Goal: Task Accomplishment & Management: Manage account settings

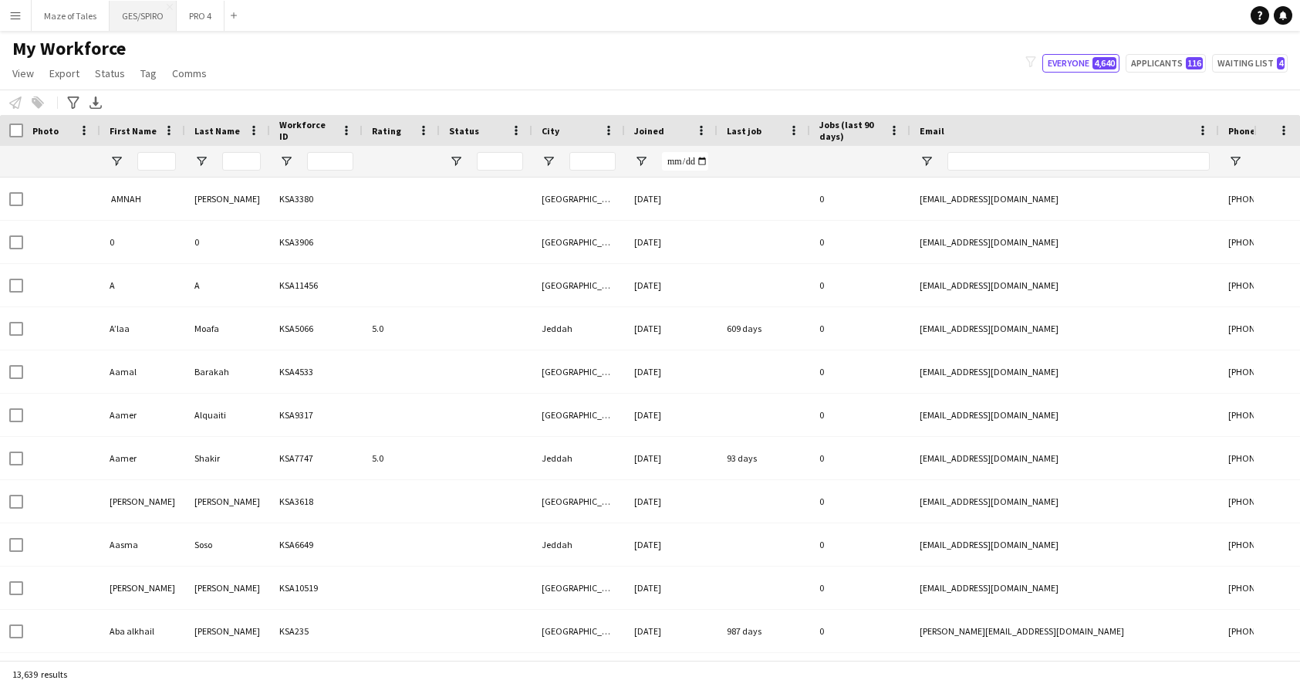
type input "******"
type input "***"
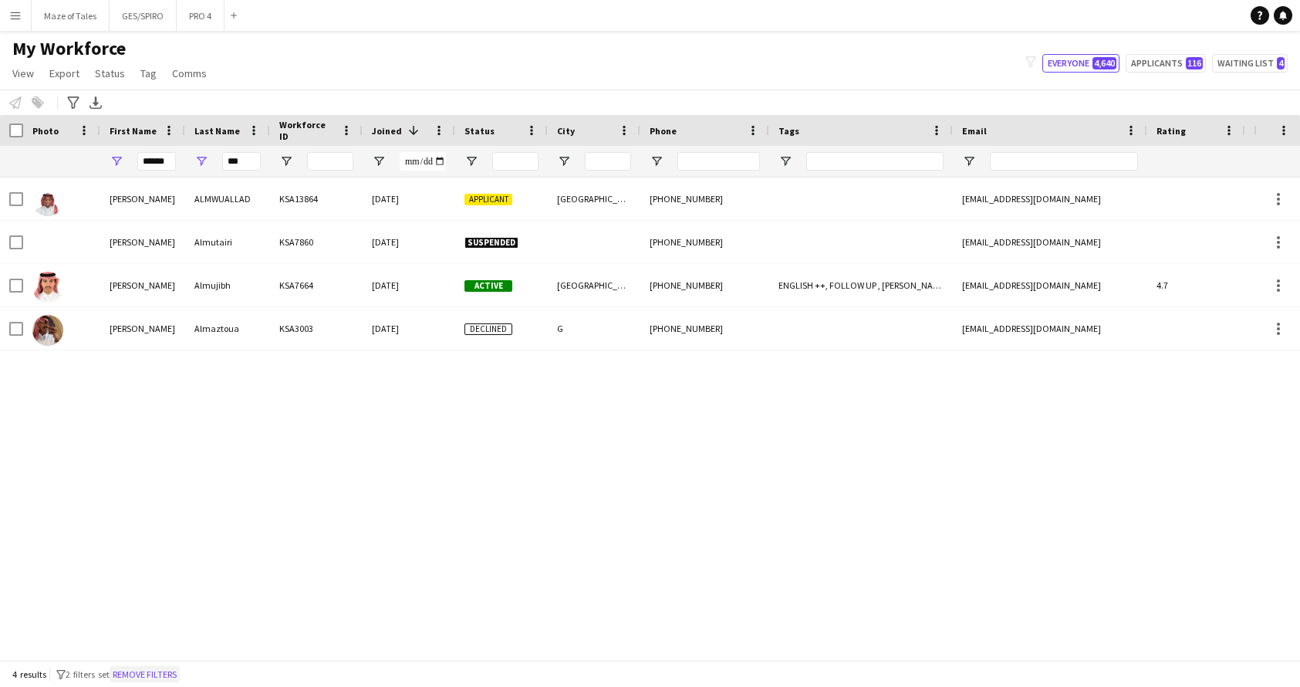
click at [167, 671] on button "Remove filters" at bounding box center [145, 674] width 70 height 17
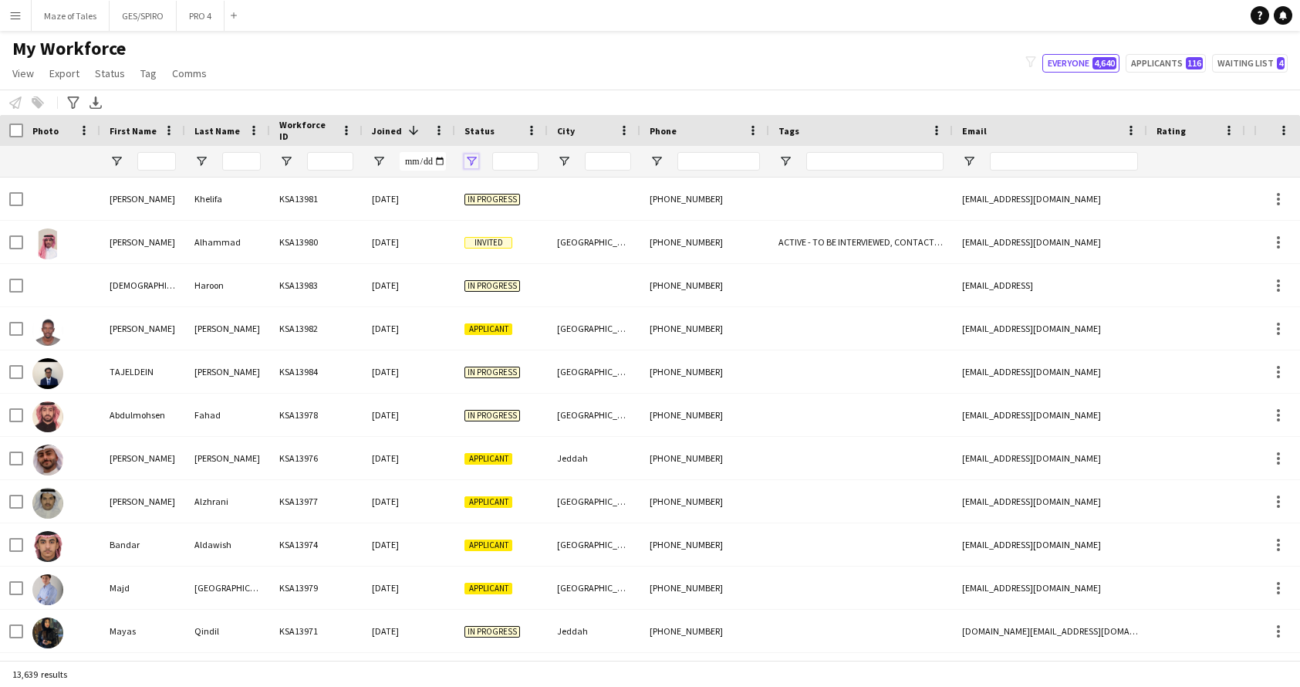
click at [476, 160] on span "Open Filter Menu" at bounding box center [471, 161] width 14 height 14
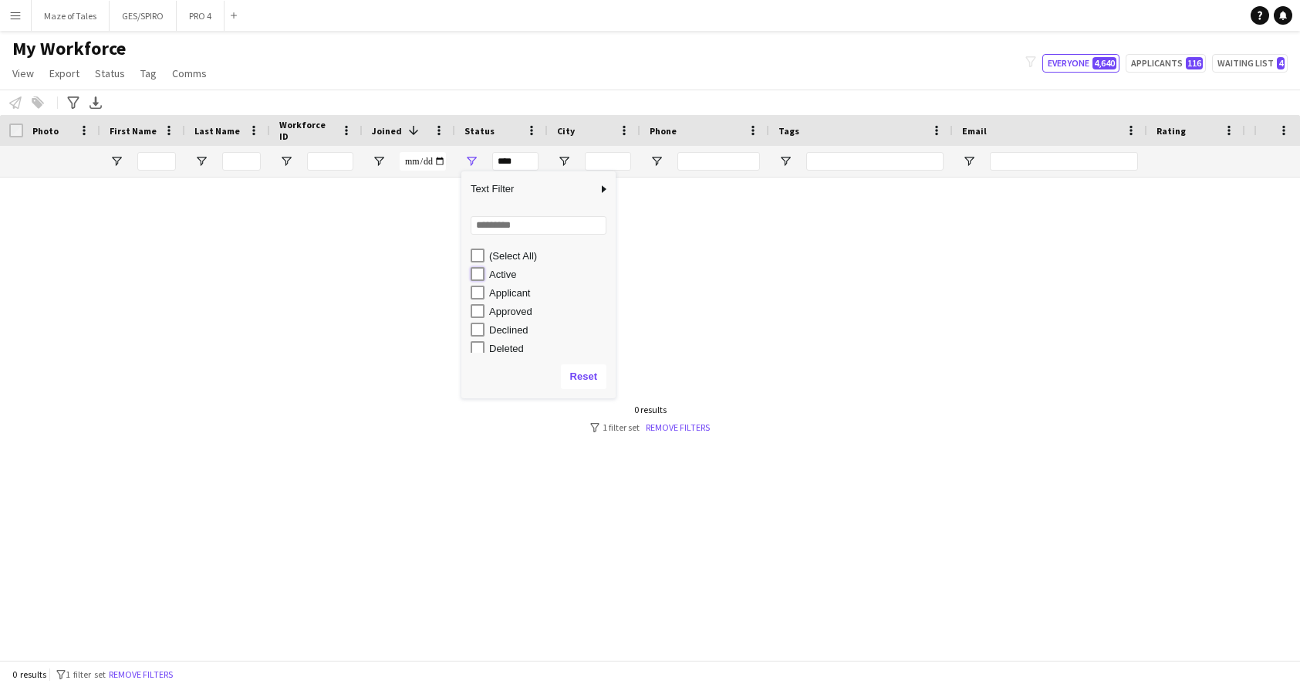
type input "**********"
click at [522, 70] on div "My Workforce View Views Default view Basic Export View TAGS Test New view Updat…" at bounding box center [650, 63] width 1300 height 52
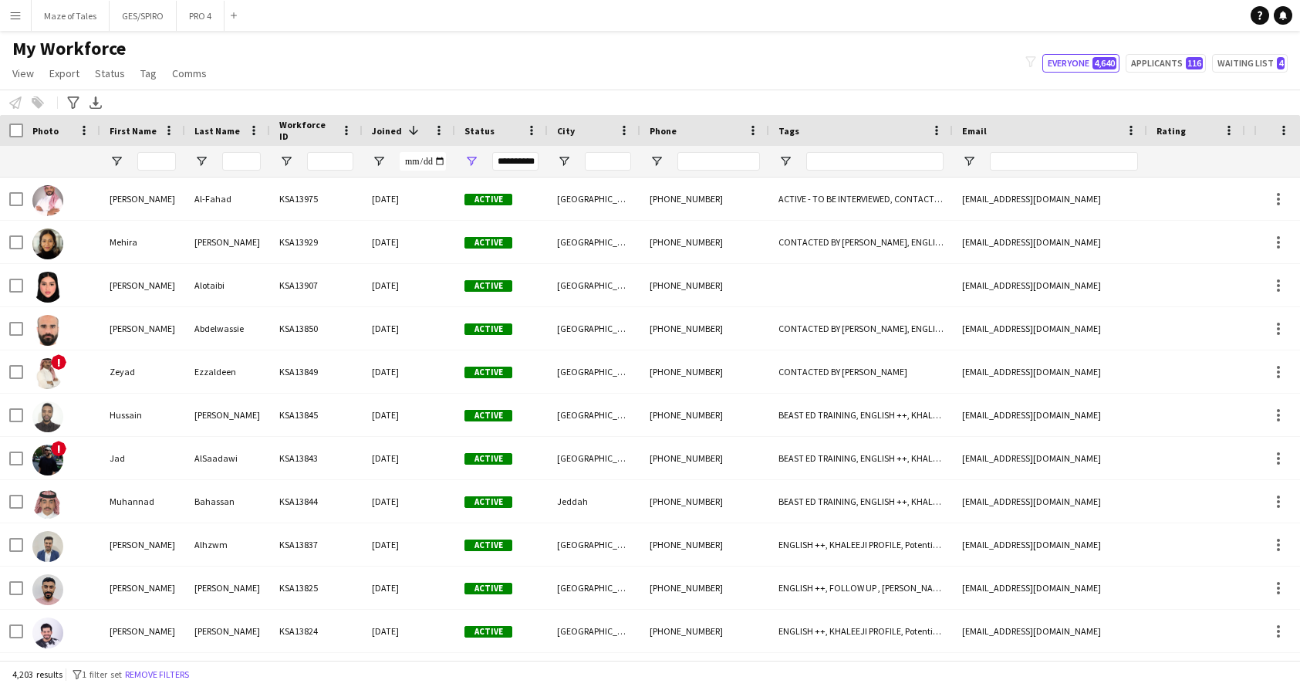
click at [795, 160] on div at bounding box center [861, 161] width 184 height 31
click at [785, 161] on span "Open Filter Menu" at bounding box center [785, 161] width 14 height 14
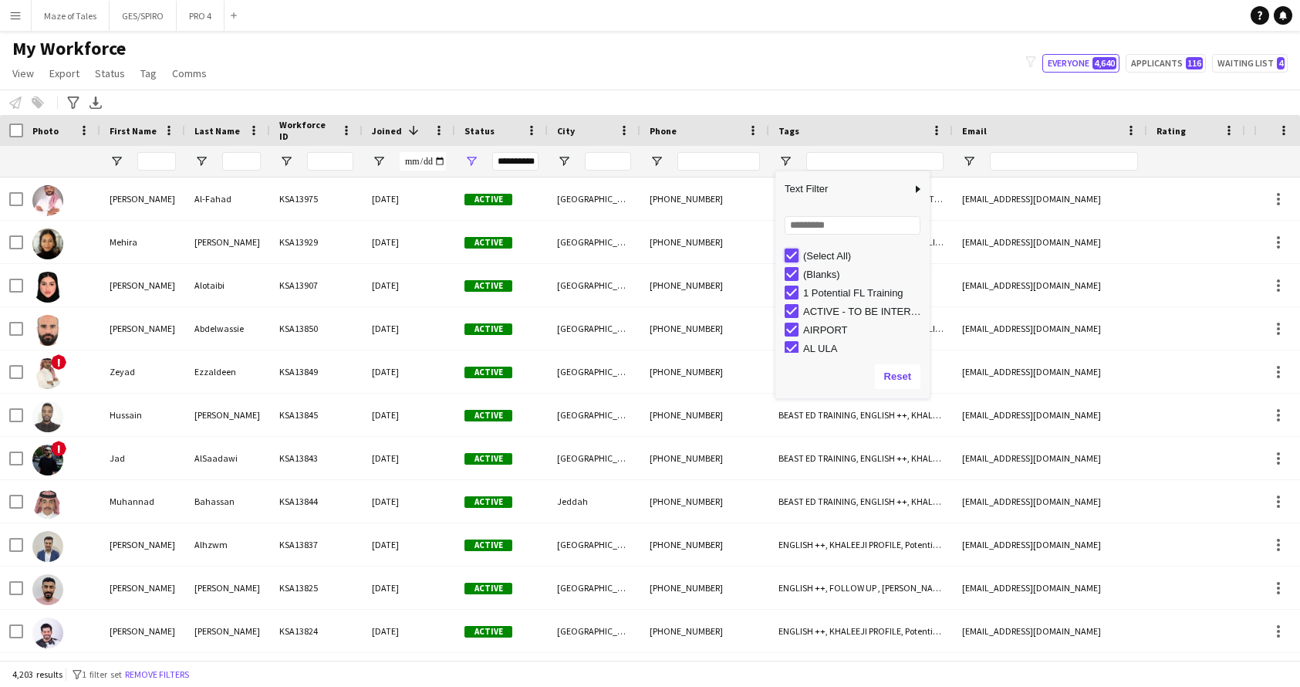
type input "***"
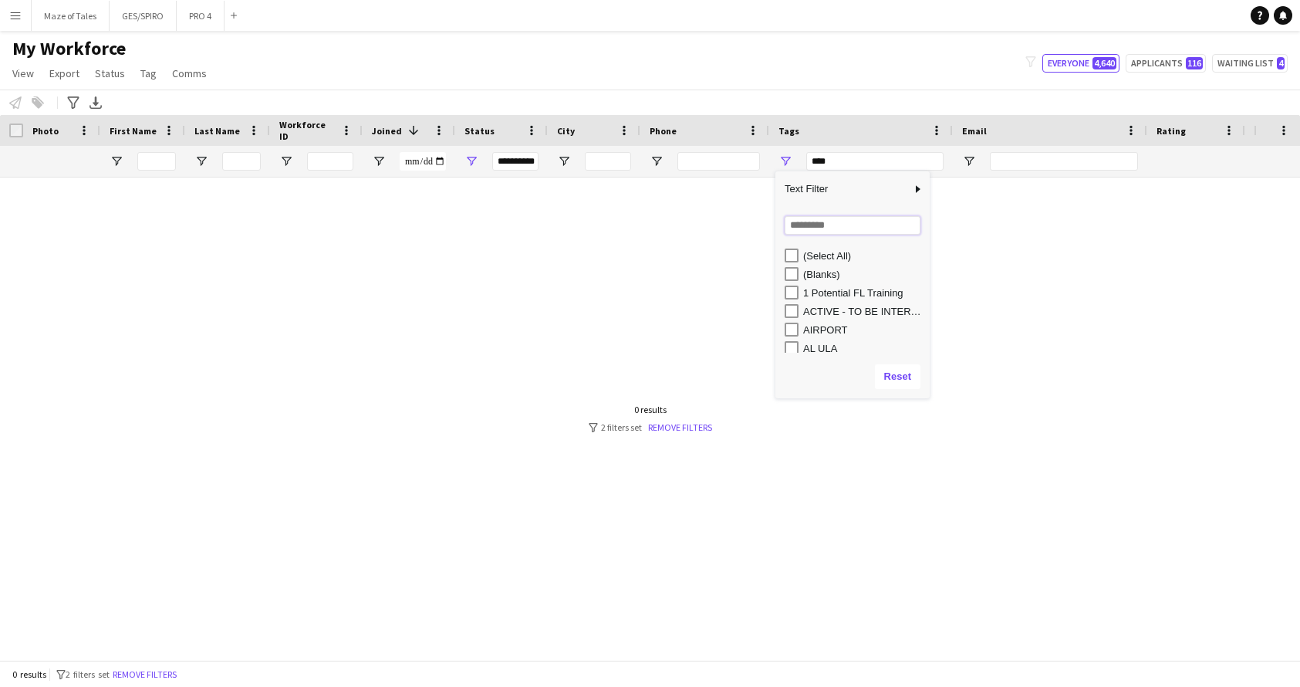
click at [797, 225] on input "Search filter values" at bounding box center [853, 225] width 136 height 19
type input "***"
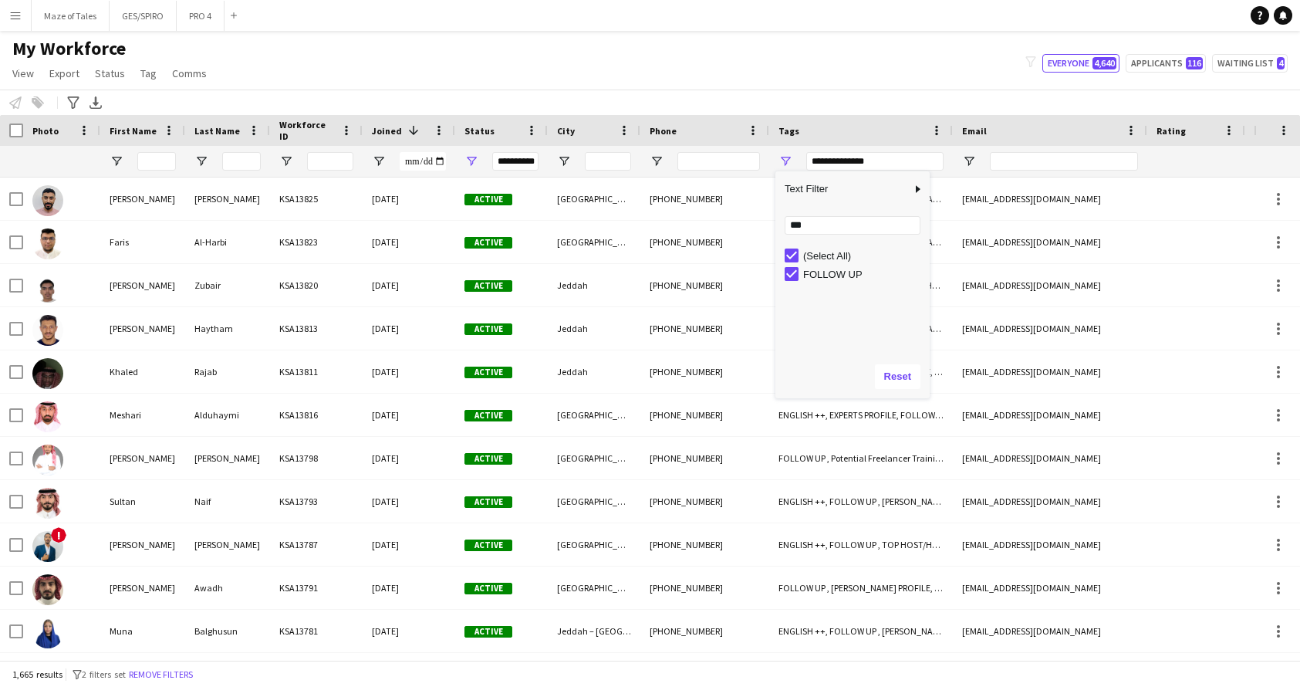
click at [867, 69] on div "My Workforce View Views Default view Basic Export View TAGS Test New view Updat…" at bounding box center [650, 63] width 1300 height 52
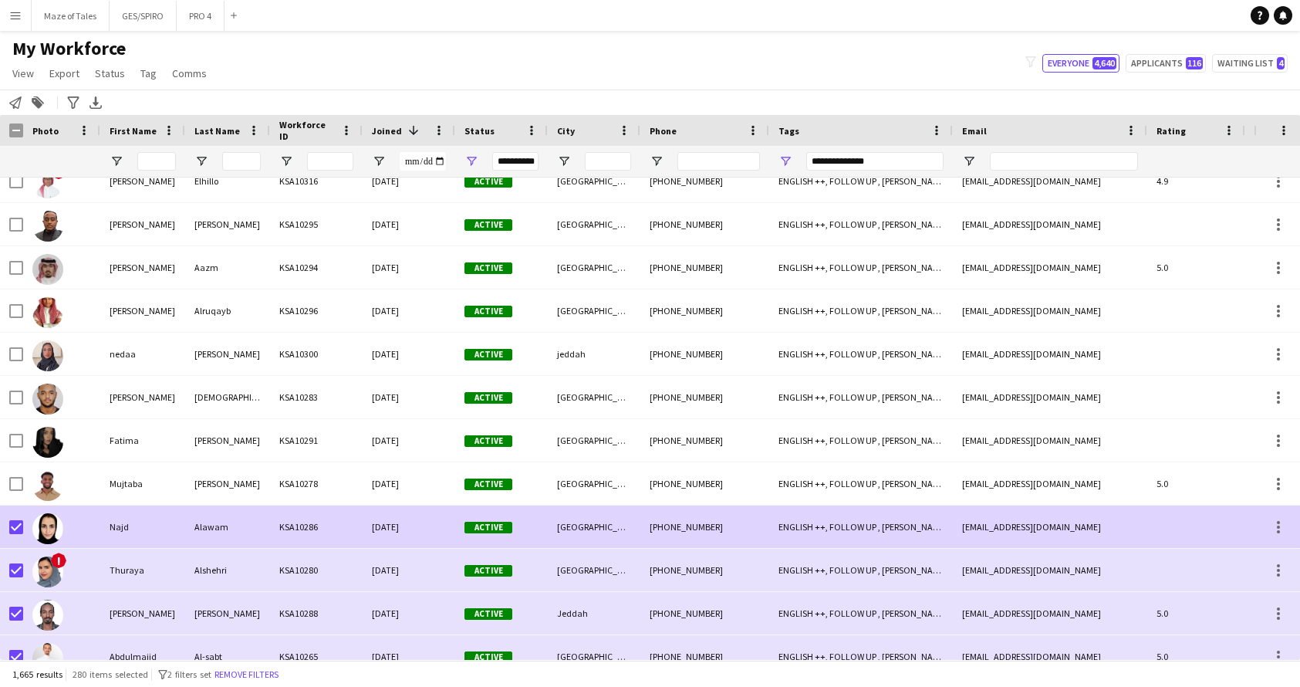
click at [15, 534] on div at bounding box center [16, 526] width 14 height 43
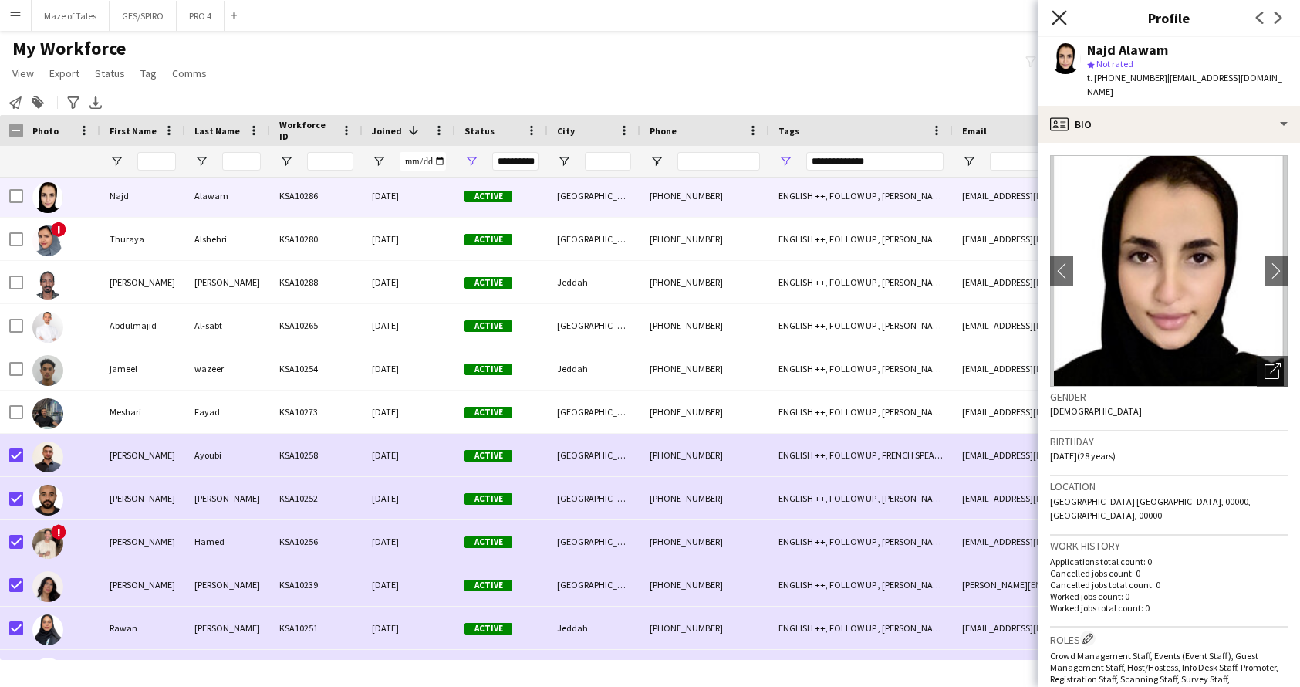
click at [1055, 21] on icon at bounding box center [1059, 17] width 15 height 15
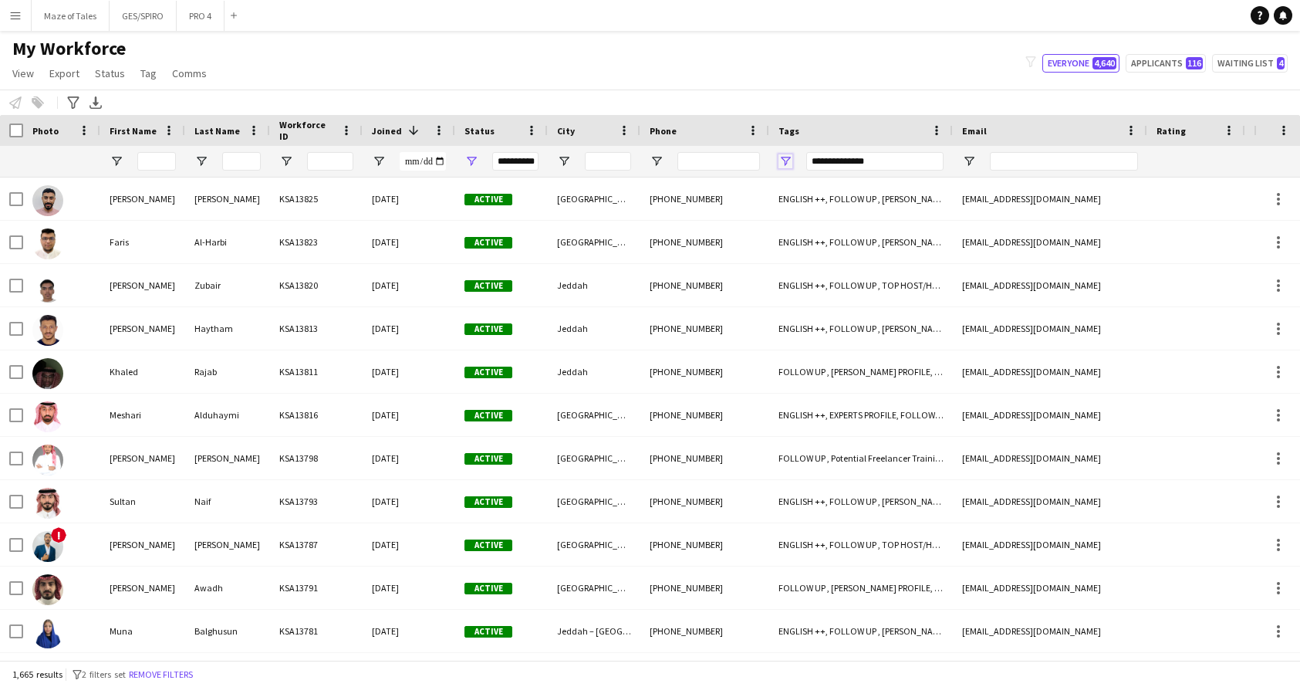
click at [787, 167] on span "Open Filter Menu" at bounding box center [785, 161] width 14 height 14
type input "***"
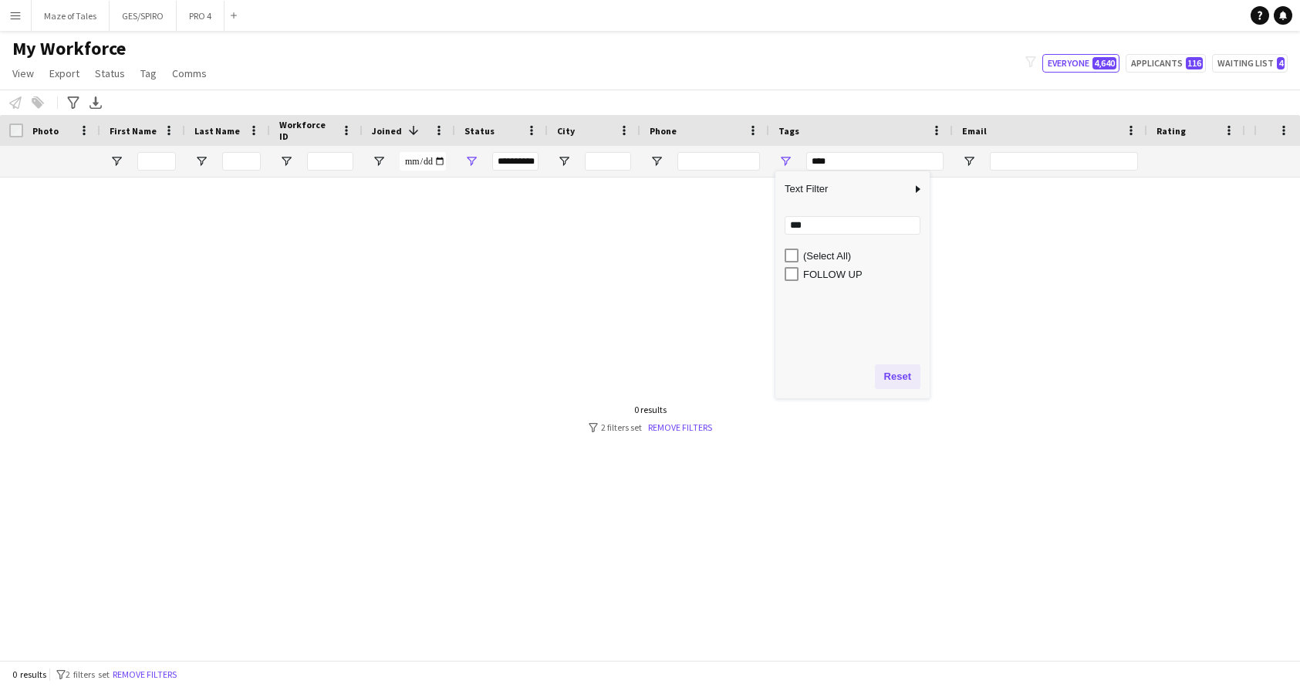
click at [898, 379] on button "Reset" at bounding box center [898, 376] width 46 height 25
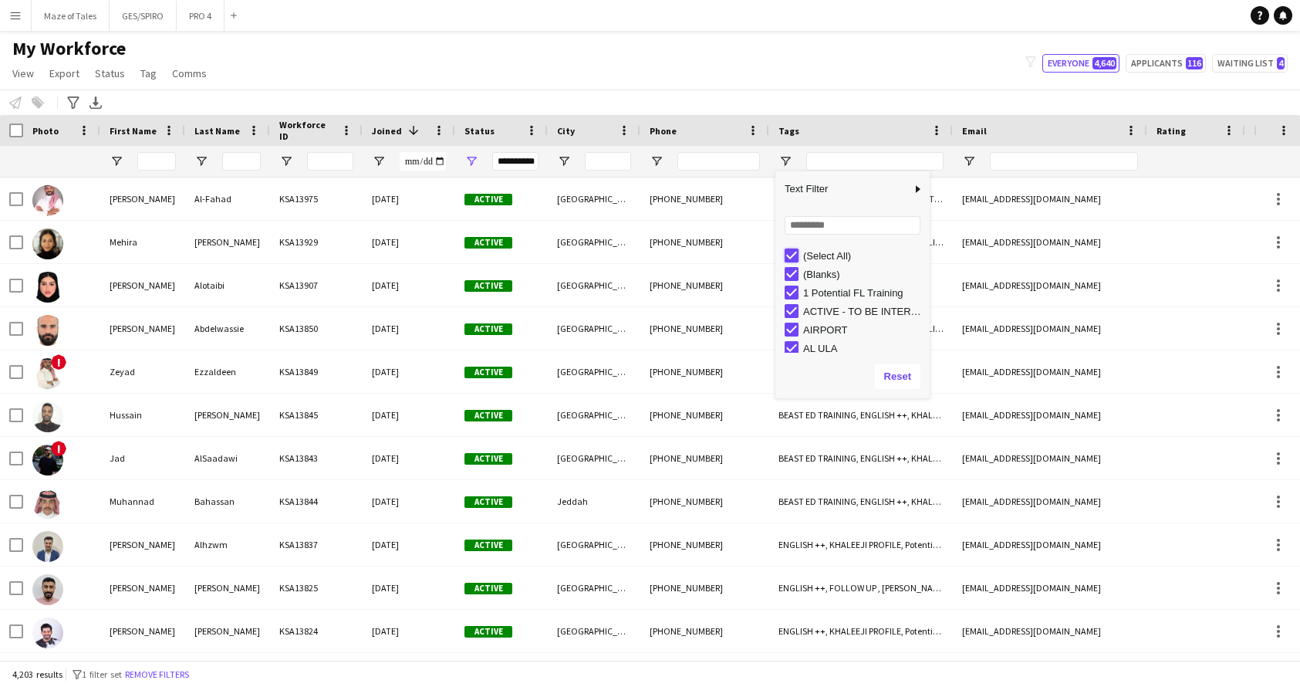
type input "***"
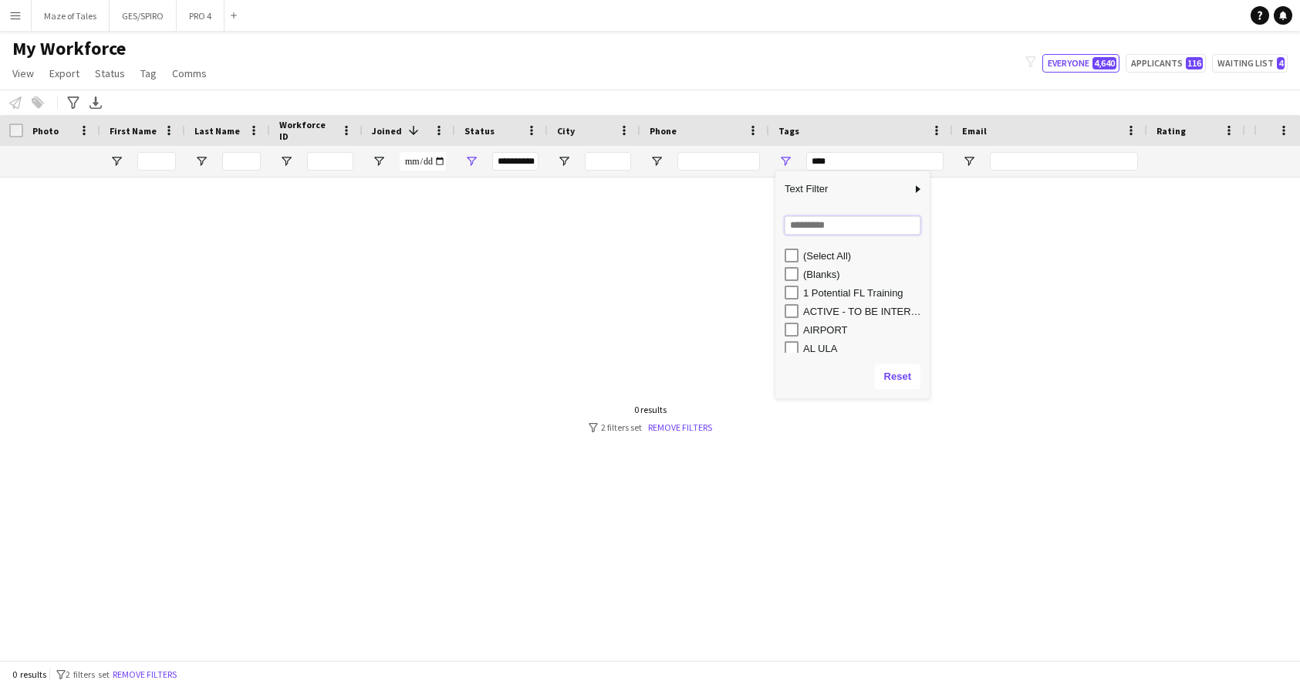
click at [814, 231] on input "Search filter values" at bounding box center [853, 225] width 136 height 19
type input "*"
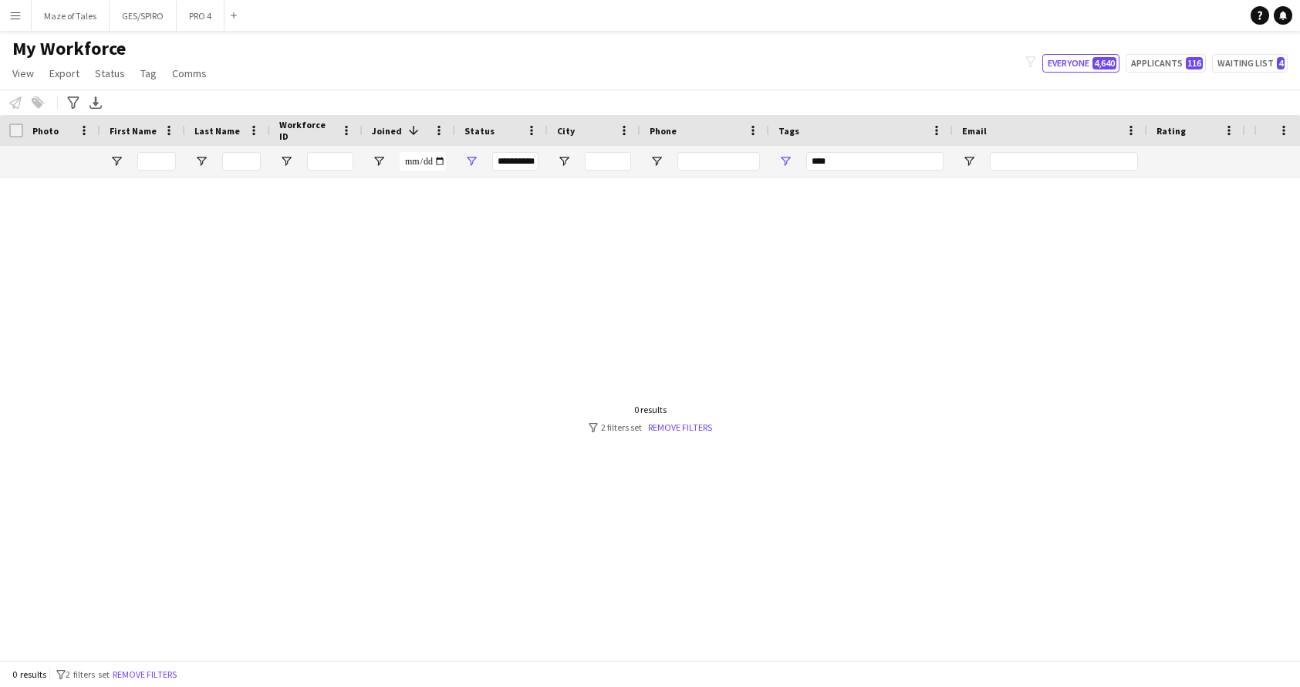
click at [758, 89] on div "My Workforce View Views Default view Basic Export View TAGS Test New view Updat…" at bounding box center [650, 63] width 1300 height 52
click at [150, 674] on button "Remove filters" at bounding box center [145, 674] width 70 height 17
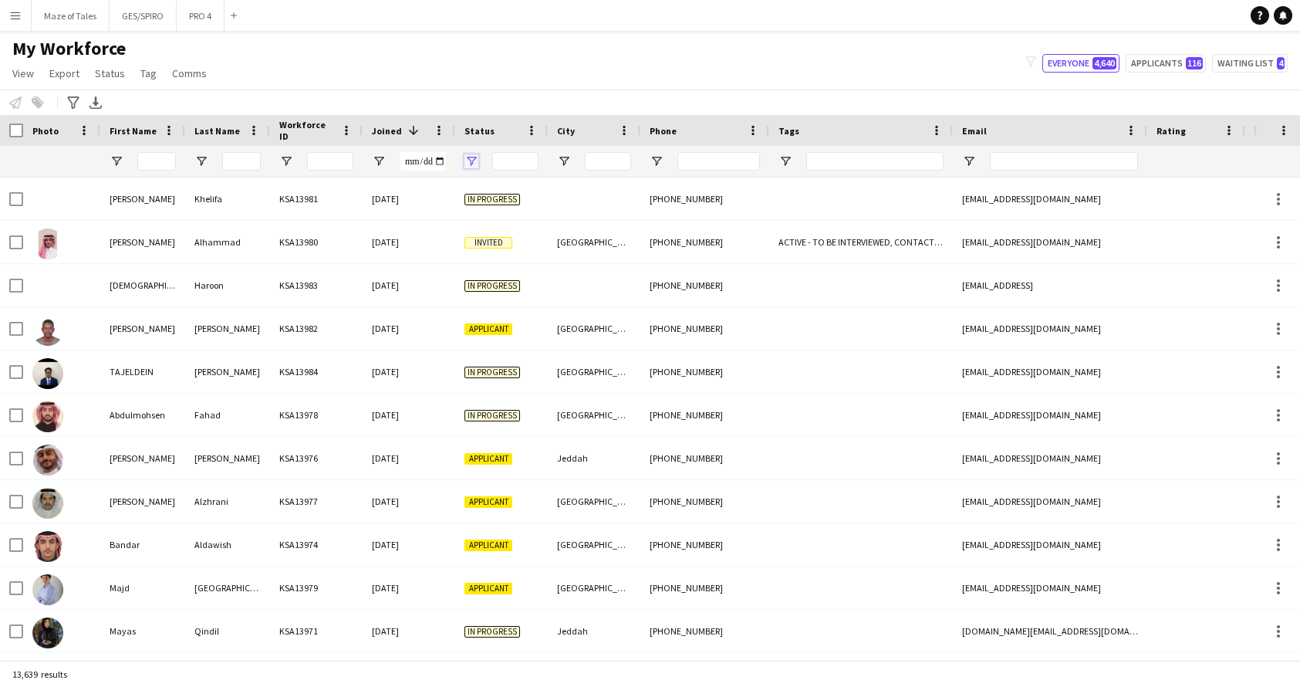
click at [470, 161] on span "Open Filter Menu" at bounding box center [471, 161] width 14 height 14
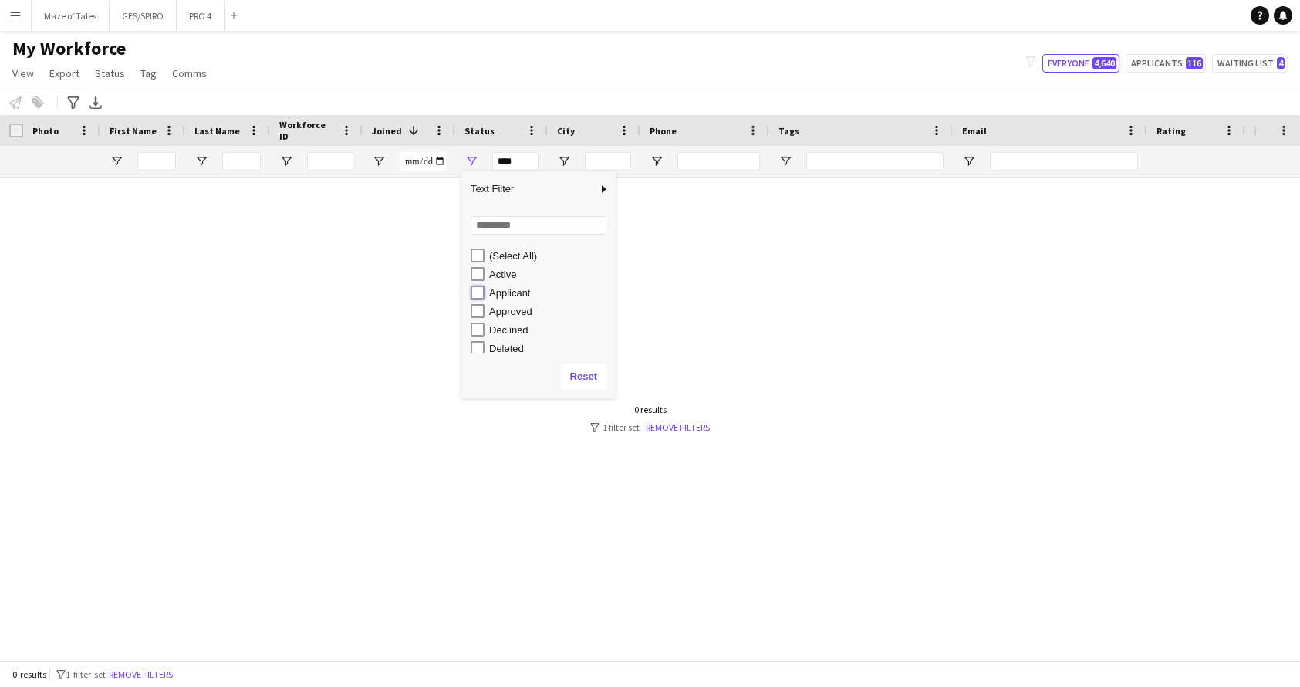
type input "**********"
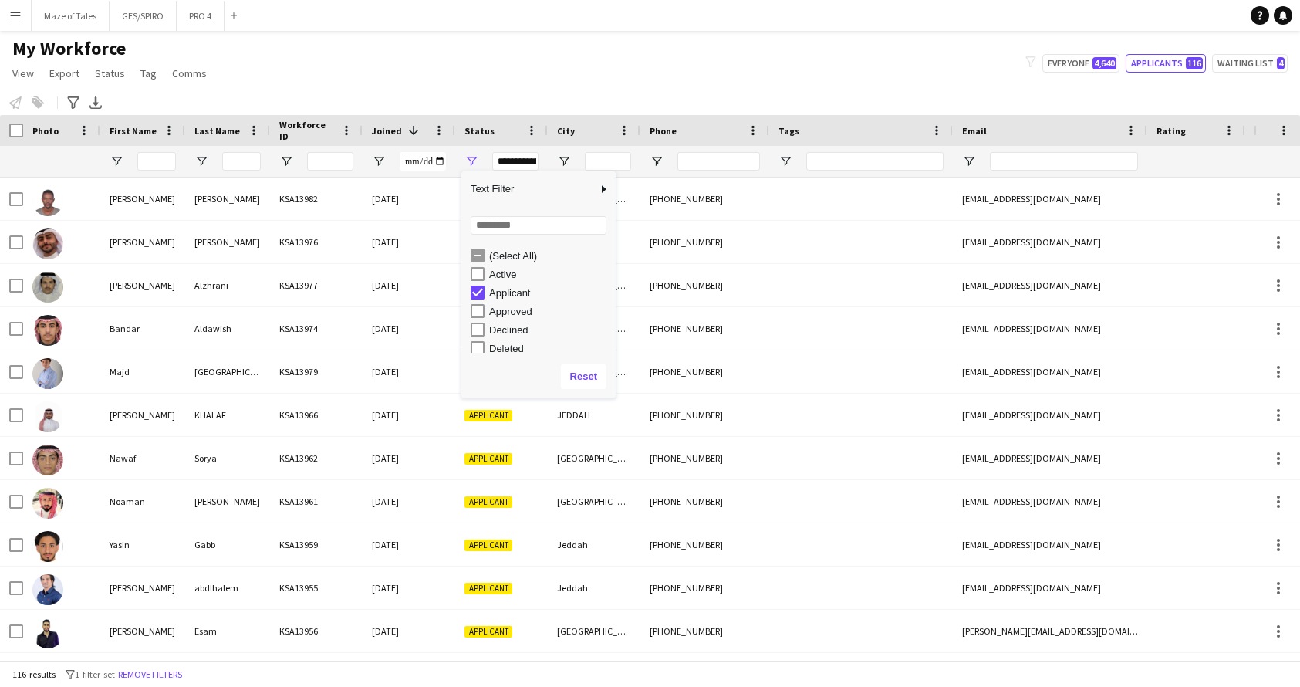
click at [523, 51] on div "My Workforce View Views Default view Basic Export View TAGS Test New view Updat…" at bounding box center [650, 63] width 1300 height 52
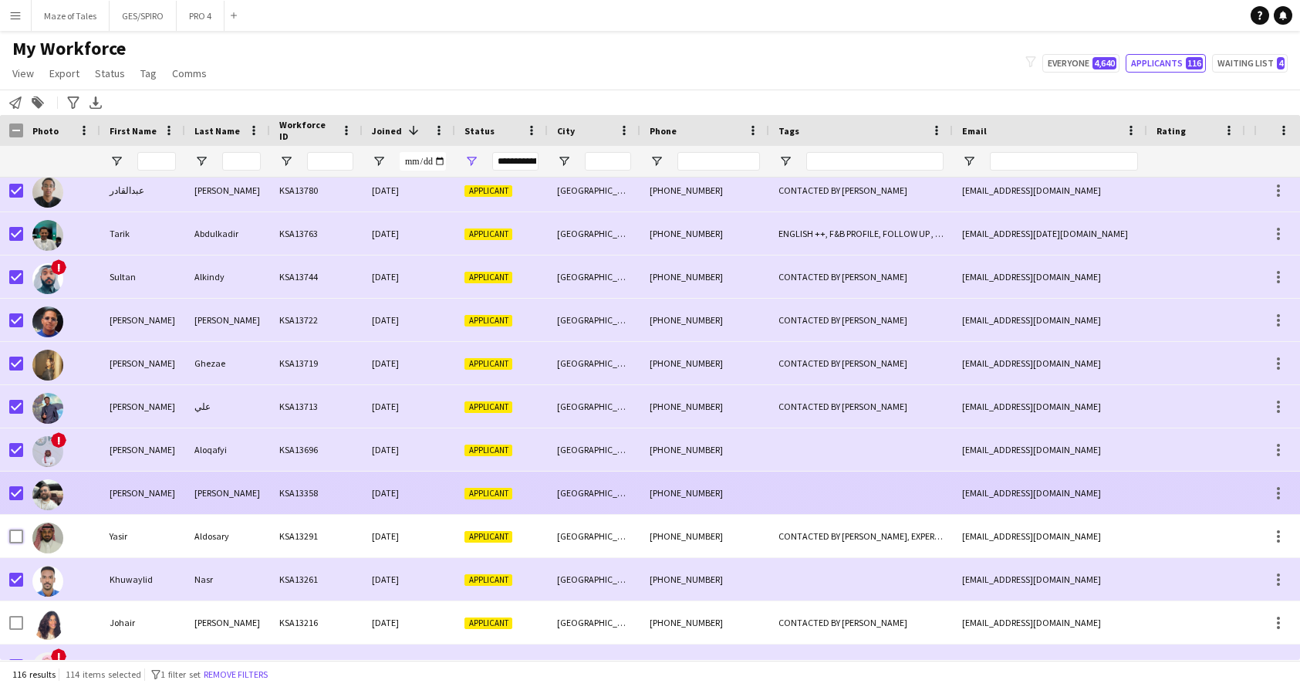
scroll to position [3831, 0]
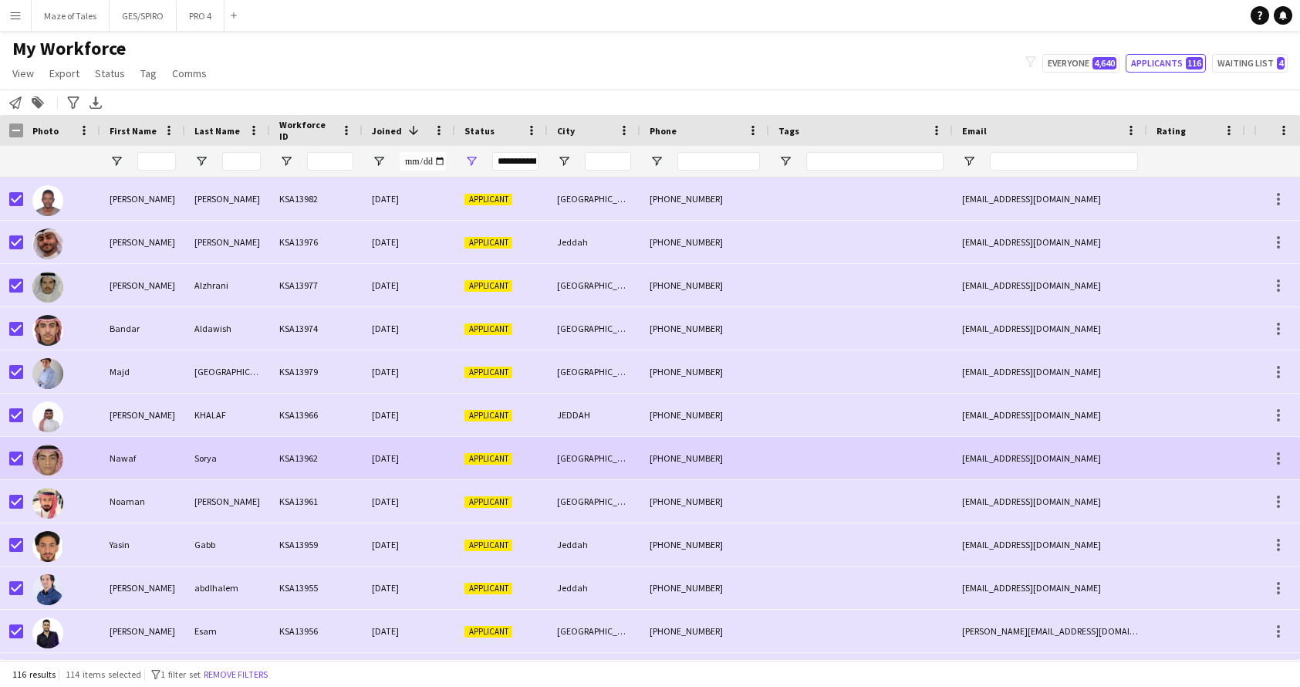
click at [255, 465] on div "Sorya" at bounding box center [227, 458] width 85 height 42
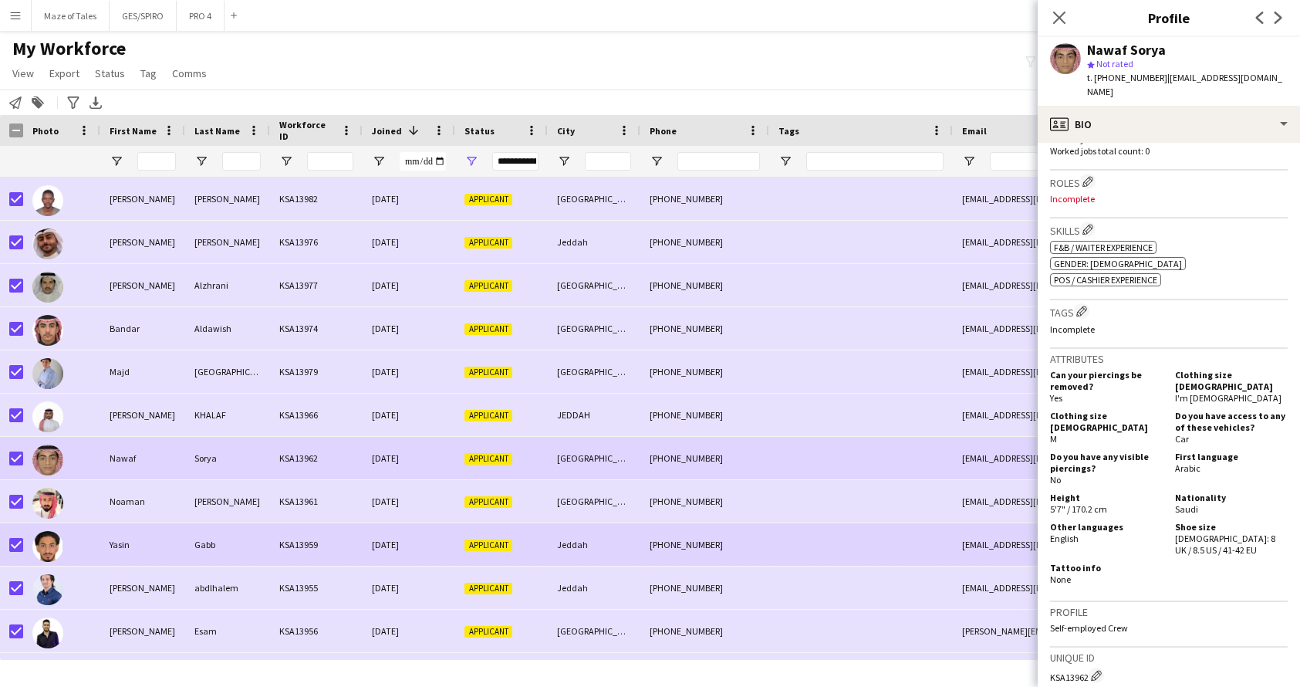
click at [327, 563] on div "KSA13959" at bounding box center [316, 544] width 93 height 42
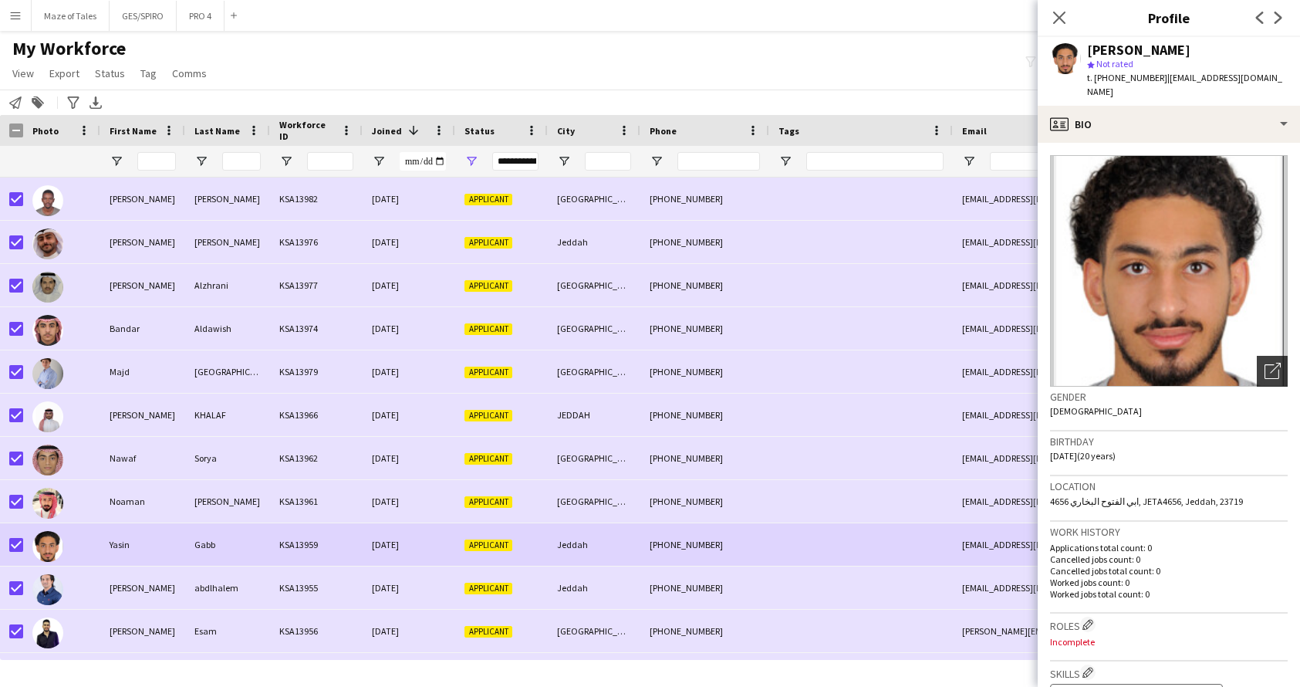
click at [1278, 364] on icon at bounding box center [1271, 371] width 15 height 15
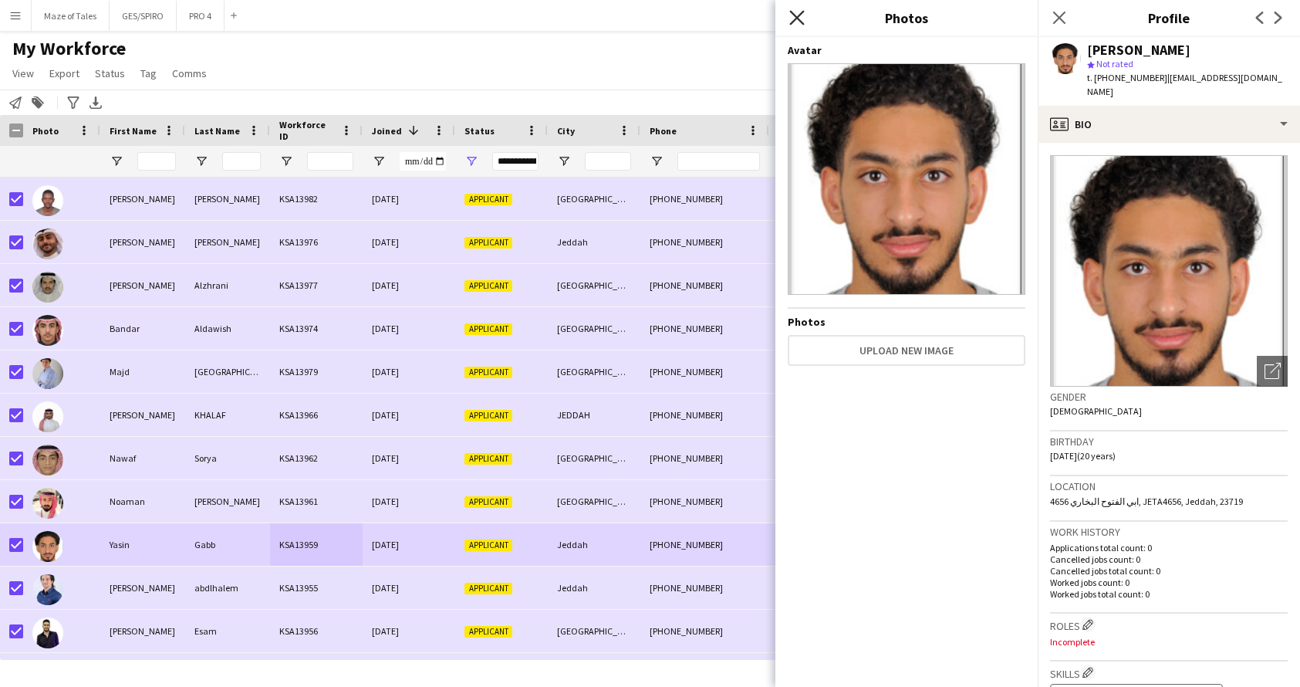
click at [795, 20] on icon at bounding box center [796, 17] width 15 height 15
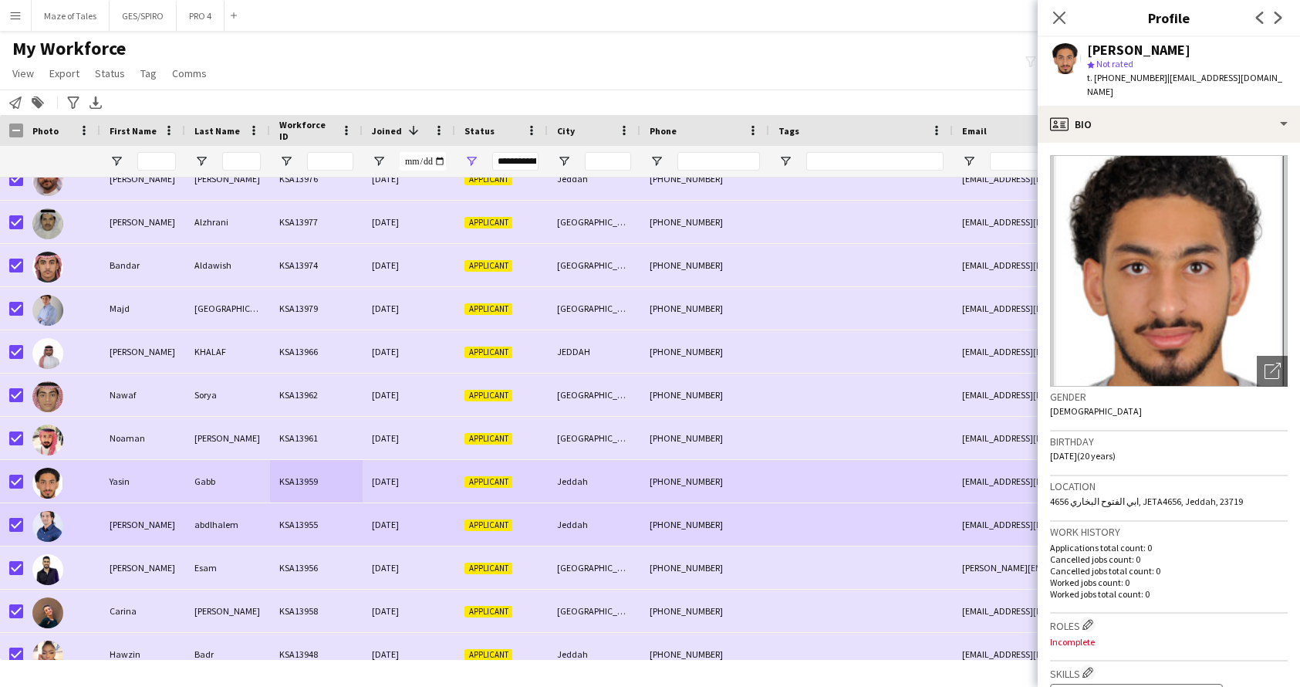
click at [456, 531] on div "Applicant" at bounding box center [501, 524] width 93 height 42
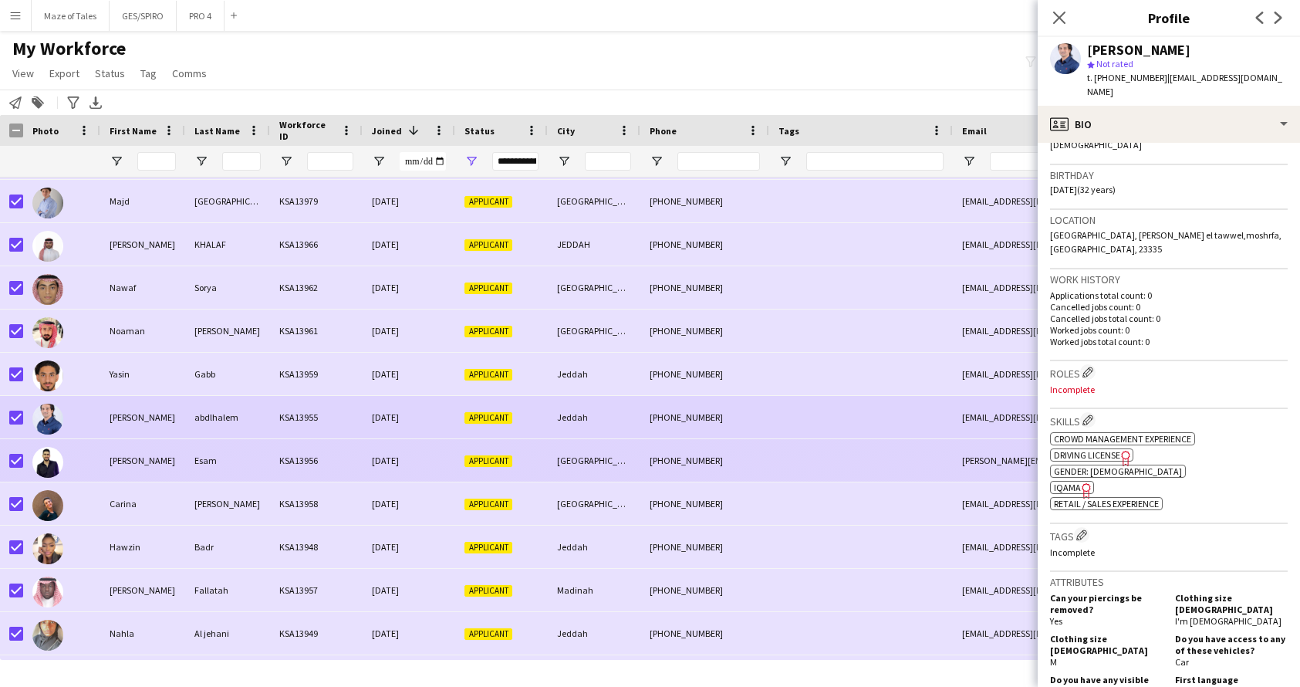
click at [591, 460] on div "[GEOGRAPHIC_DATA]" at bounding box center [594, 460] width 93 height 42
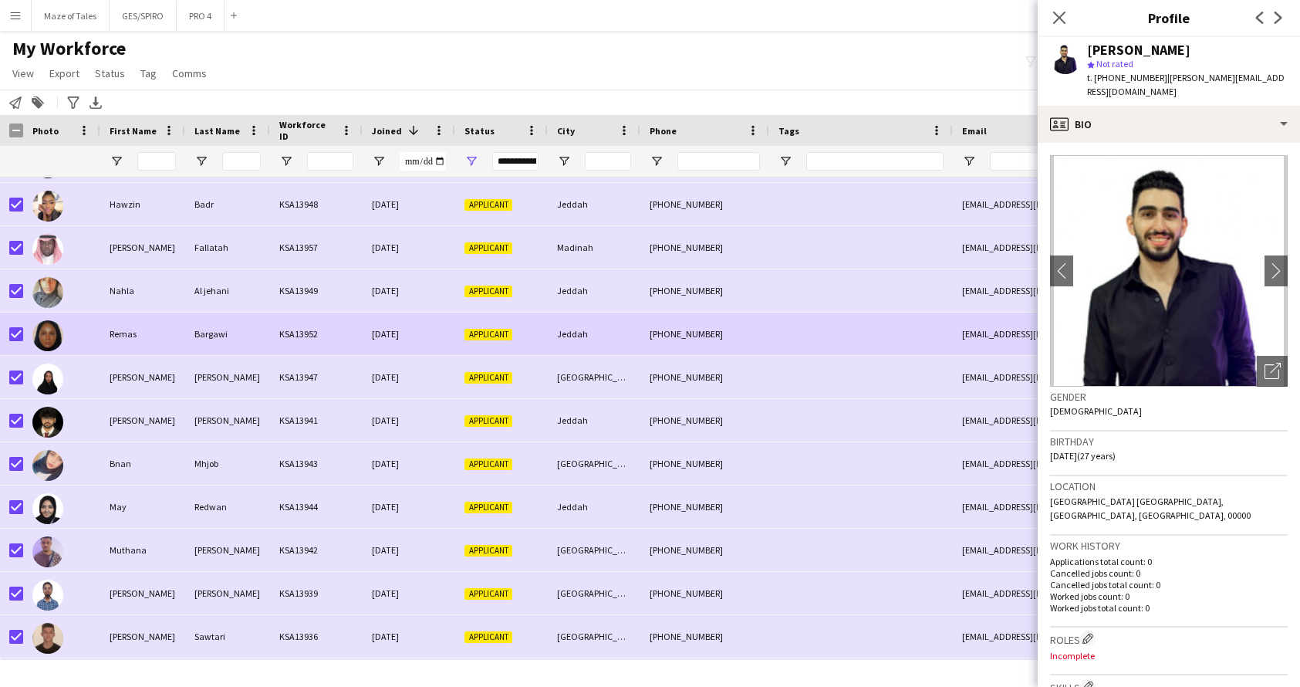
click at [498, 342] on div "Applicant" at bounding box center [501, 333] width 93 height 42
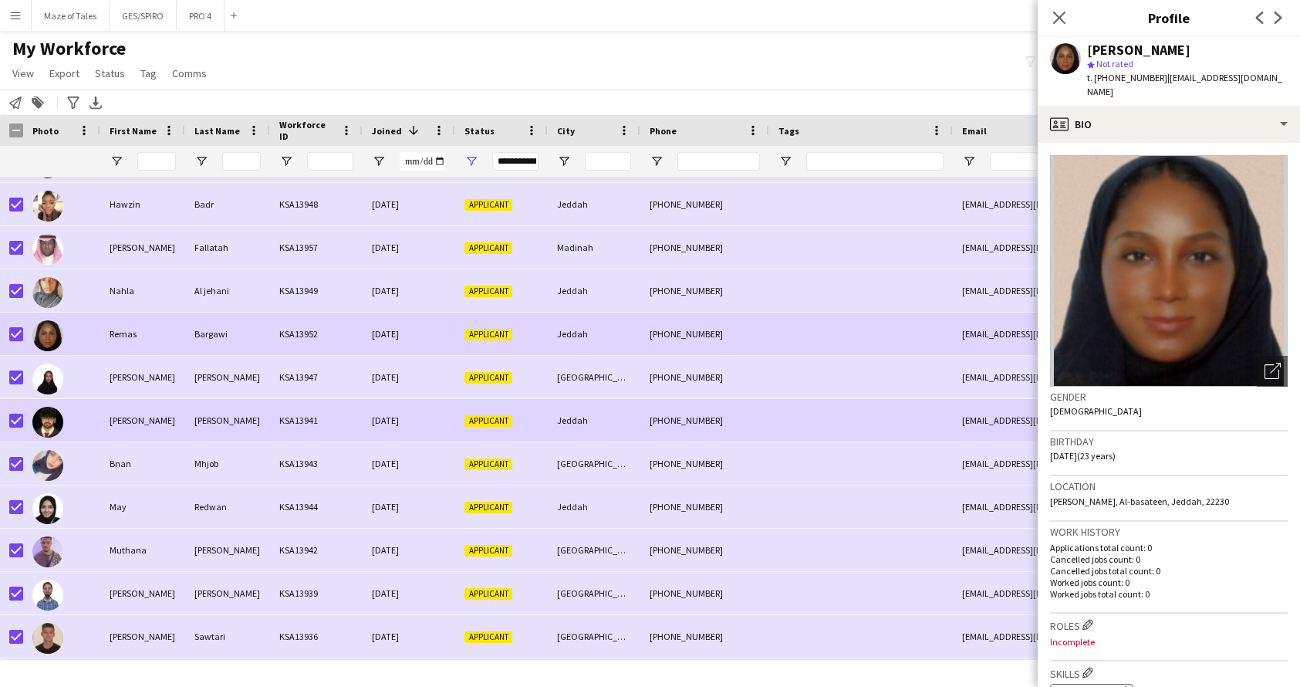
click at [410, 430] on div "[DATE]" at bounding box center [409, 420] width 93 height 42
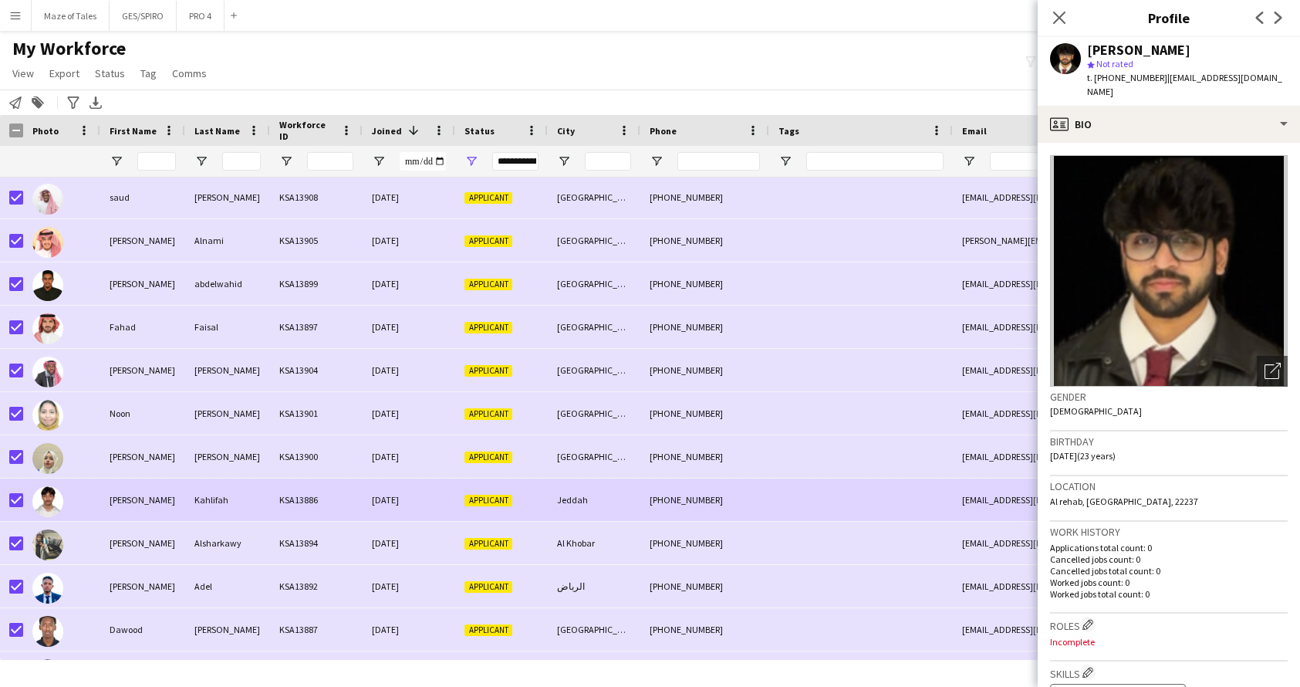
click at [360, 486] on div "KSA13886" at bounding box center [316, 499] width 93 height 42
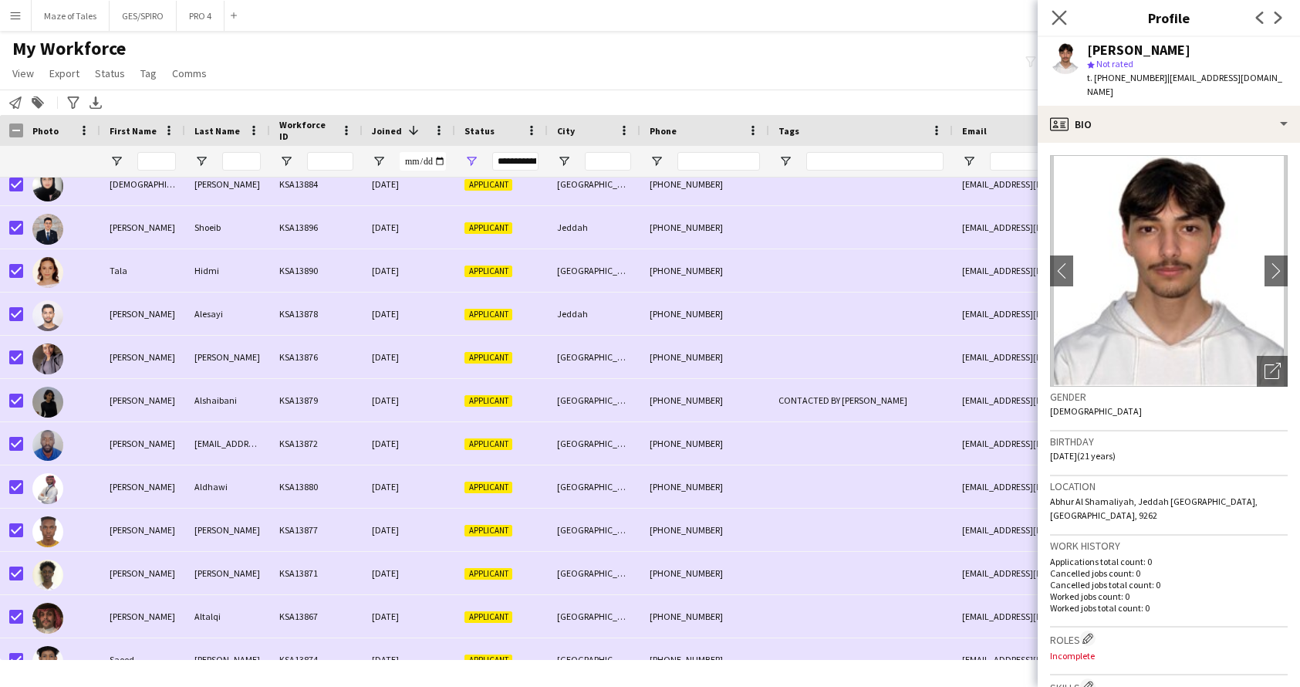
click at [1066, 19] on app-icon "Close pop-in" at bounding box center [1059, 18] width 22 height 22
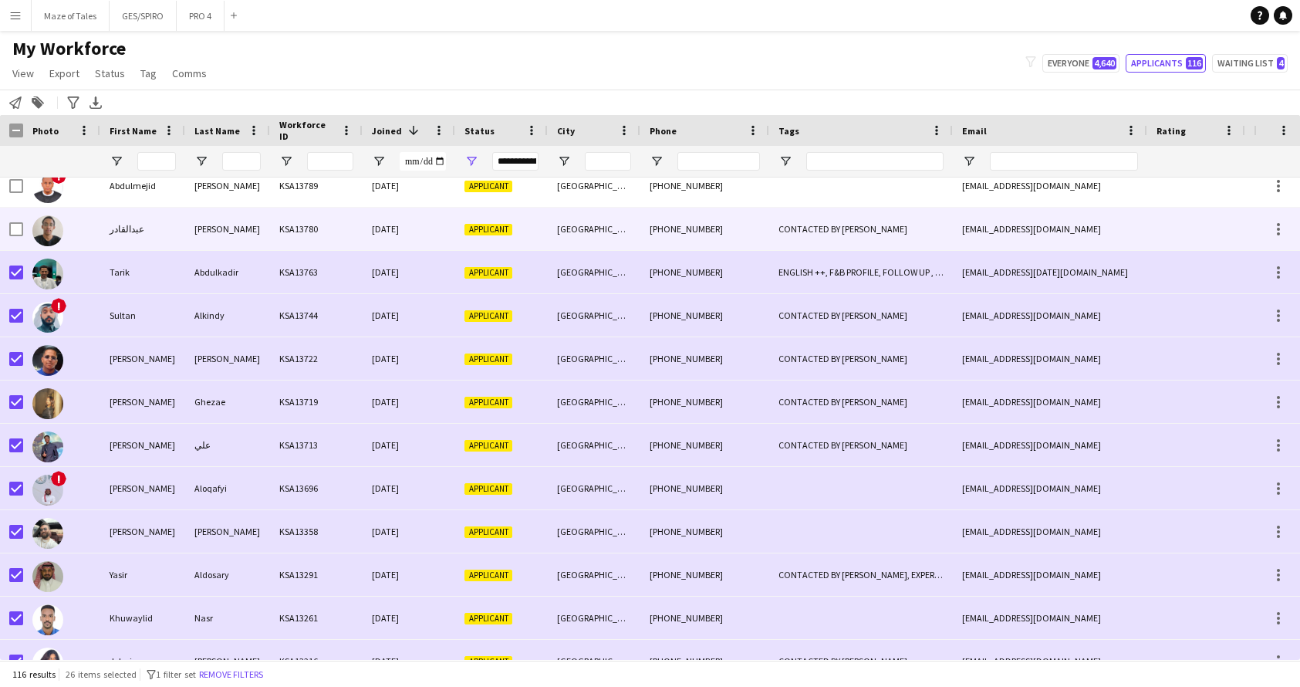
click at [15, 219] on div at bounding box center [16, 229] width 14 height 43
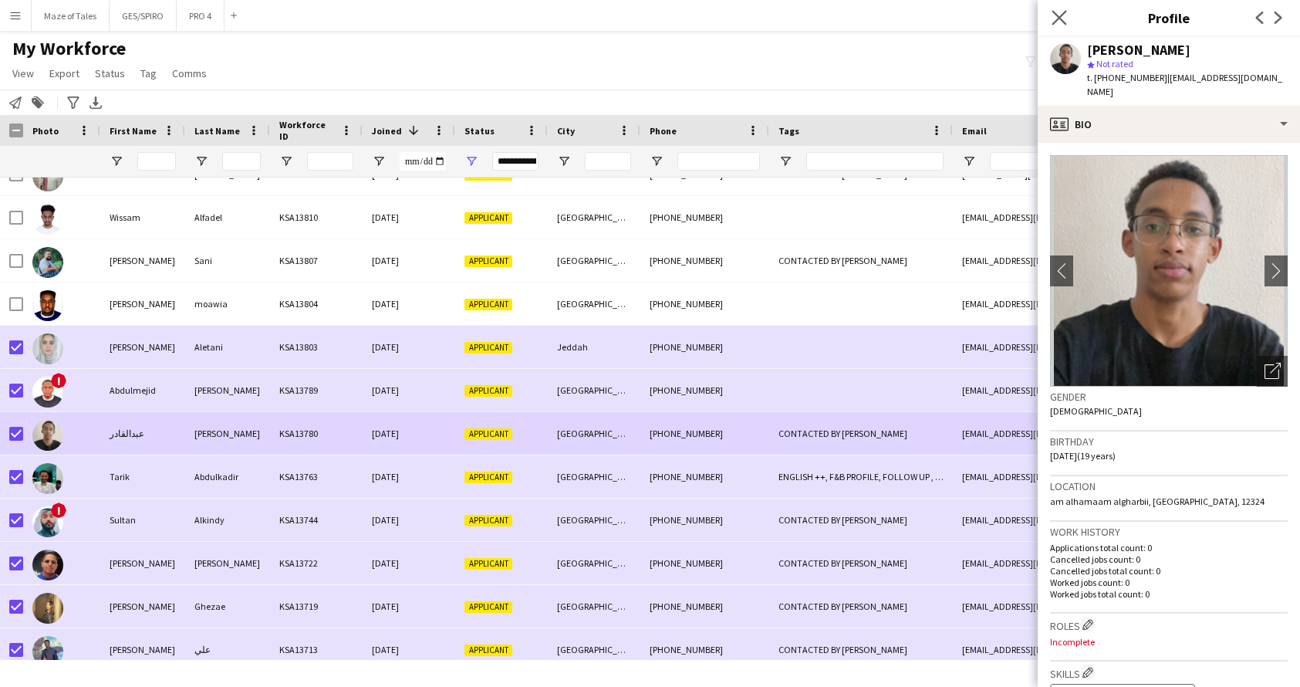
click at [1051, 21] on app-icon "Close pop-in" at bounding box center [1059, 18] width 22 height 22
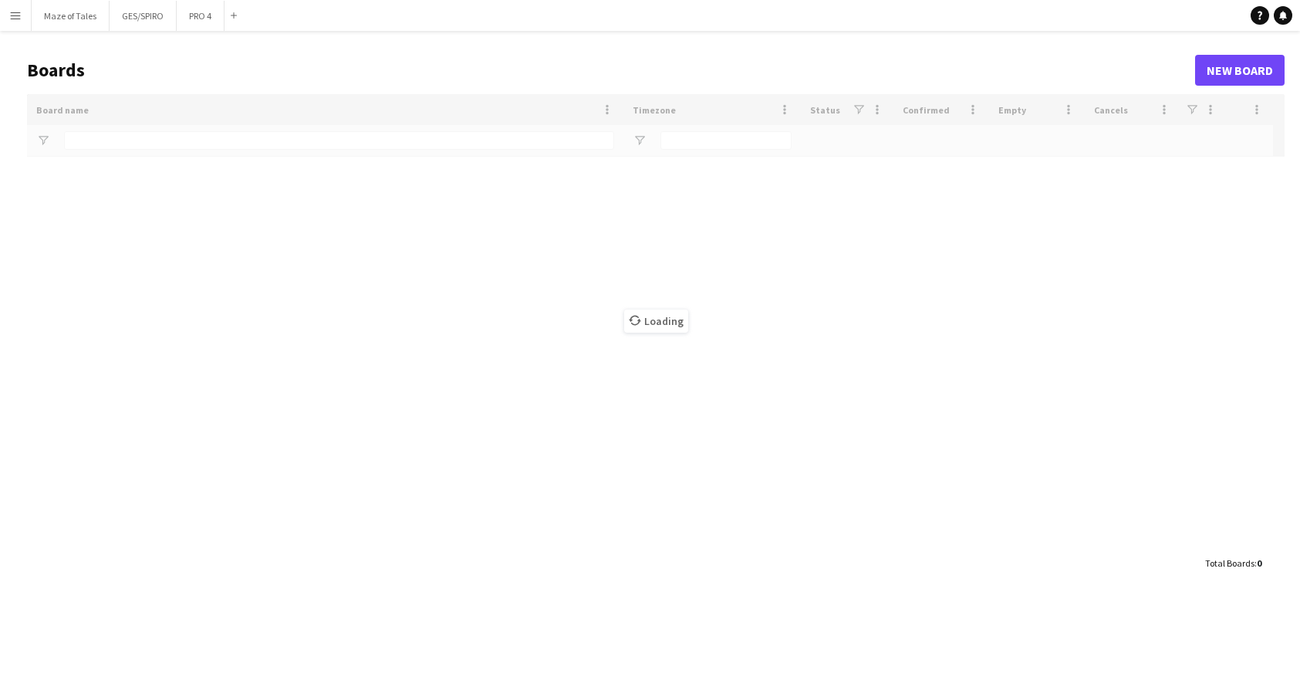
type input "***"
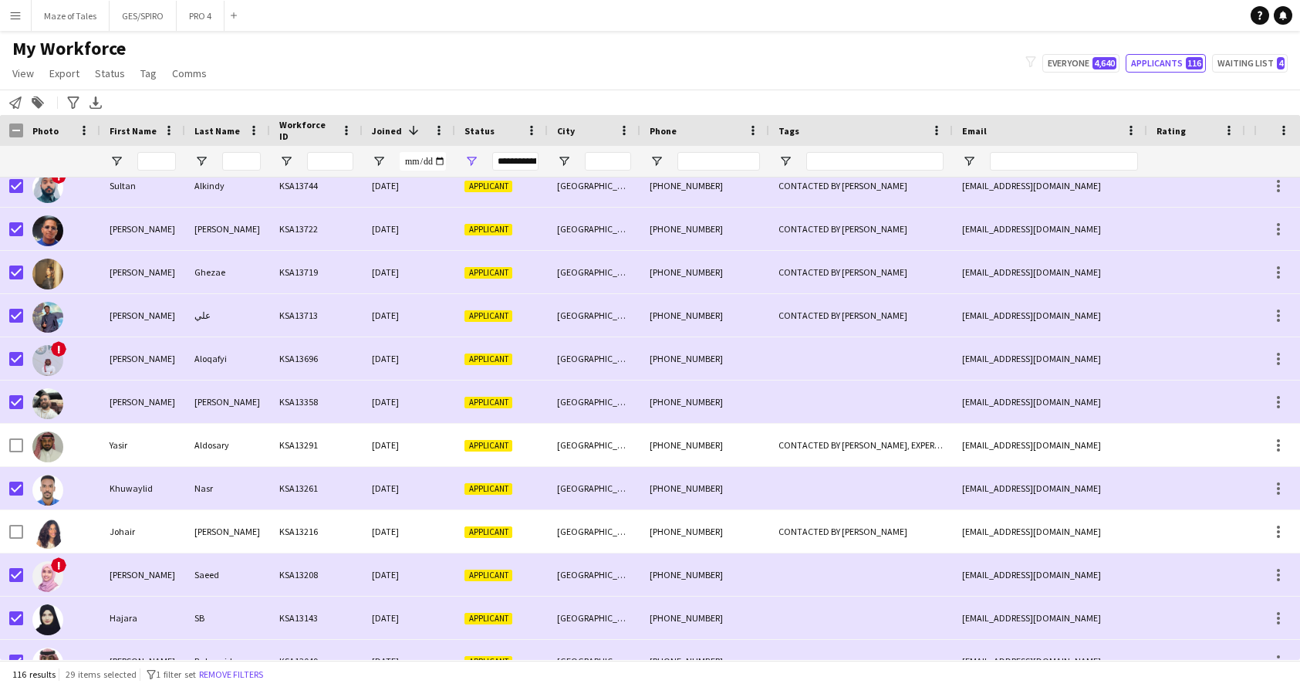
scroll to position [3945, 0]
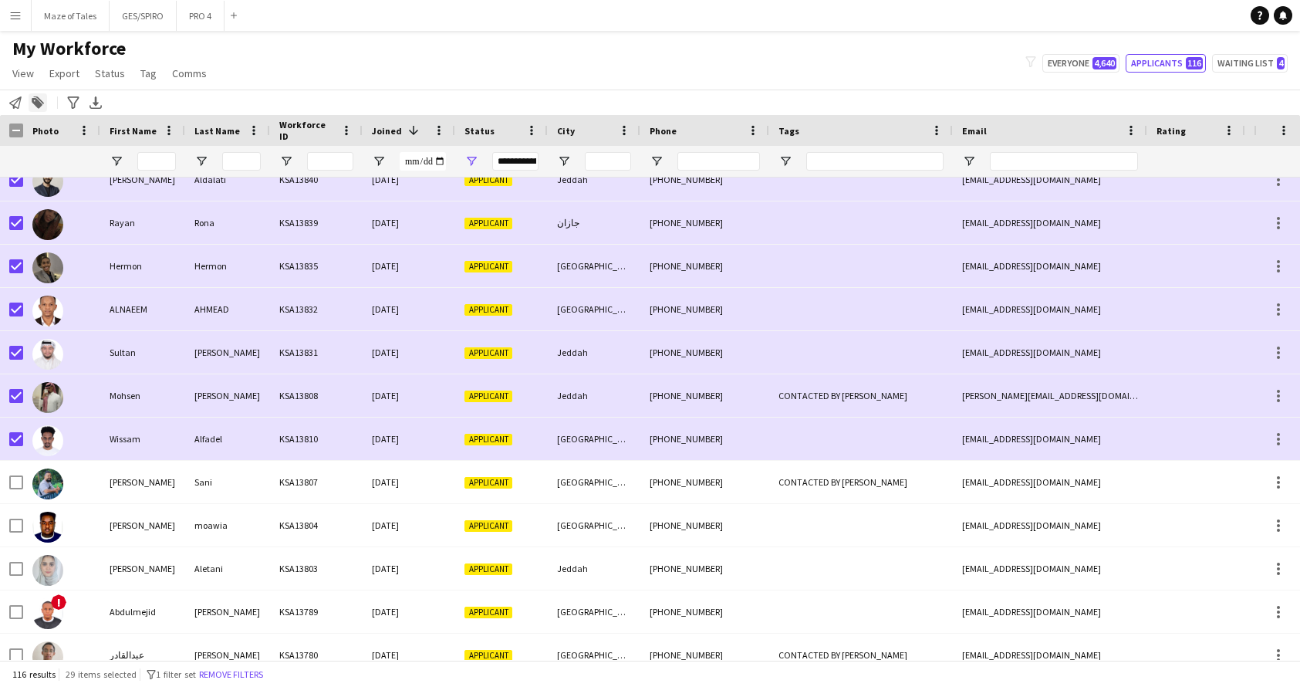
click at [43, 99] on icon "Add to tag" at bounding box center [38, 102] width 12 height 12
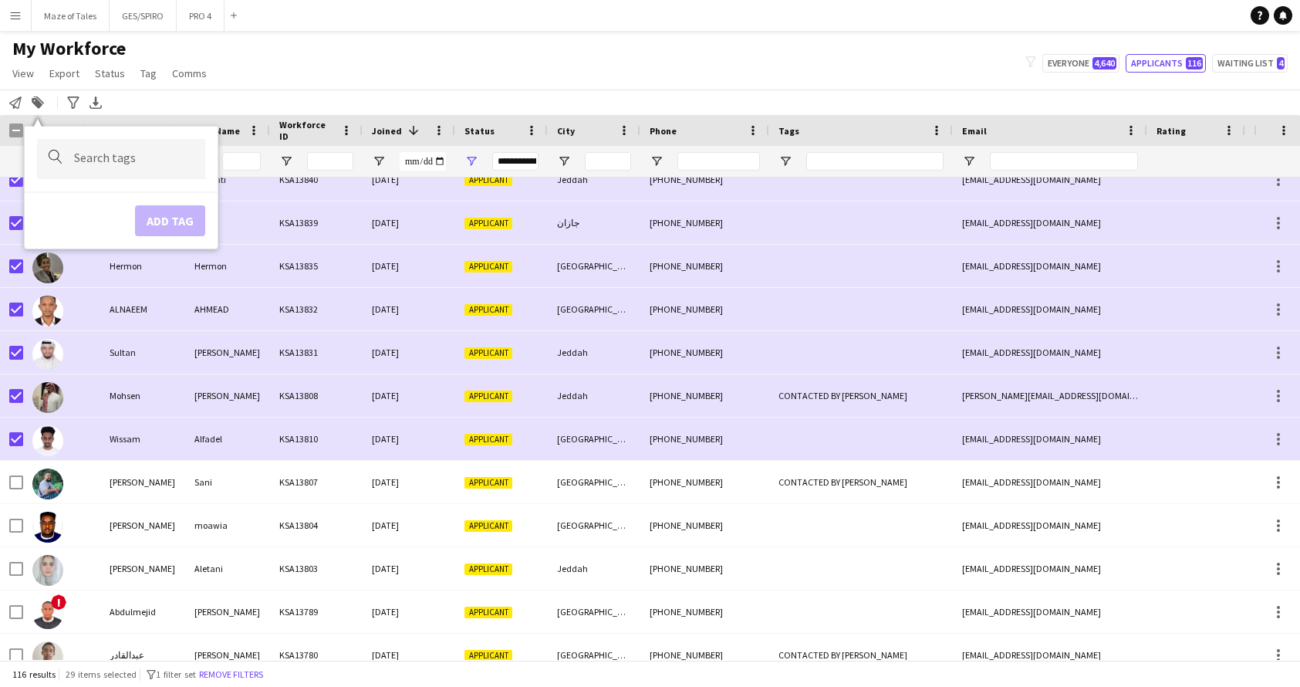
click at [89, 158] on input "Type to search..." at bounding box center [133, 159] width 119 height 14
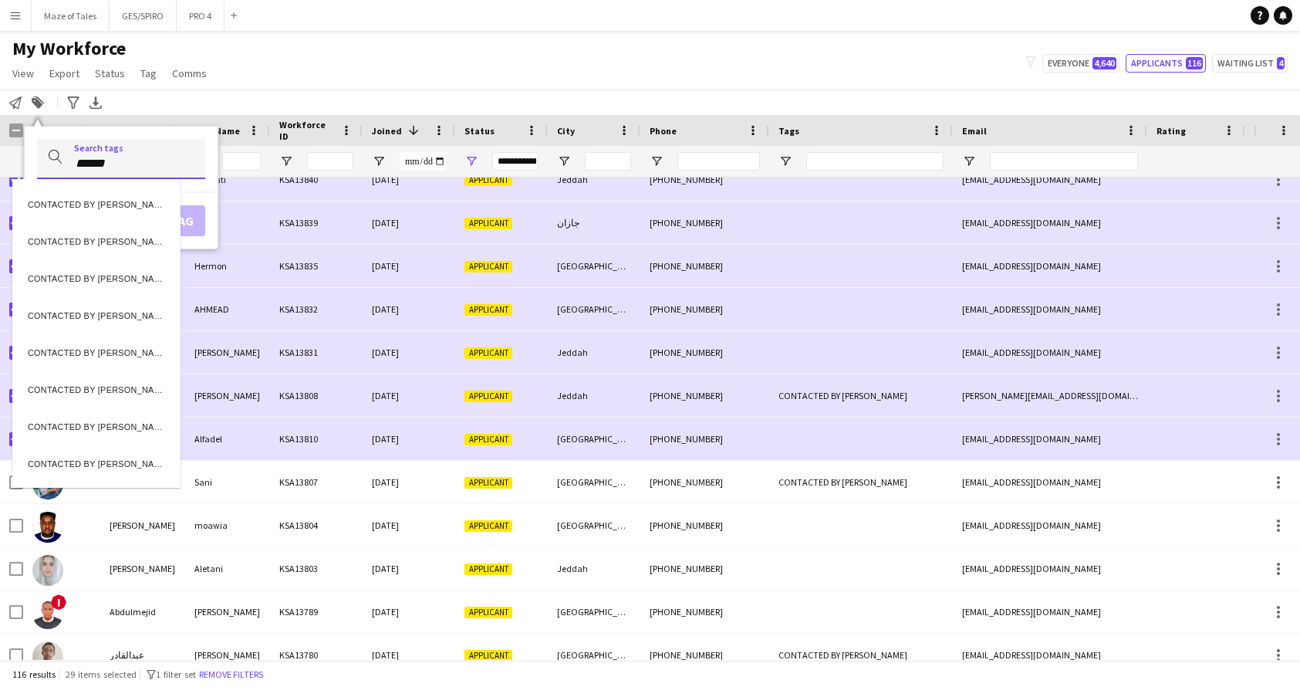
type input "******"
click at [113, 282] on div "CONTACTED BY [PERSON_NAME]" at bounding box center [96, 276] width 168 height 37
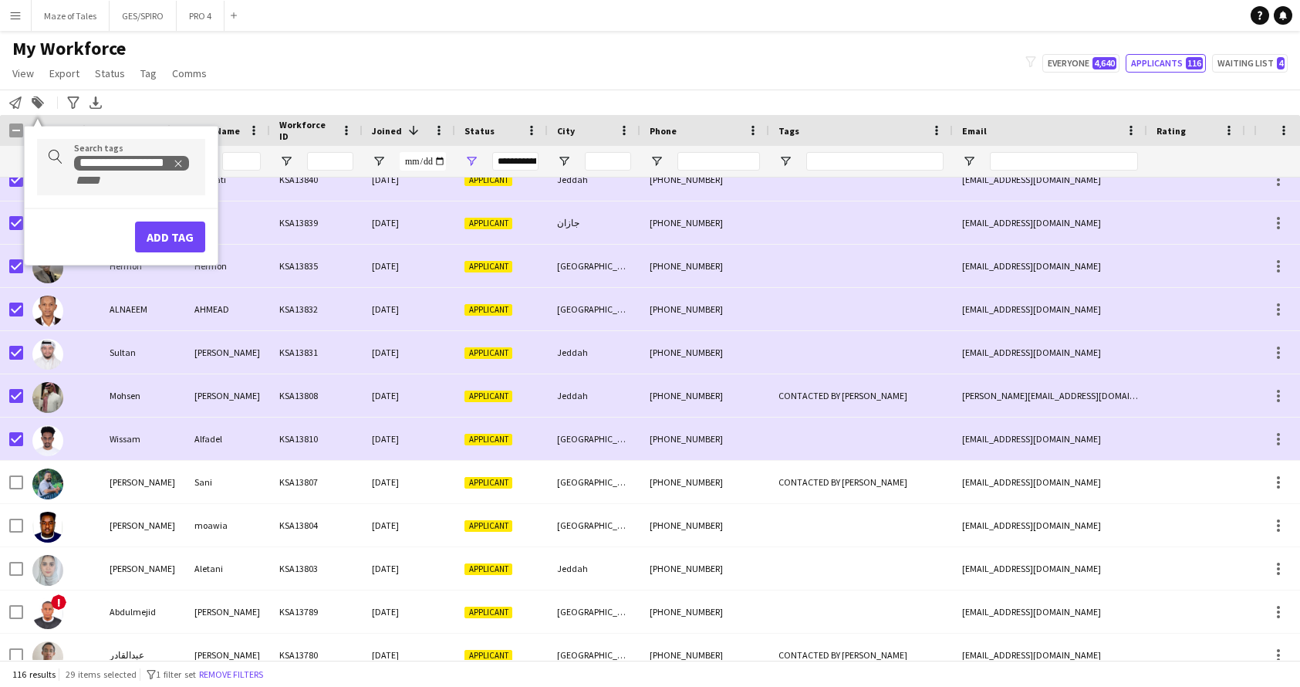
click at [161, 246] on button "Add tag" at bounding box center [170, 236] width 70 height 31
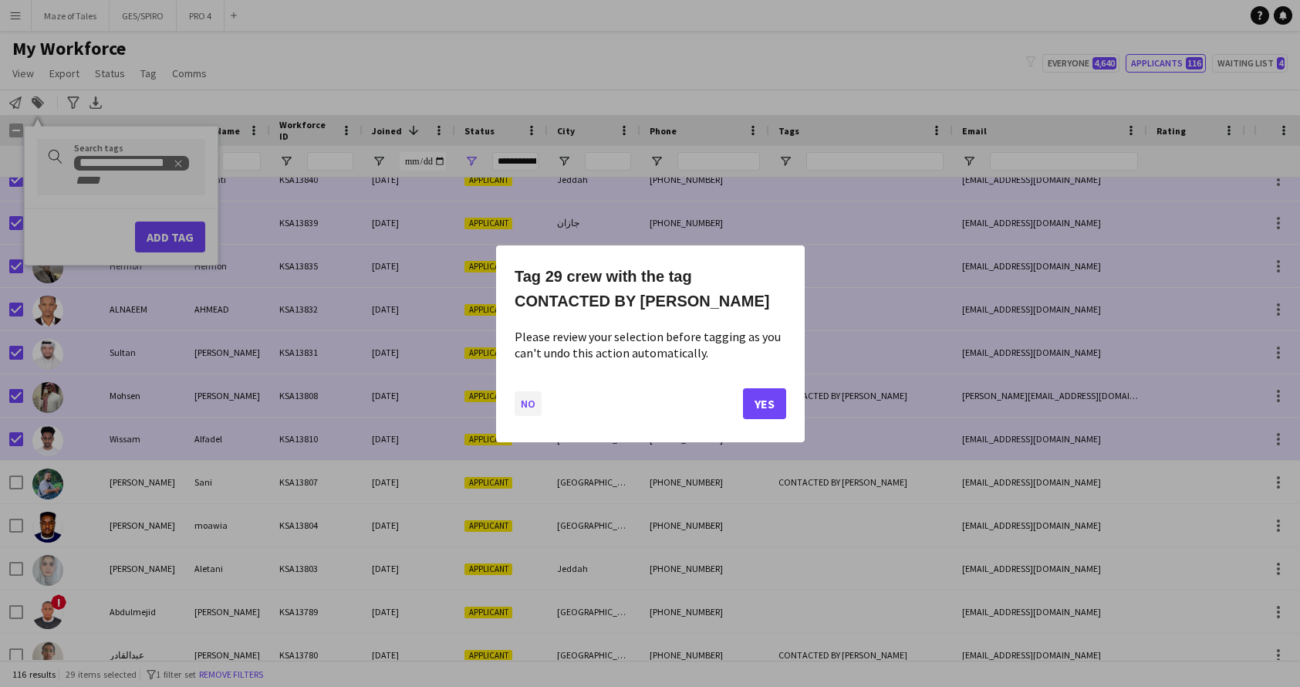
click at [531, 407] on button "No" at bounding box center [528, 402] width 27 height 25
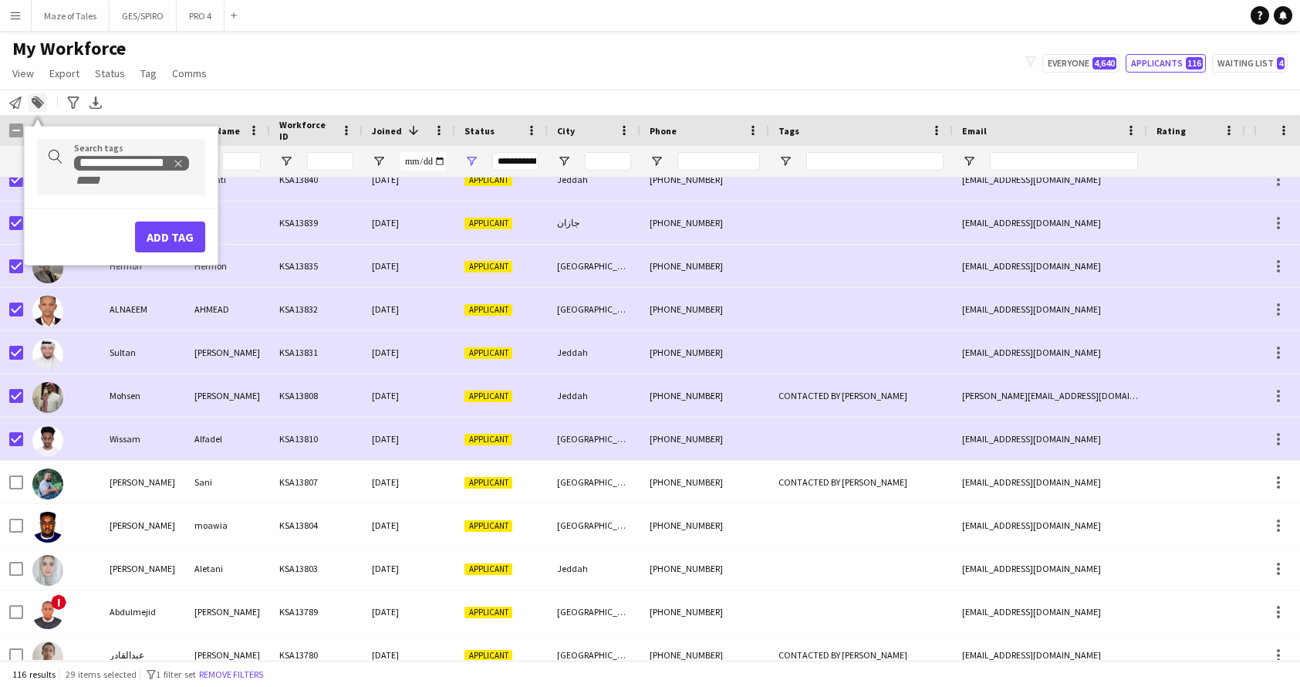
click at [35, 99] on icon at bounding box center [37, 103] width 11 height 11
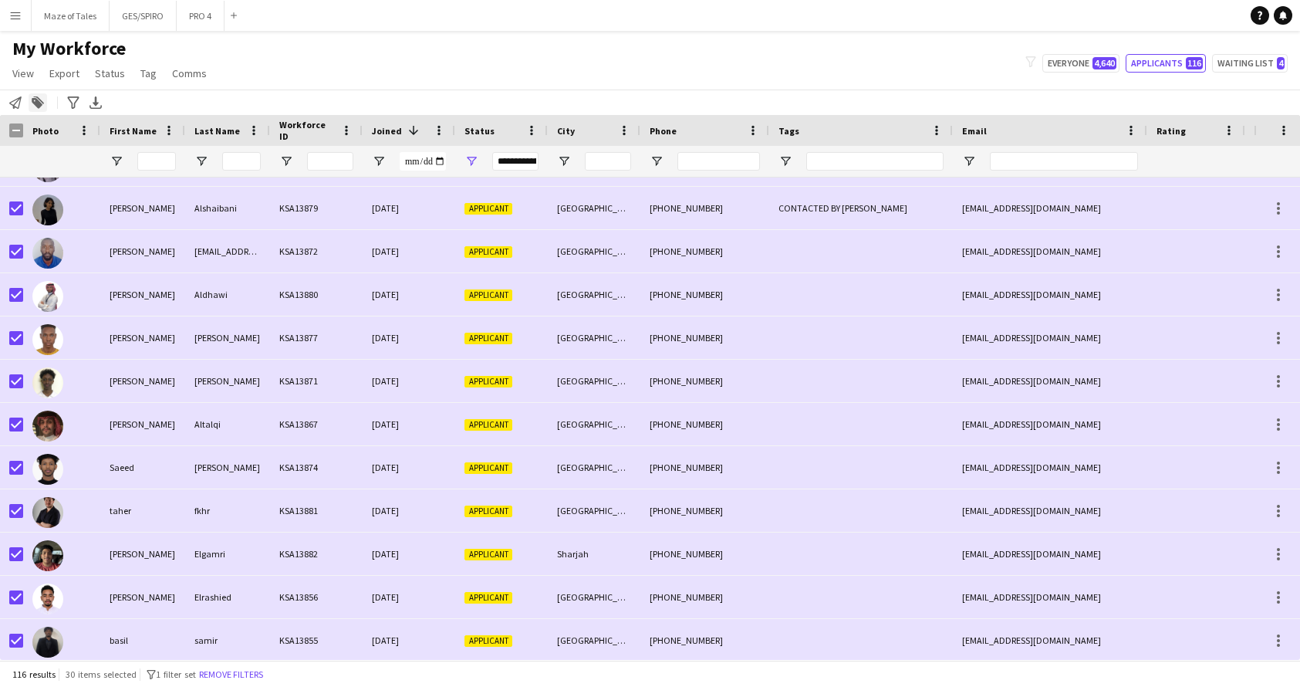
click at [34, 103] on icon at bounding box center [37, 103] width 11 height 11
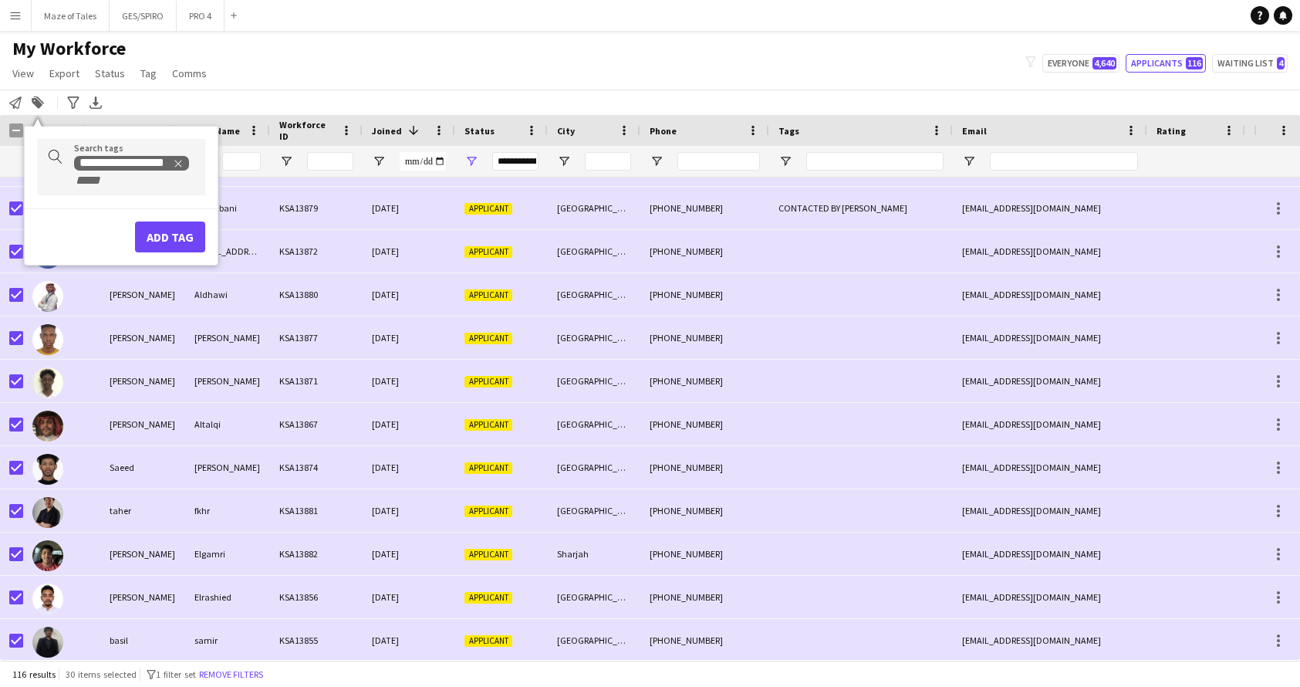
click at [170, 241] on button "Add tag" at bounding box center [170, 236] width 70 height 31
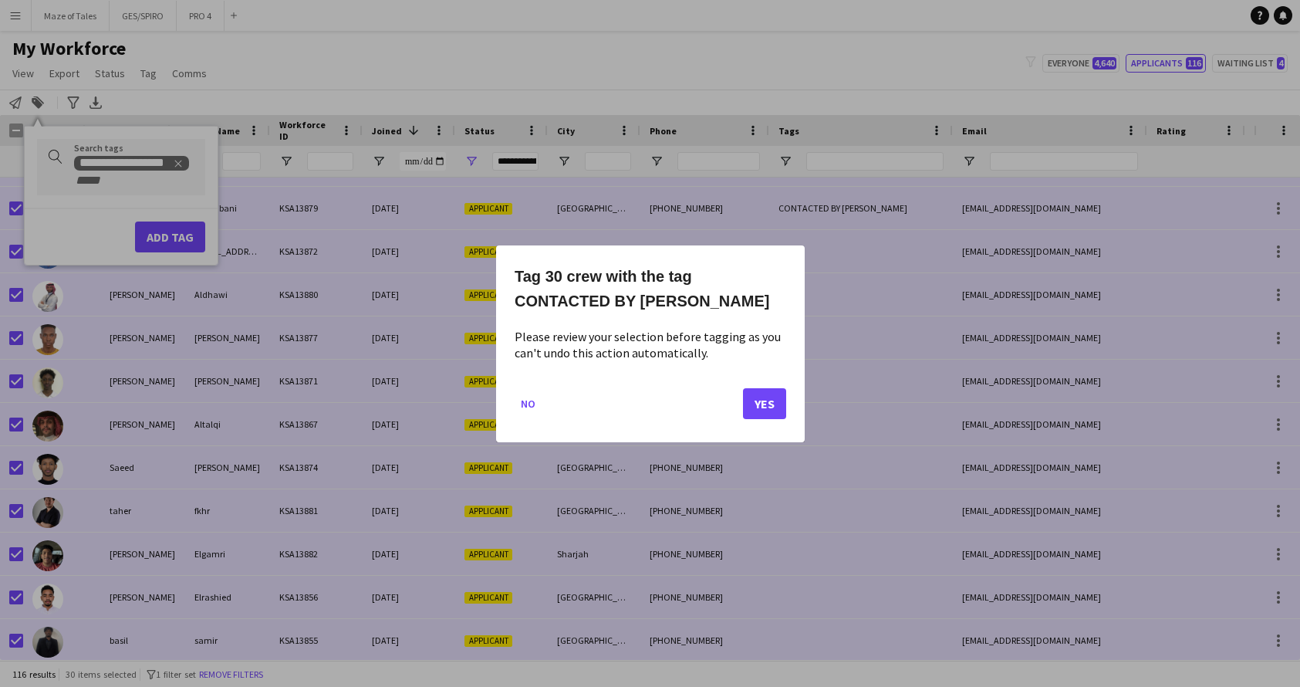
click at [765, 416] on button "Yes" at bounding box center [764, 402] width 43 height 31
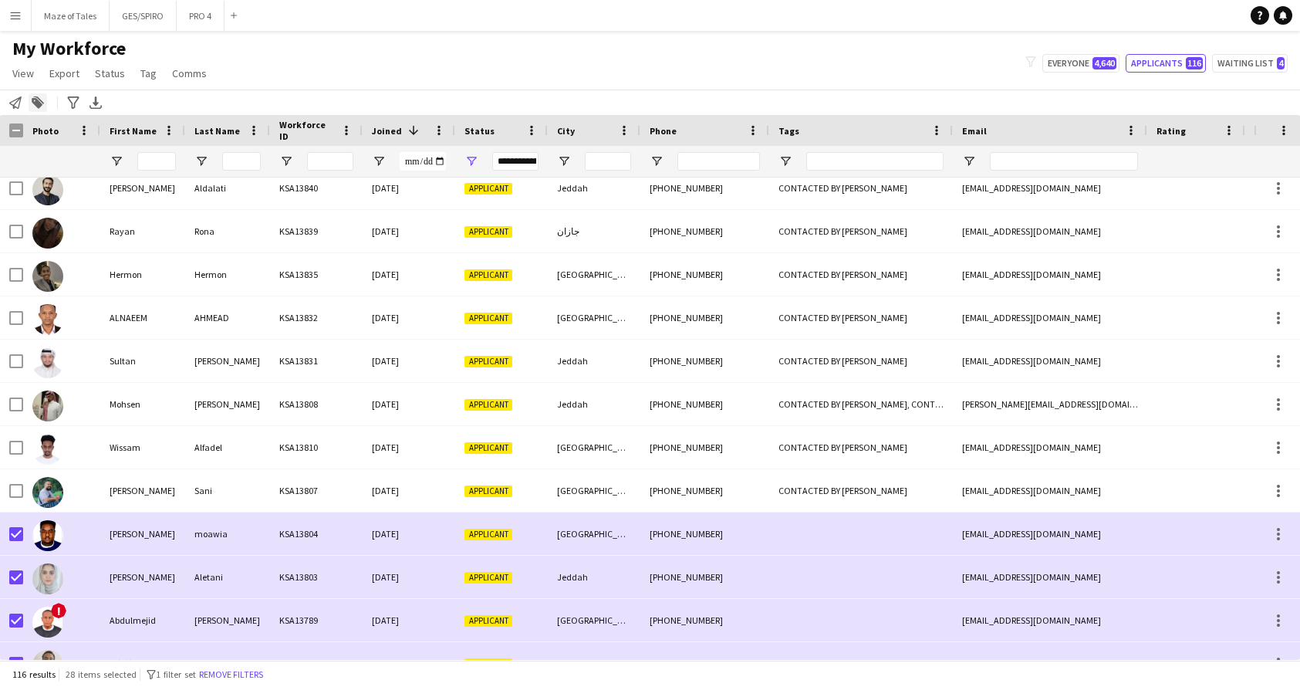
click at [33, 99] on icon at bounding box center [37, 103] width 11 height 11
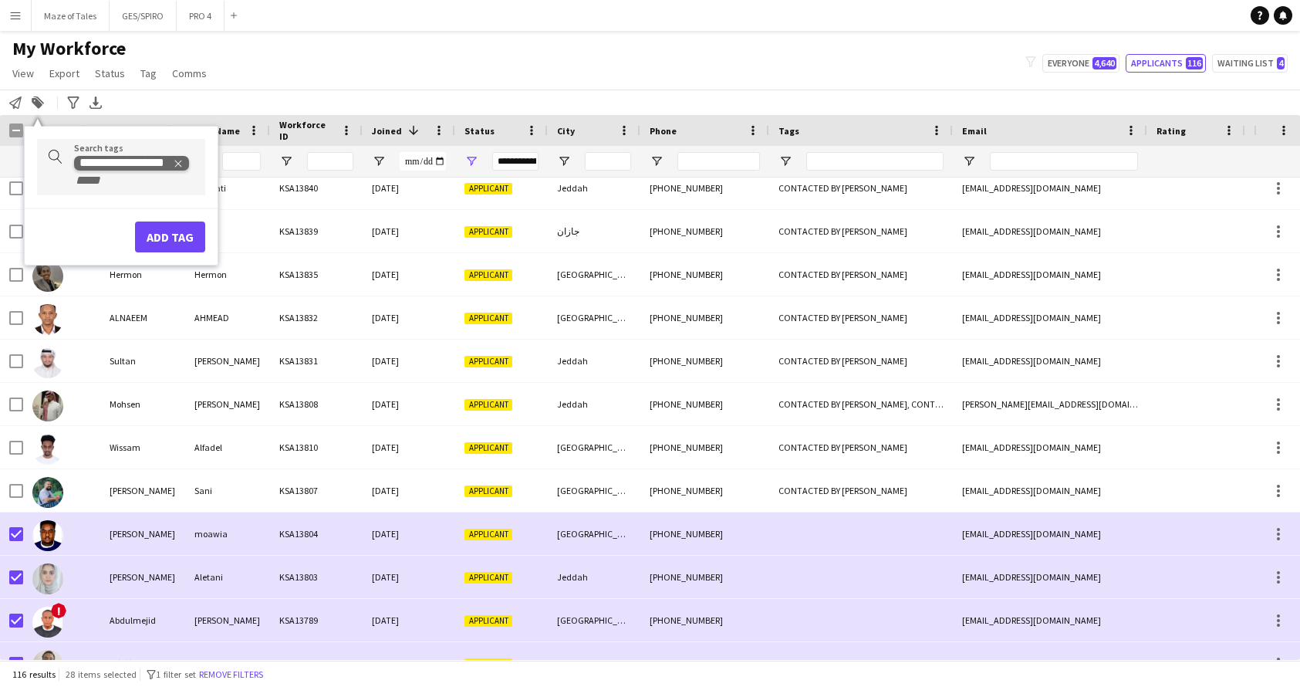
click at [177, 163] on icon "Remove tag" at bounding box center [178, 163] width 11 height 11
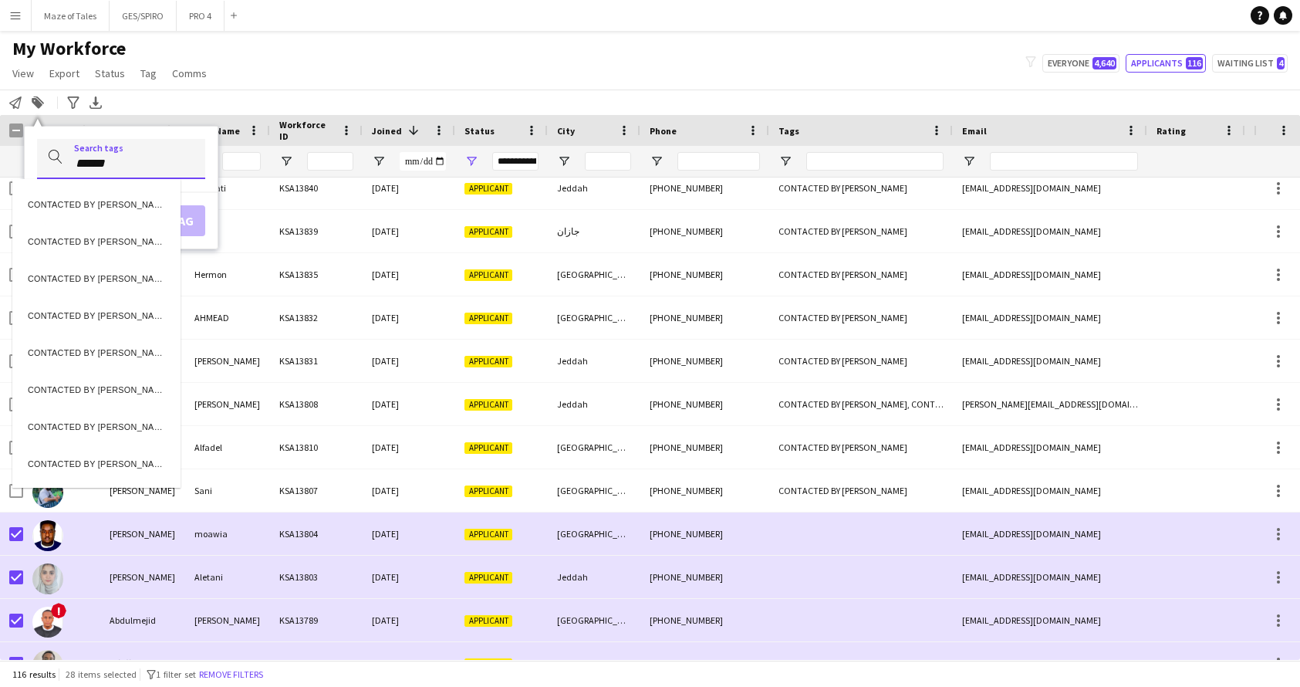
type input "******"
click at [113, 427] on div "CONTACTED BY RACQUEL" at bounding box center [96, 424] width 168 height 37
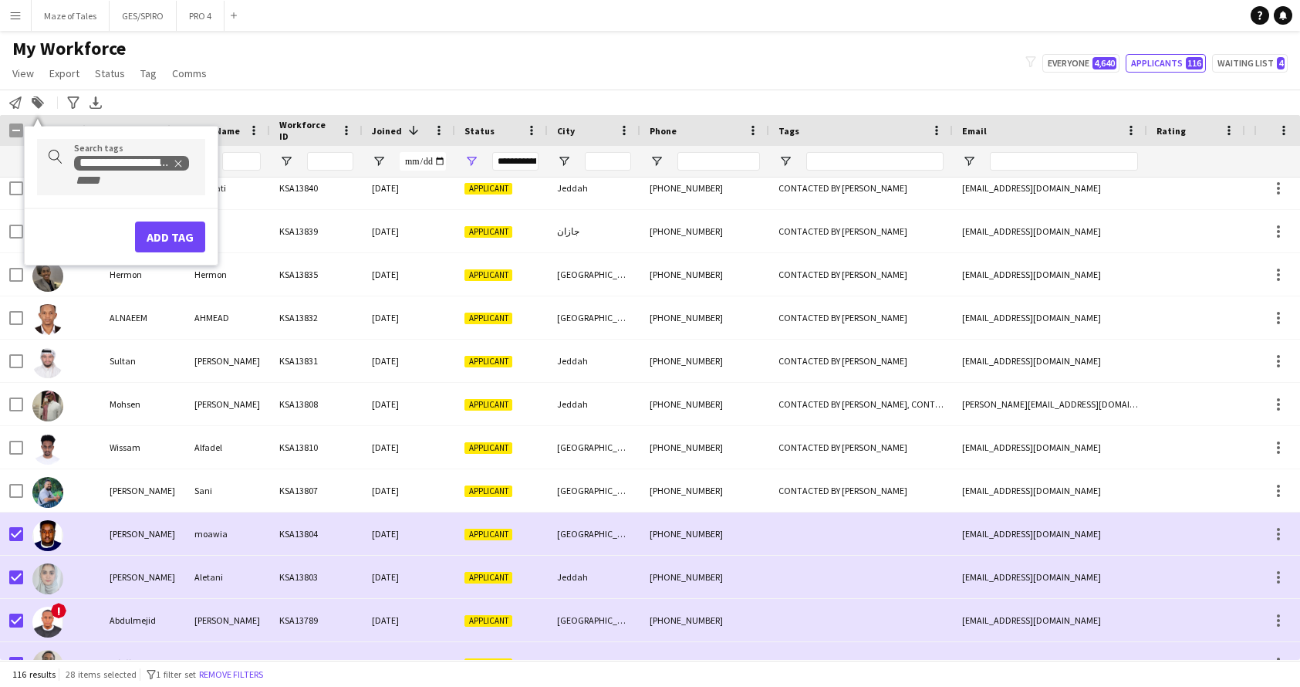
click at [160, 245] on button "Add tag" at bounding box center [170, 236] width 70 height 31
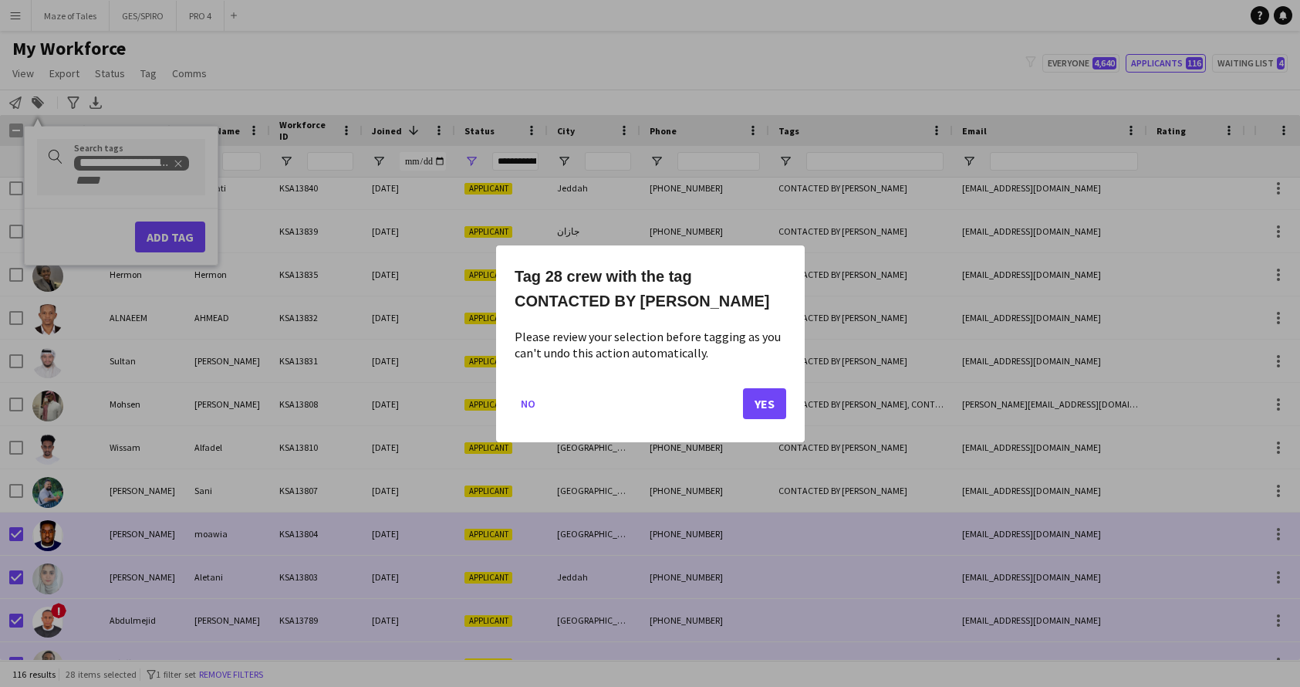
click at [758, 404] on button "Yes" at bounding box center [764, 402] width 43 height 31
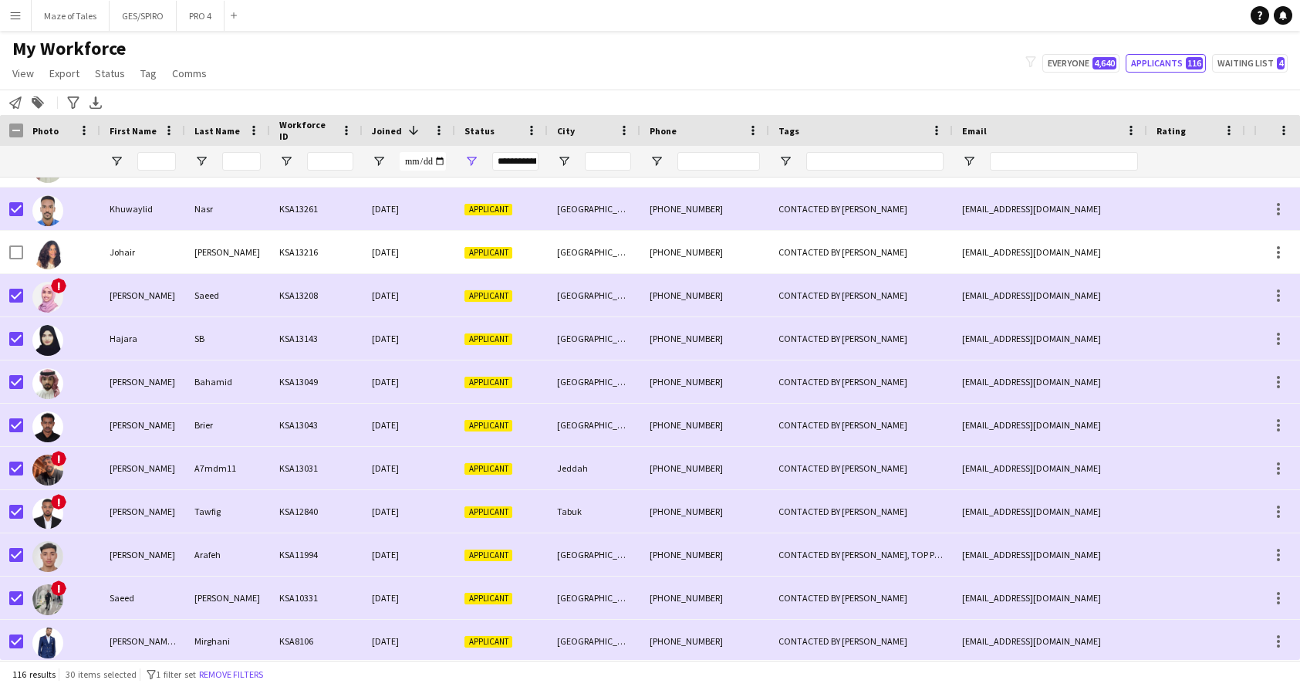
scroll to position [4259, 0]
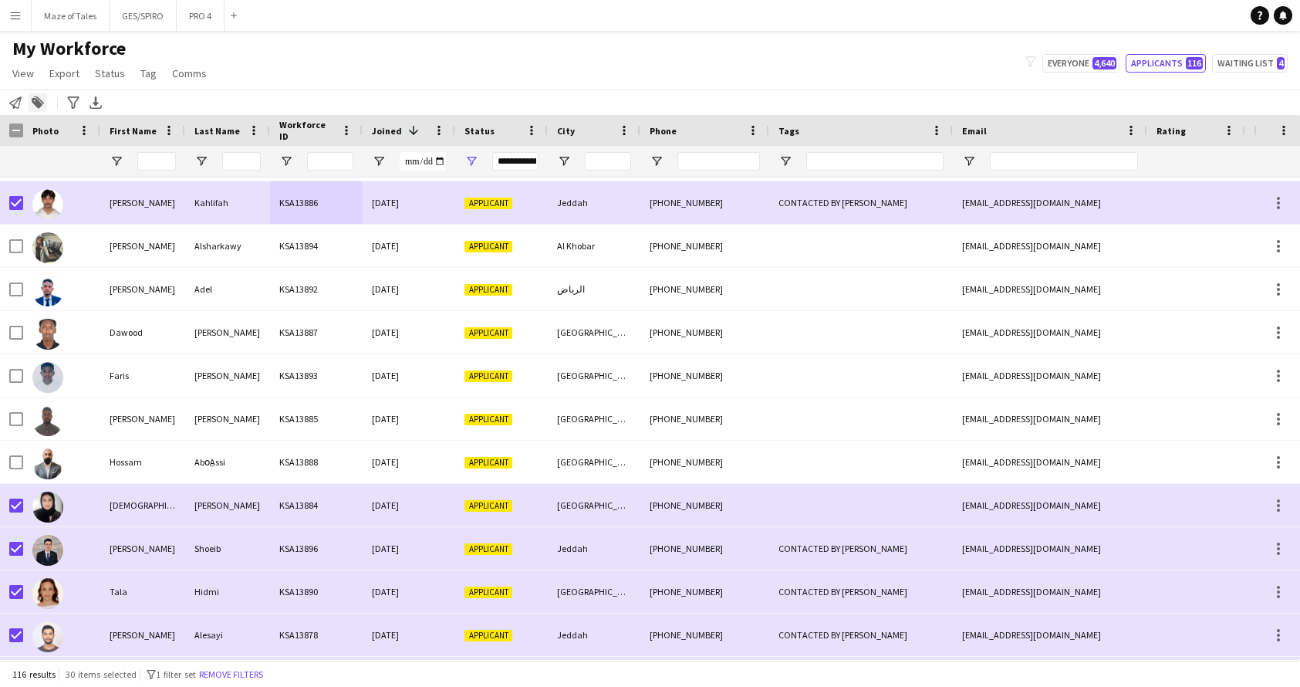
click at [41, 103] on icon at bounding box center [37, 103] width 11 height 11
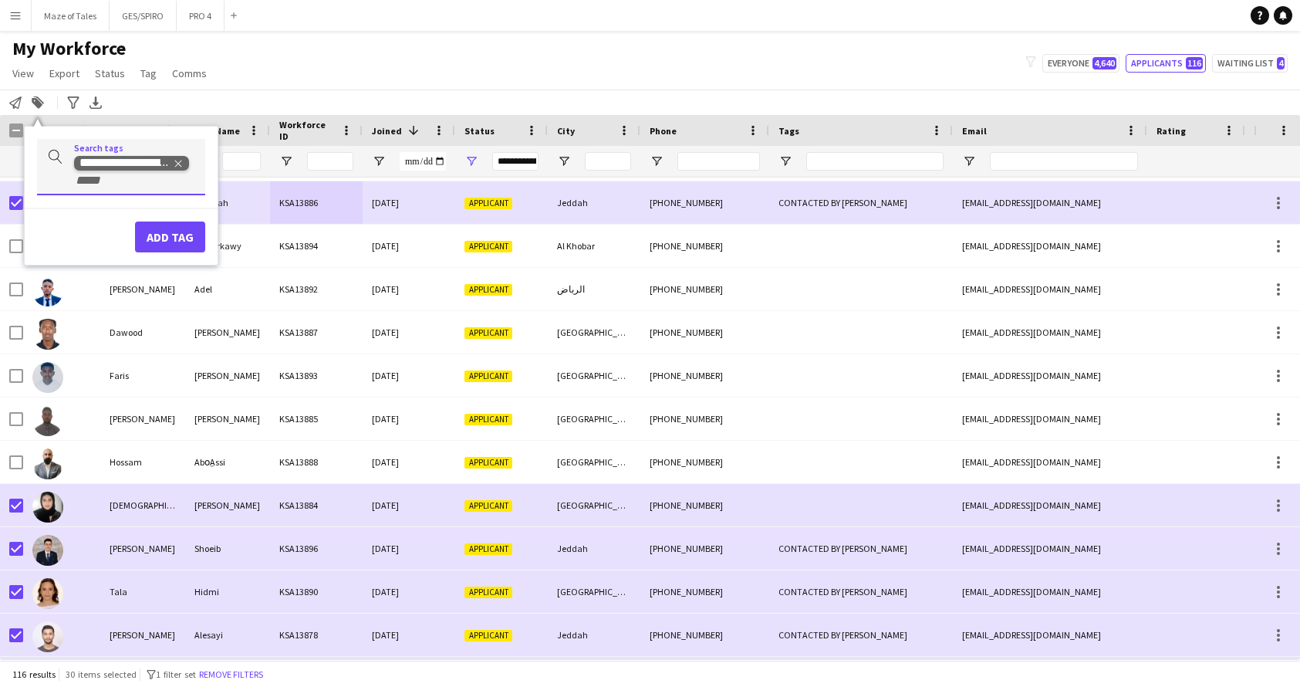
click at [177, 164] on icon "Remove tag" at bounding box center [178, 163] width 11 height 11
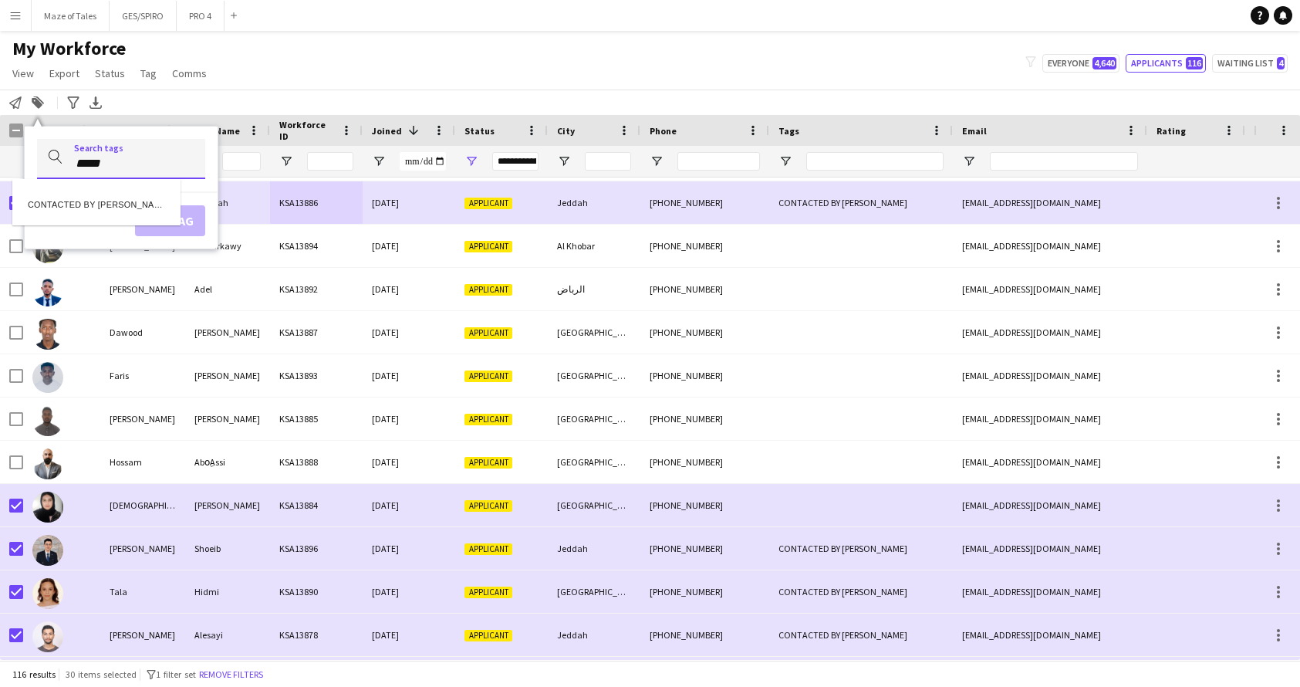
type input "*****"
click at [130, 197] on div "CONTACTED BY [PERSON_NAME]" at bounding box center [96, 202] width 168 height 37
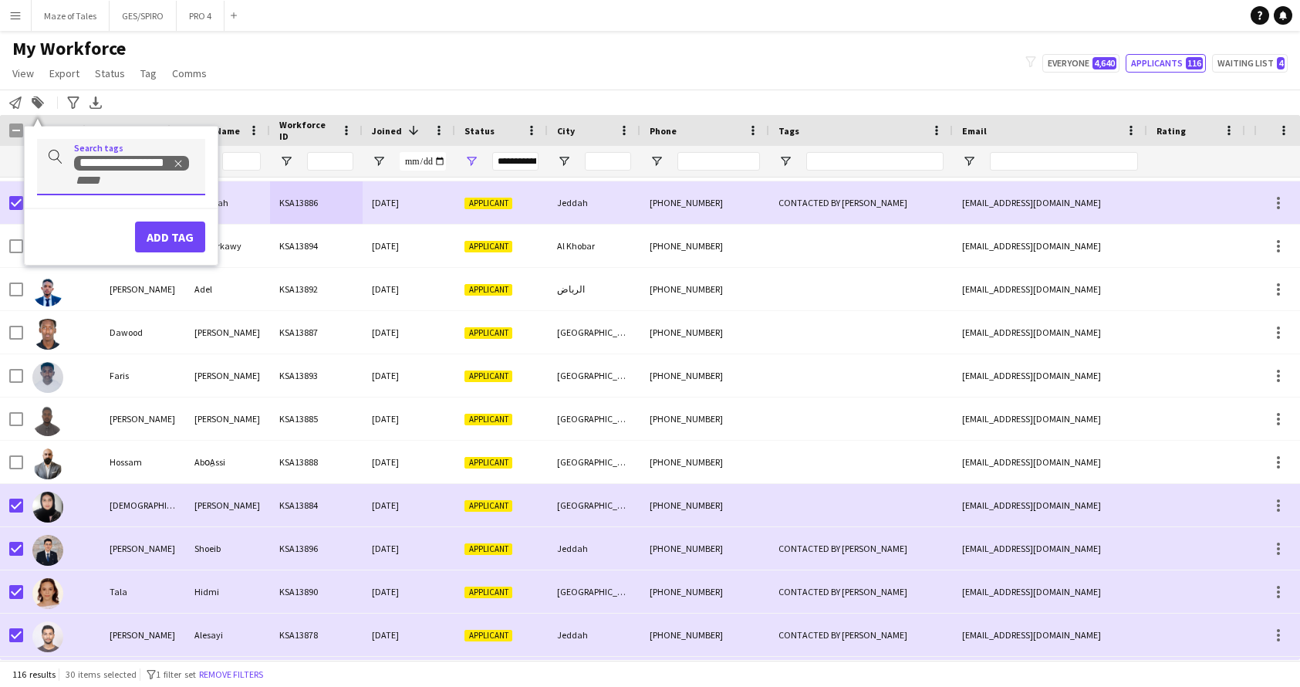
click at [165, 242] on button "Add tag" at bounding box center [170, 236] width 70 height 31
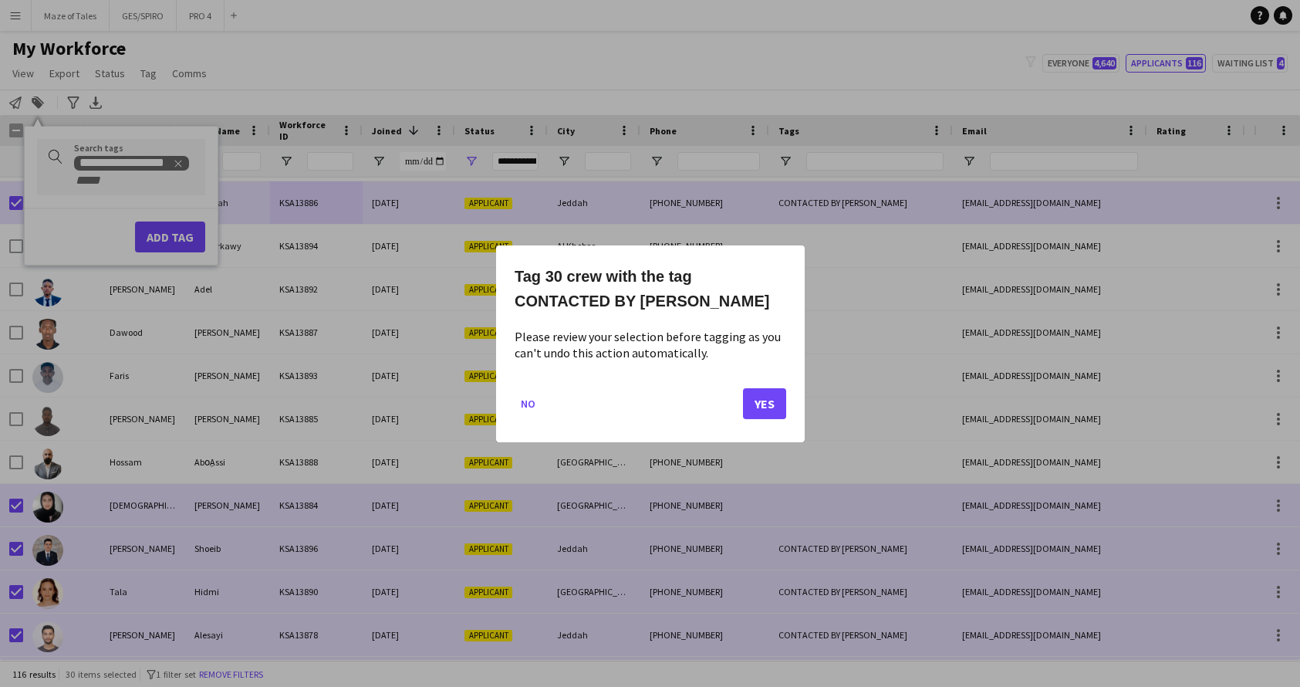
click at [758, 404] on button "Yes" at bounding box center [764, 402] width 43 height 31
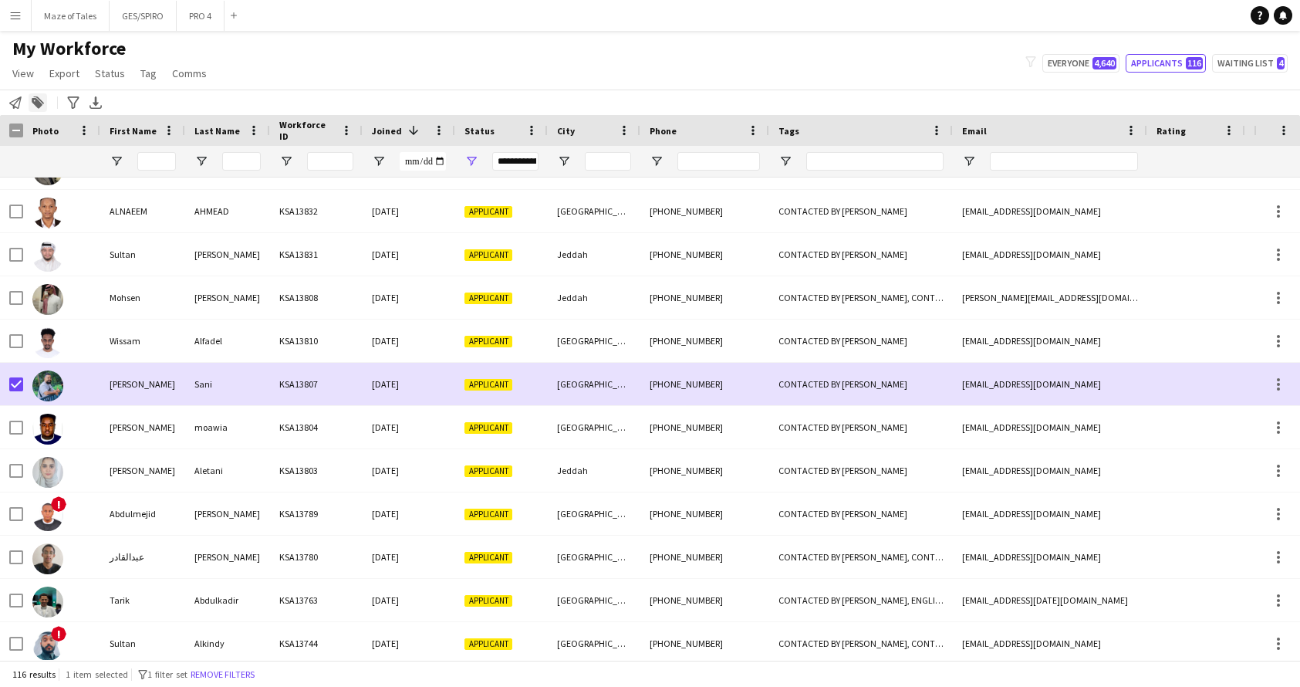
click at [35, 103] on icon at bounding box center [37, 103] width 11 height 11
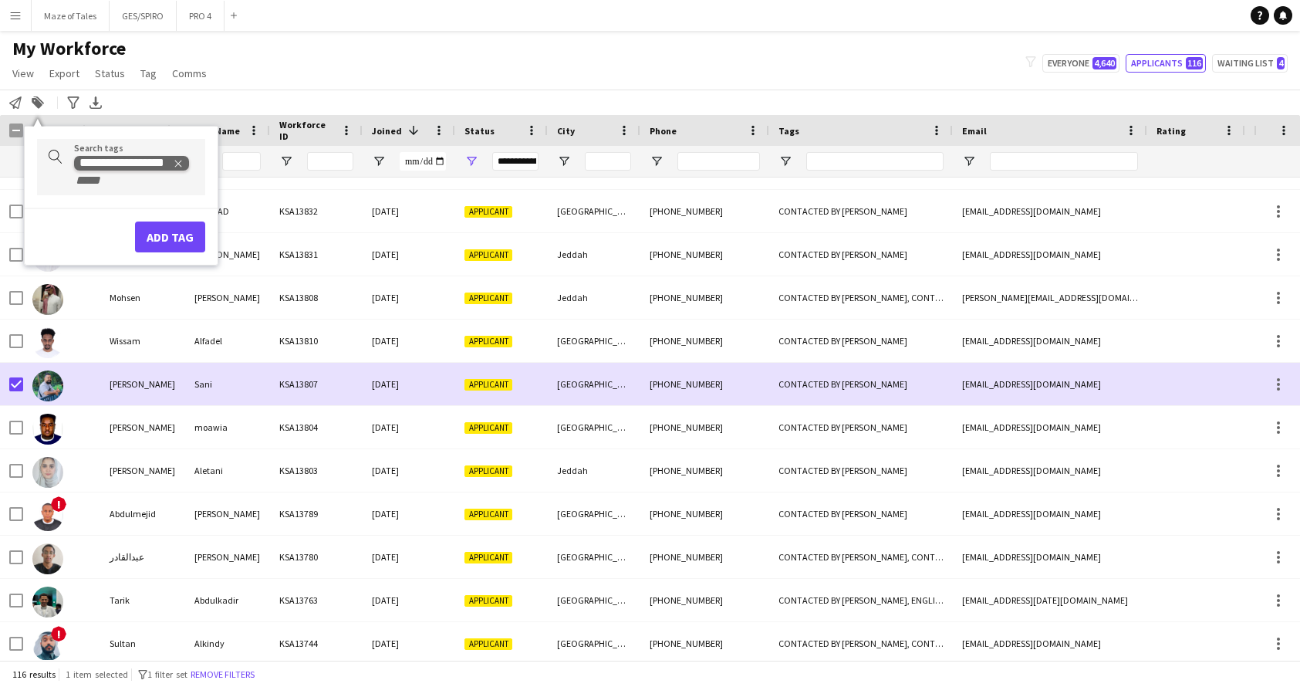
click at [178, 164] on icon "Remove tag" at bounding box center [178, 163] width 11 height 11
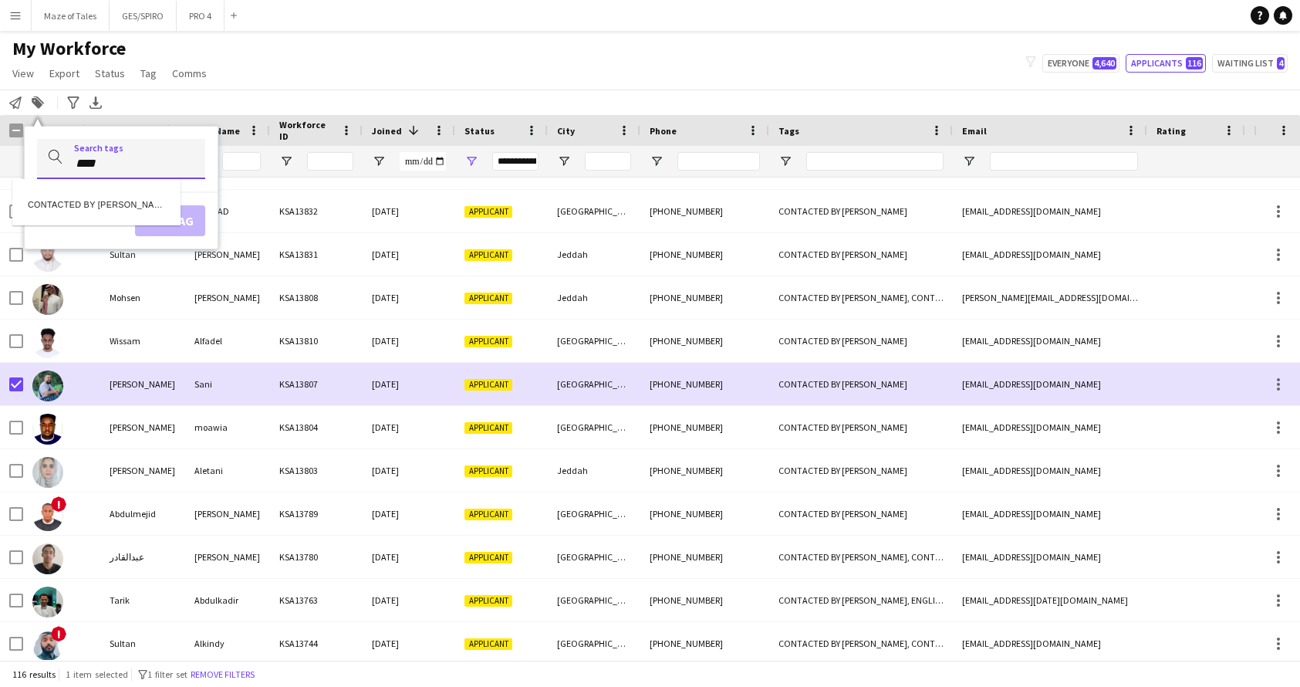
type input "****"
click at [133, 209] on div "CONTACTED BY RACQUEL" at bounding box center [96, 202] width 168 height 37
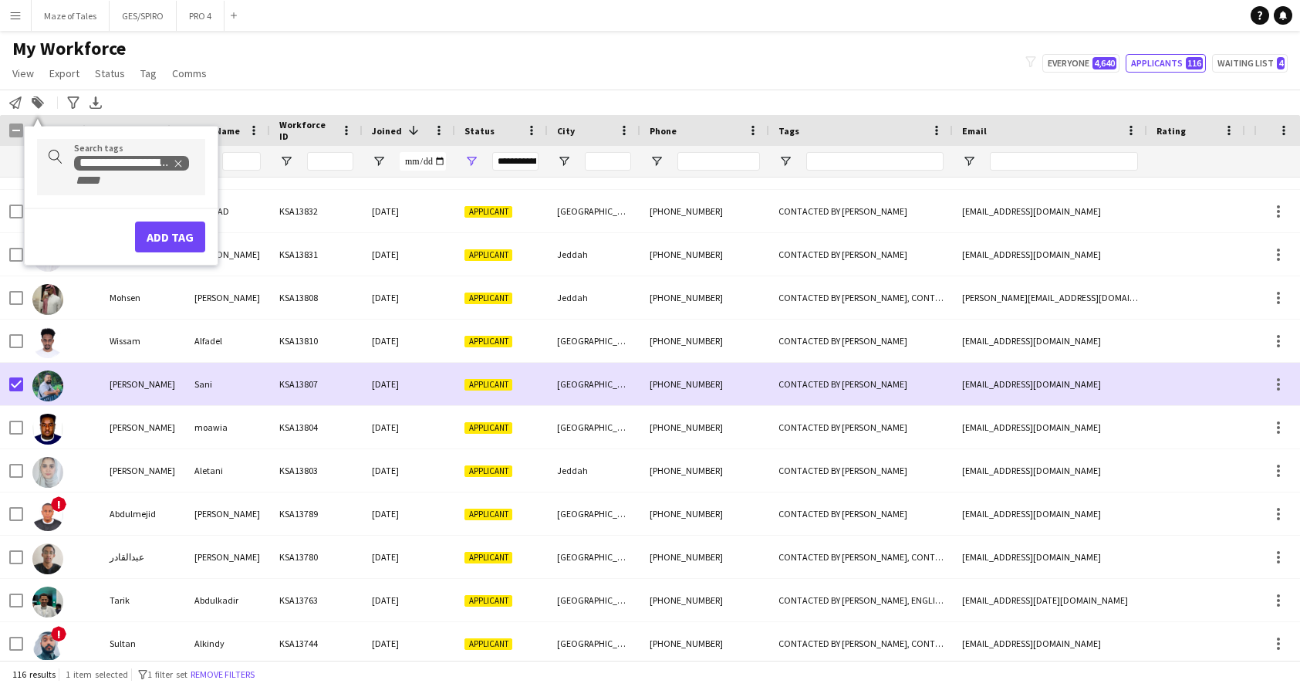
click at [162, 234] on button "Add tag" at bounding box center [170, 236] width 70 height 31
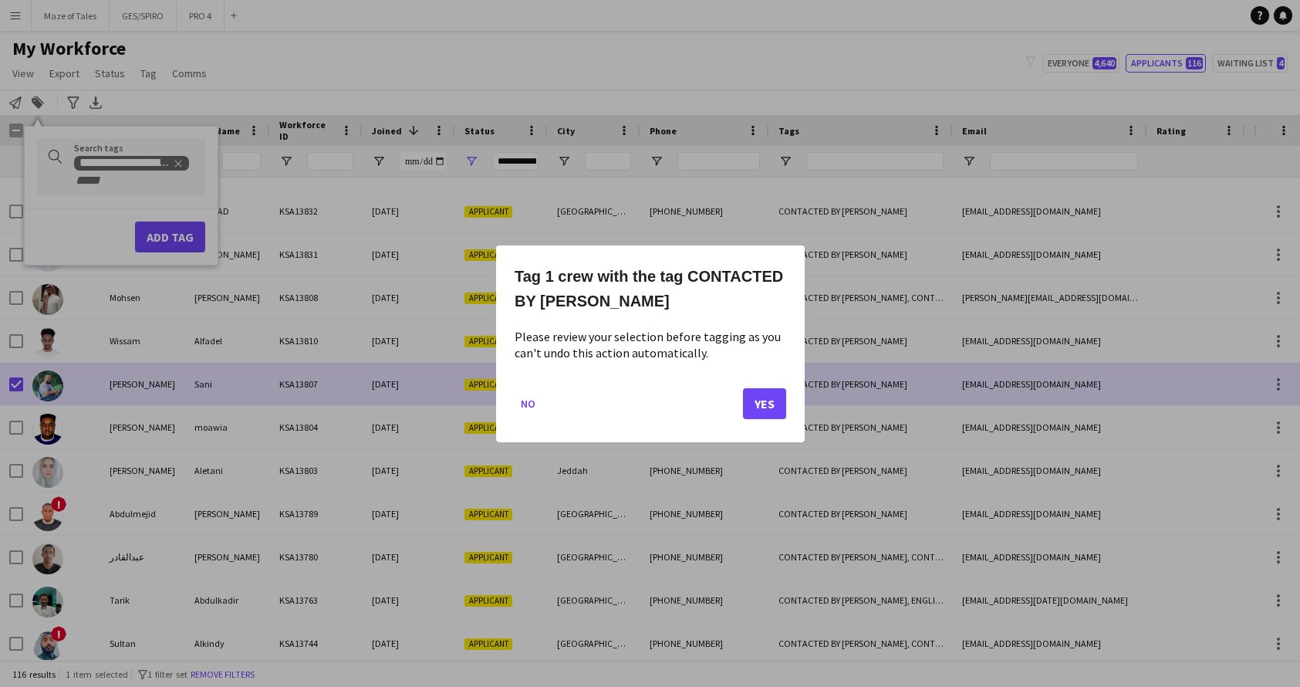
click at [765, 410] on button "Yes" at bounding box center [764, 402] width 43 height 31
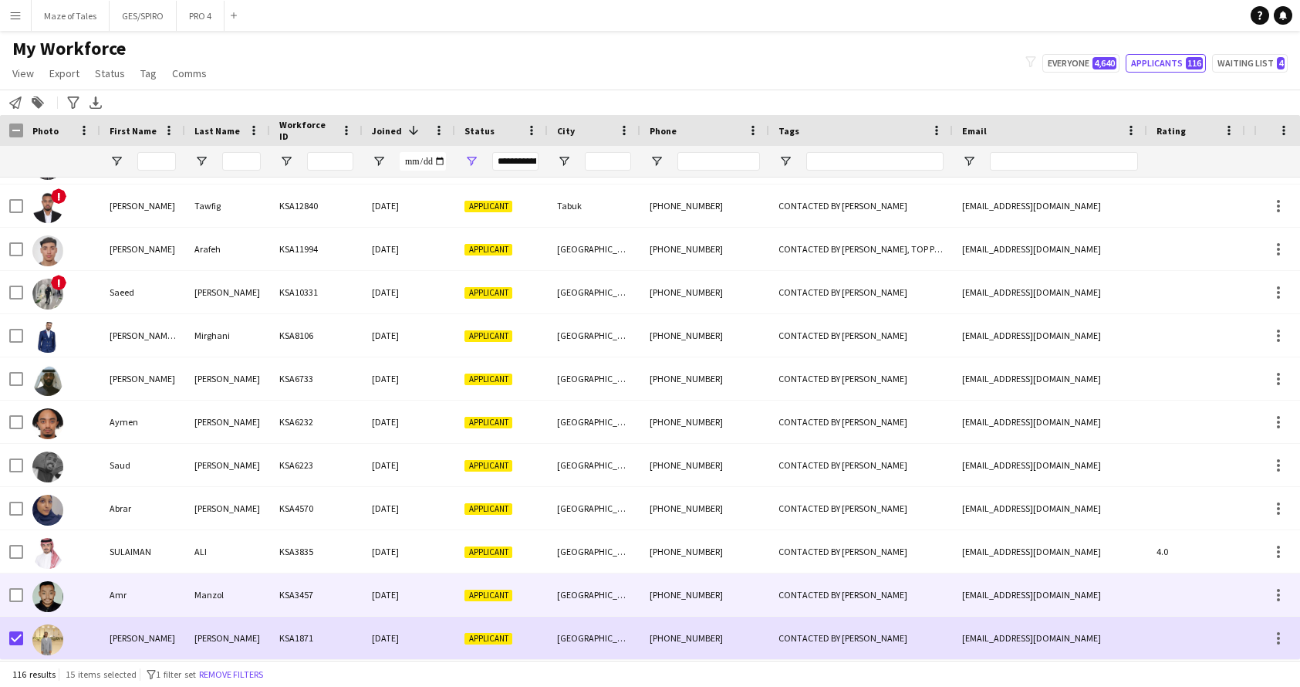
click at [14, 602] on div at bounding box center [16, 594] width 14 height 43
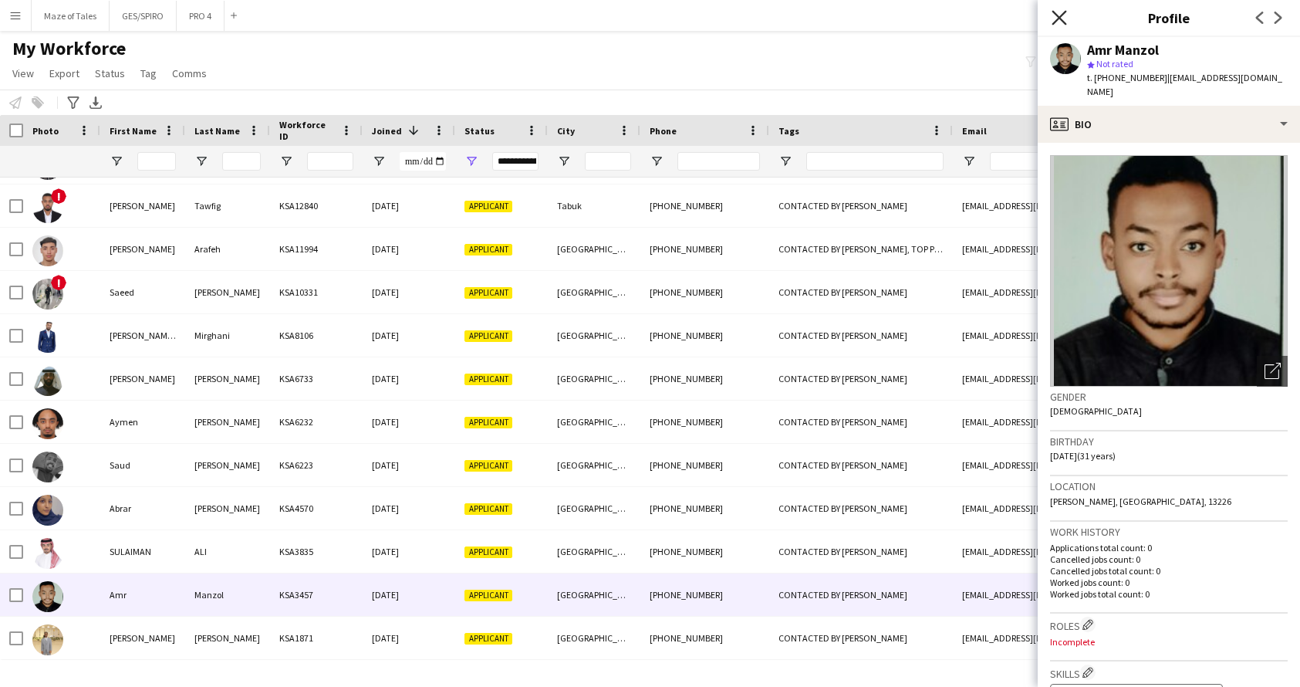
click at [1058, 12] on icon "Close pop-in" at bounding box center [1059, 17] width 15 height 15
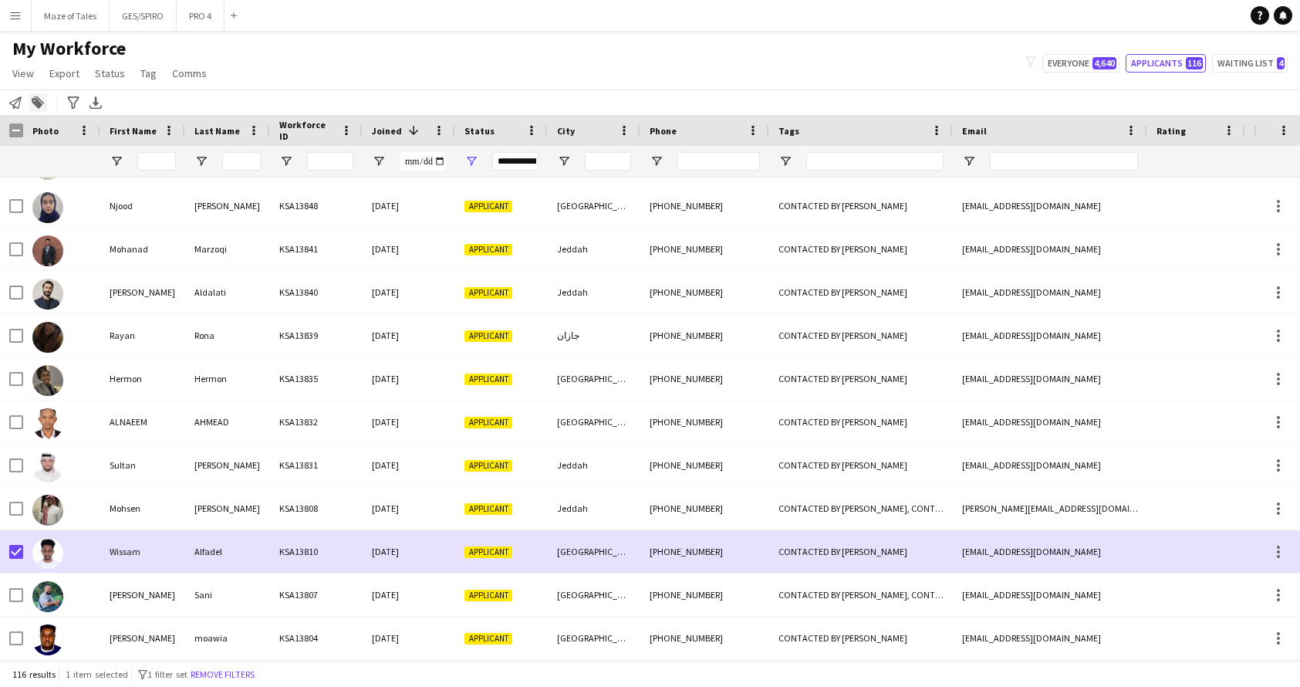
click at [37, 102] on icon at bounding box center [37, 103] width 11 height 11
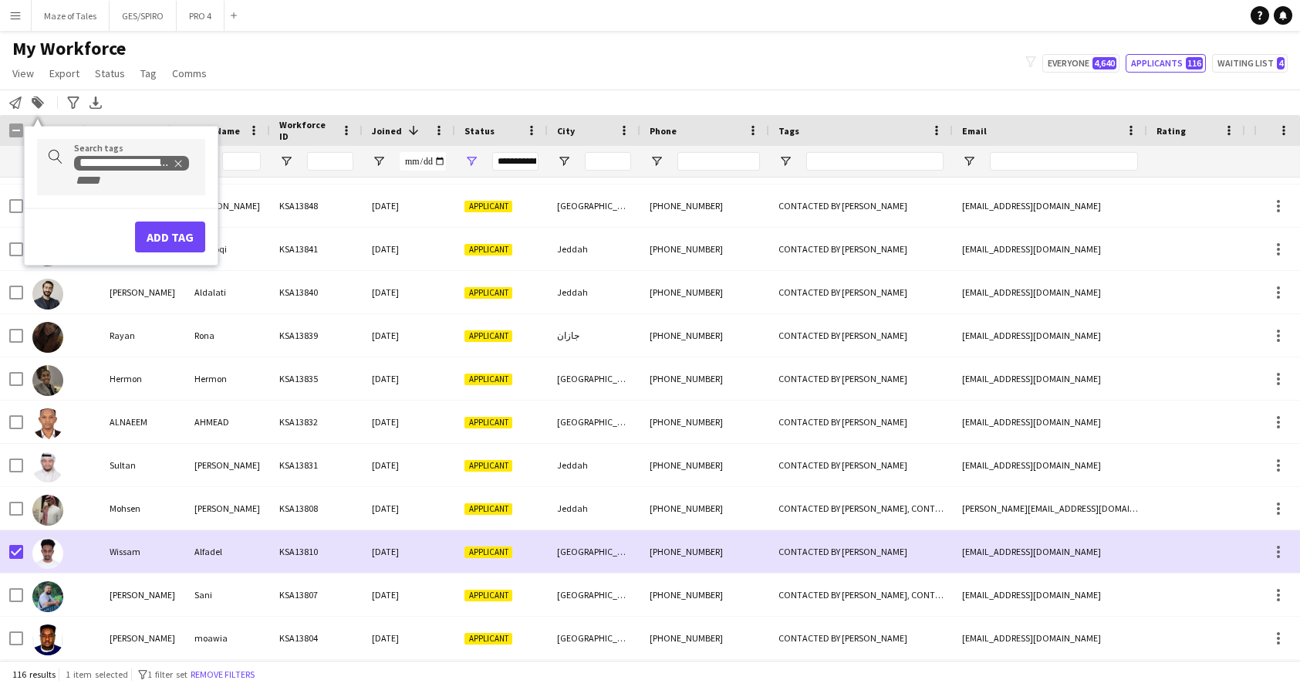
click at [178, 233] on button "Add tag" at bounding box center [170, 236] width 70 height 31
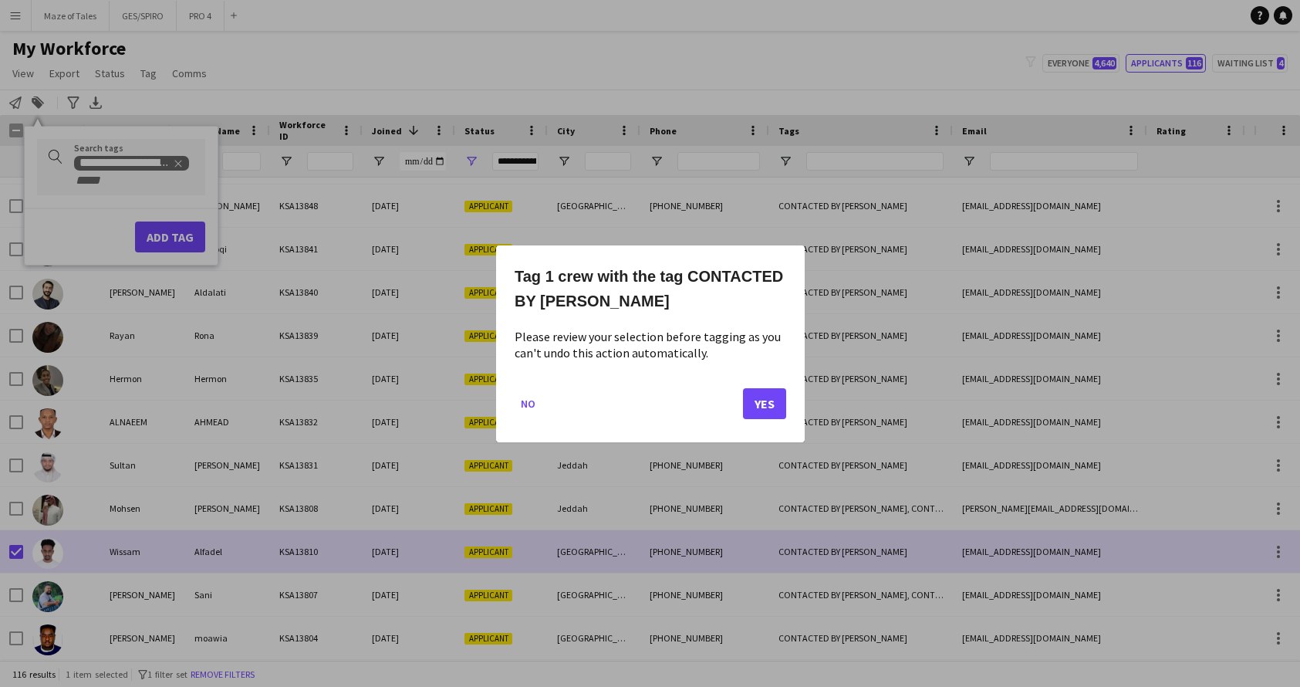
click at [755, 397] on button "Yes" at bounding box center [764, 402] width 43 height 31
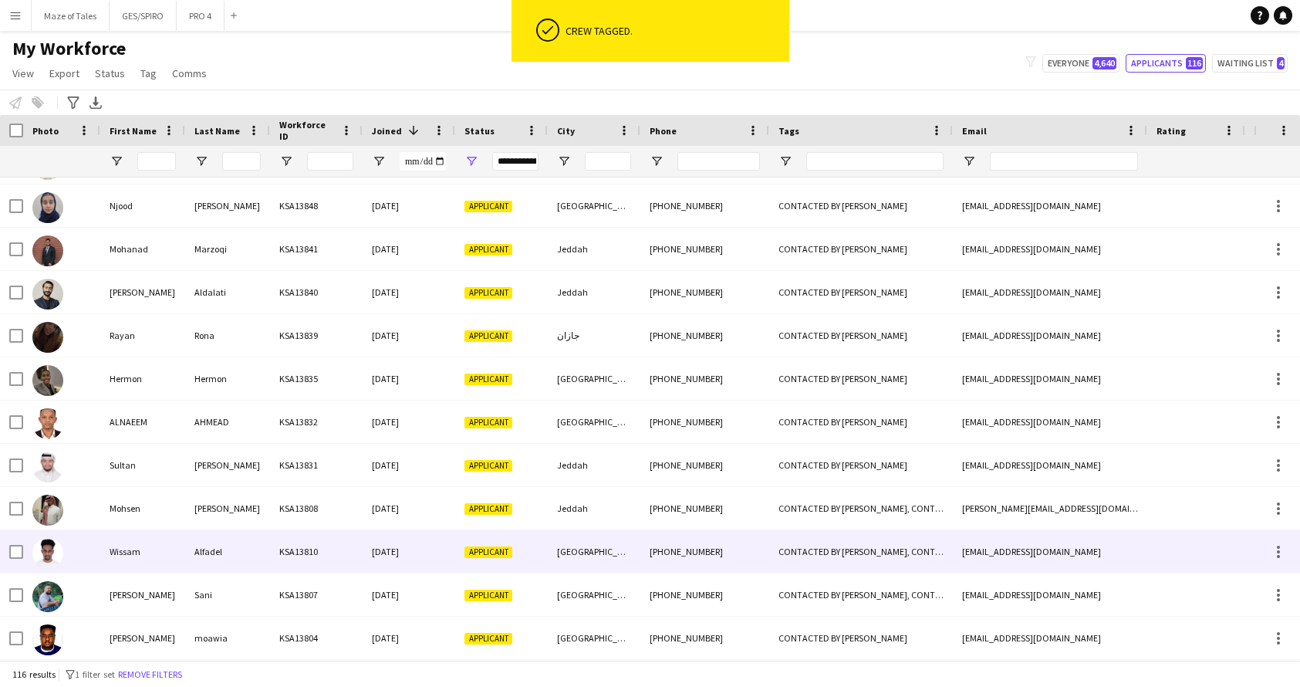
click at [852, 546] on div "CONTACTED BY JESUS, CONTACTED BY RACQUEL" at bounding box center [861, 551] width 184 height 42
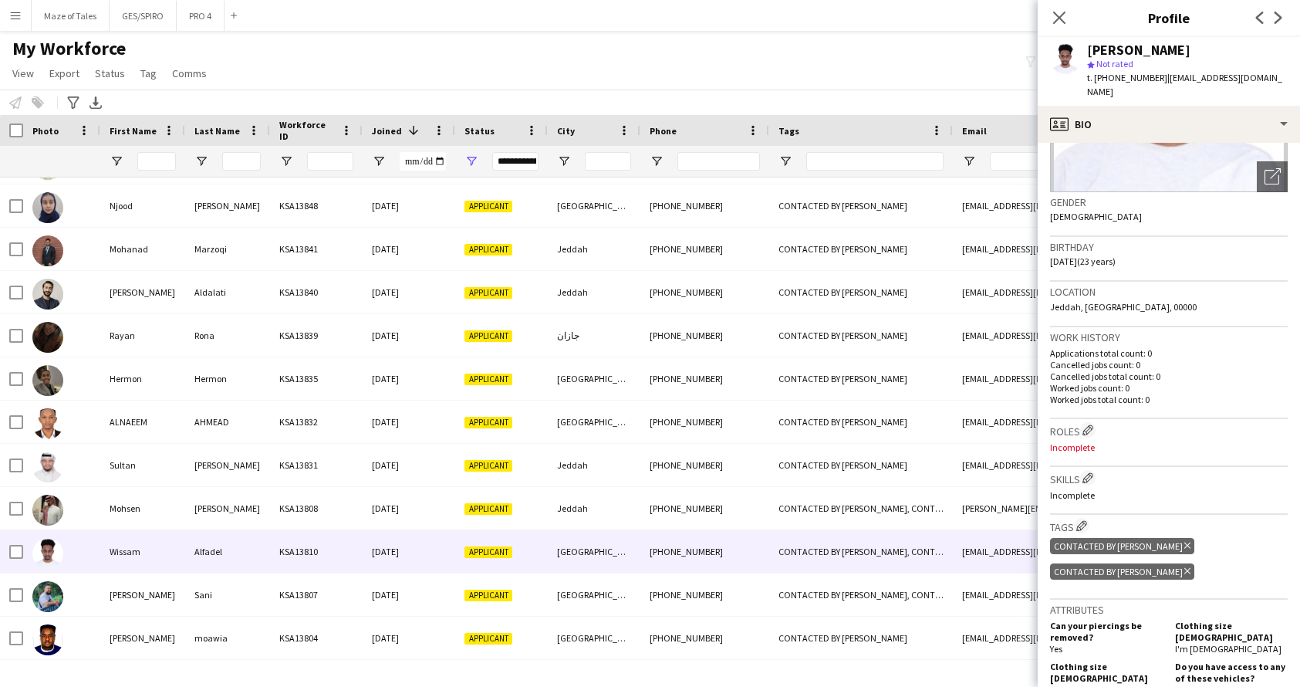
click at [1143, 538] on div "CONTACTED BY JESUS Delete tag" at bounding box center [1122, 546] width 144 height 16
click at [1184, 541] on icon "Delete tag" at bounding box center [1187, 545] width 6 height 9
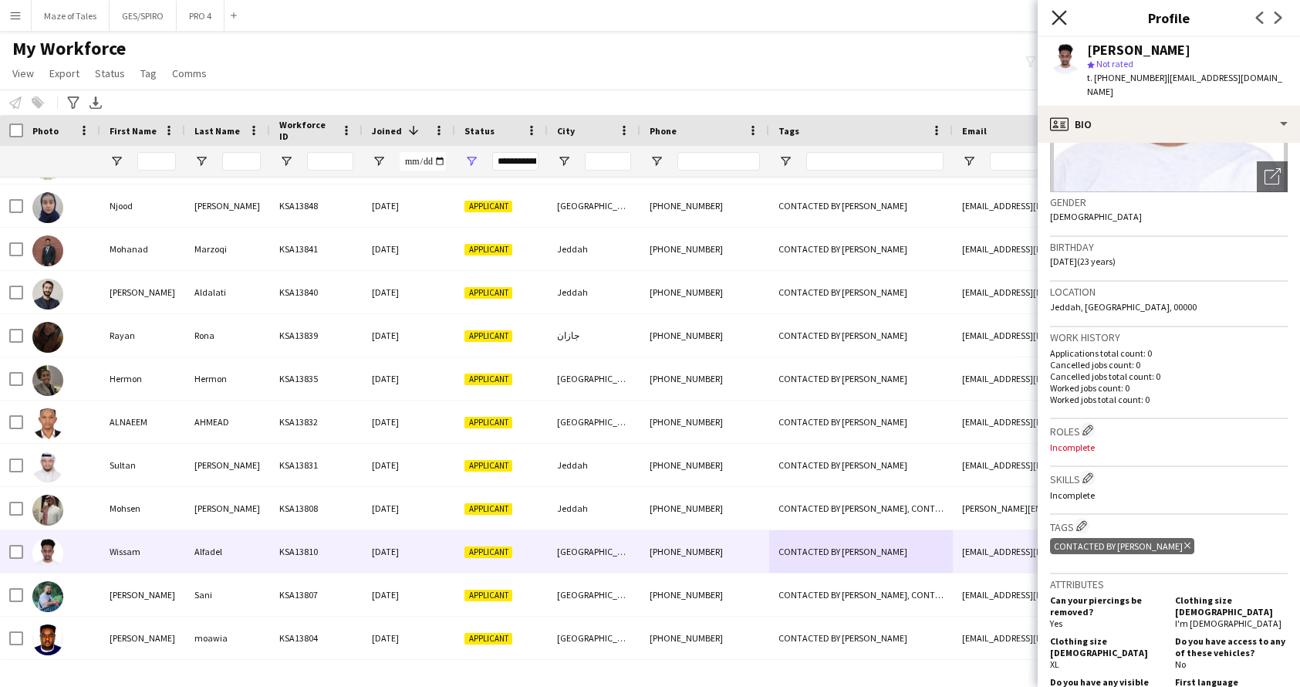
click at [1061, 19] on icon at bounding box center [1059, 17] width 15 height 15
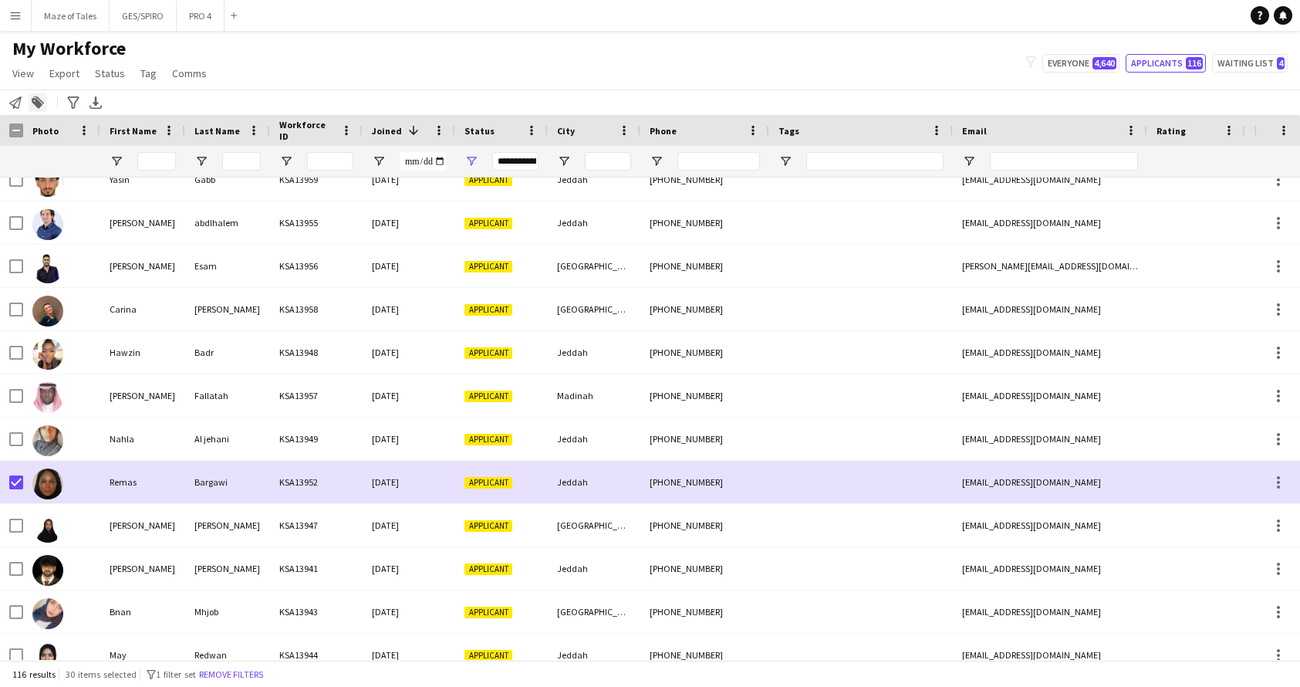
click at [42, 105] on icon "Add to tag" at bounding box center [38, 102] width 12 height 12
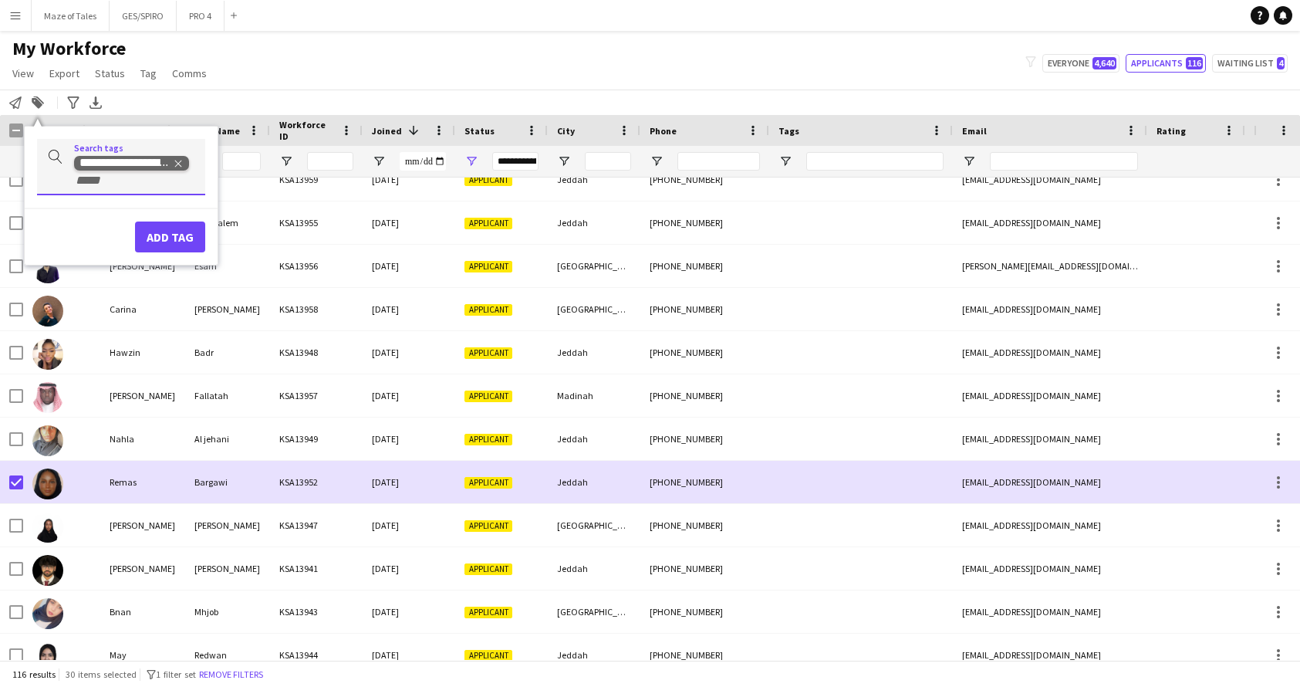
click at [182, 167] on icon "Remove tag" at bounding box center [178, 163] width 11 height 11
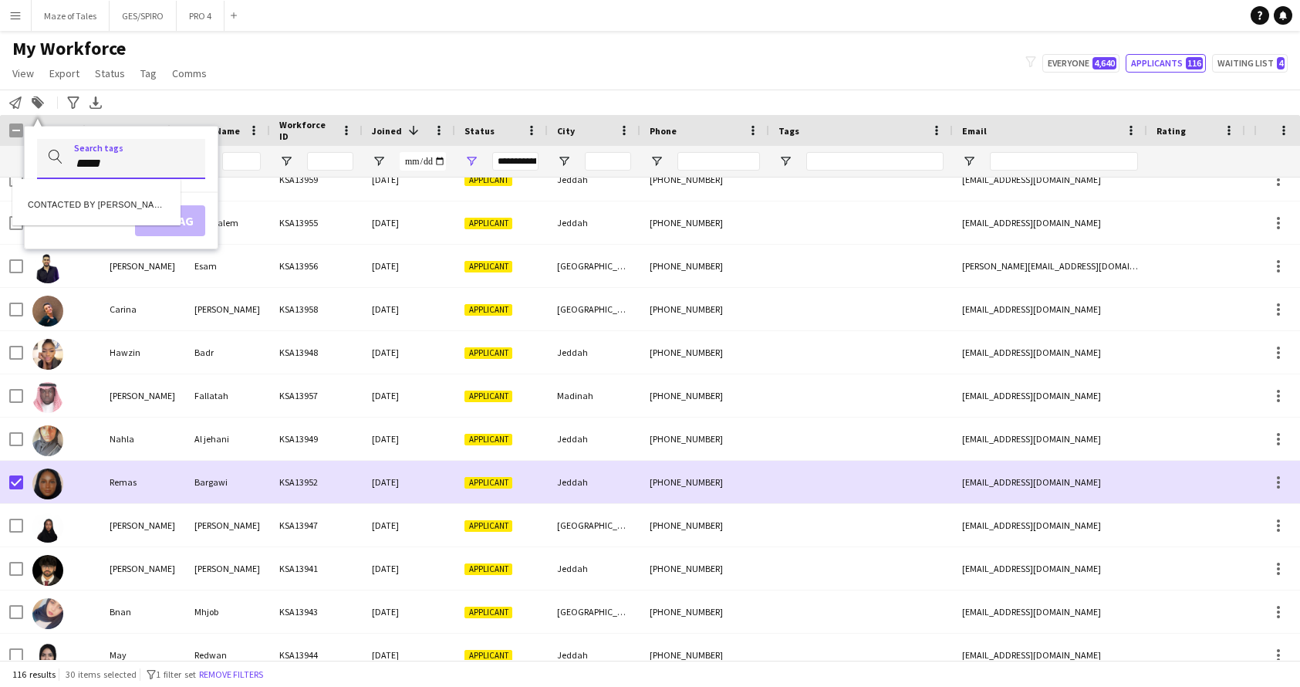
type input "*****"
click at [130, 208] on div "CONTACTED BY [PERSON_NAME]" at bounding box center [96, 202] width 168 height 37
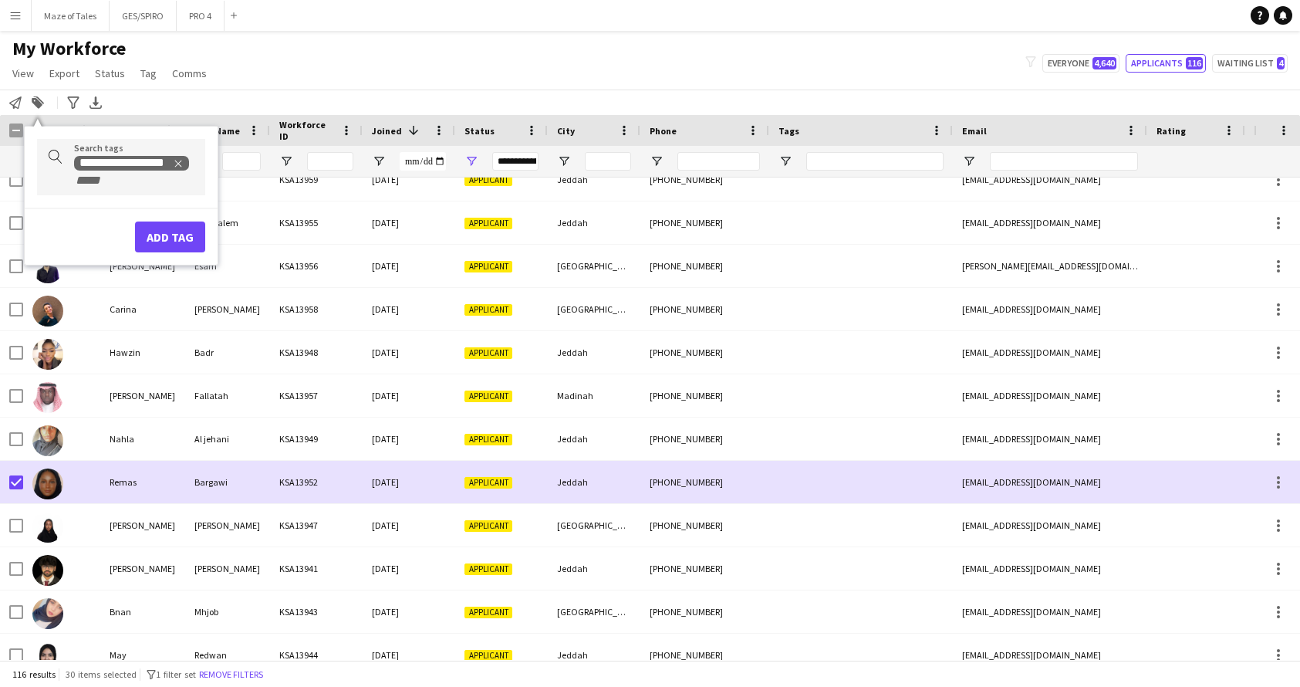
click at [183, 239] on button "Add tag" at bounding box center [170, 236] width 70 height 31
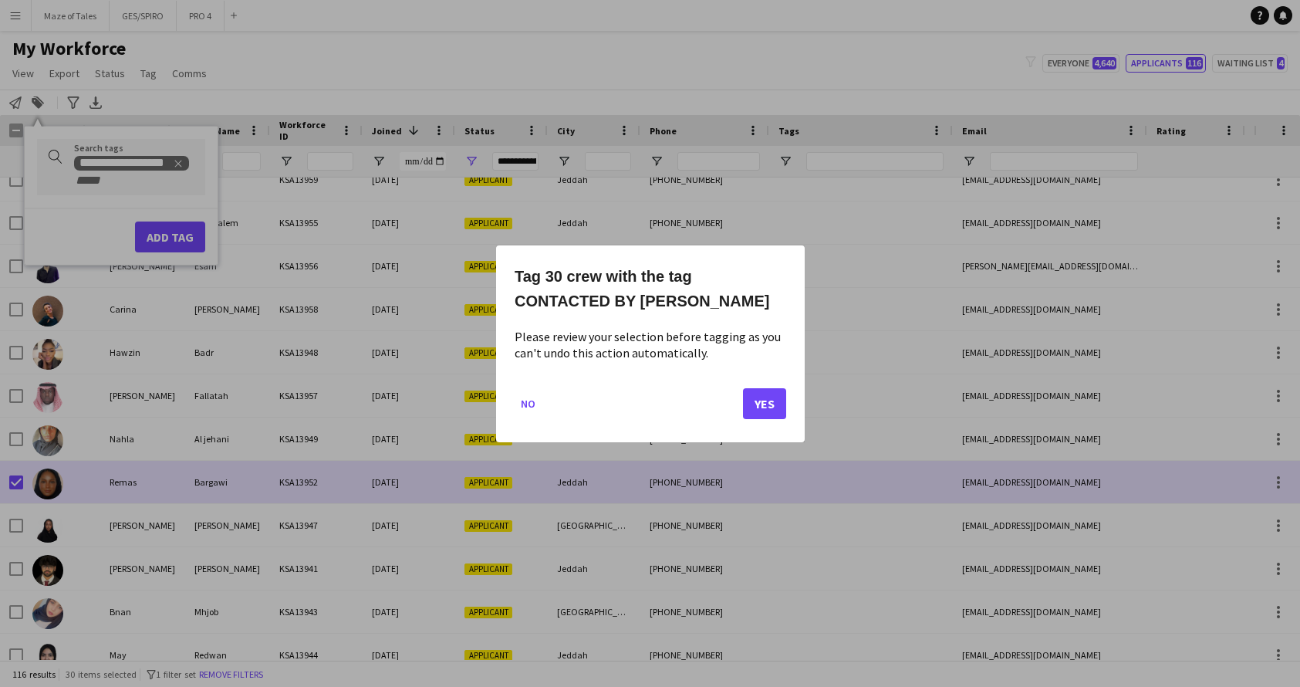
click at [774, 407] on button "Yes" at bounding box center [764, 402] width 43 height 31
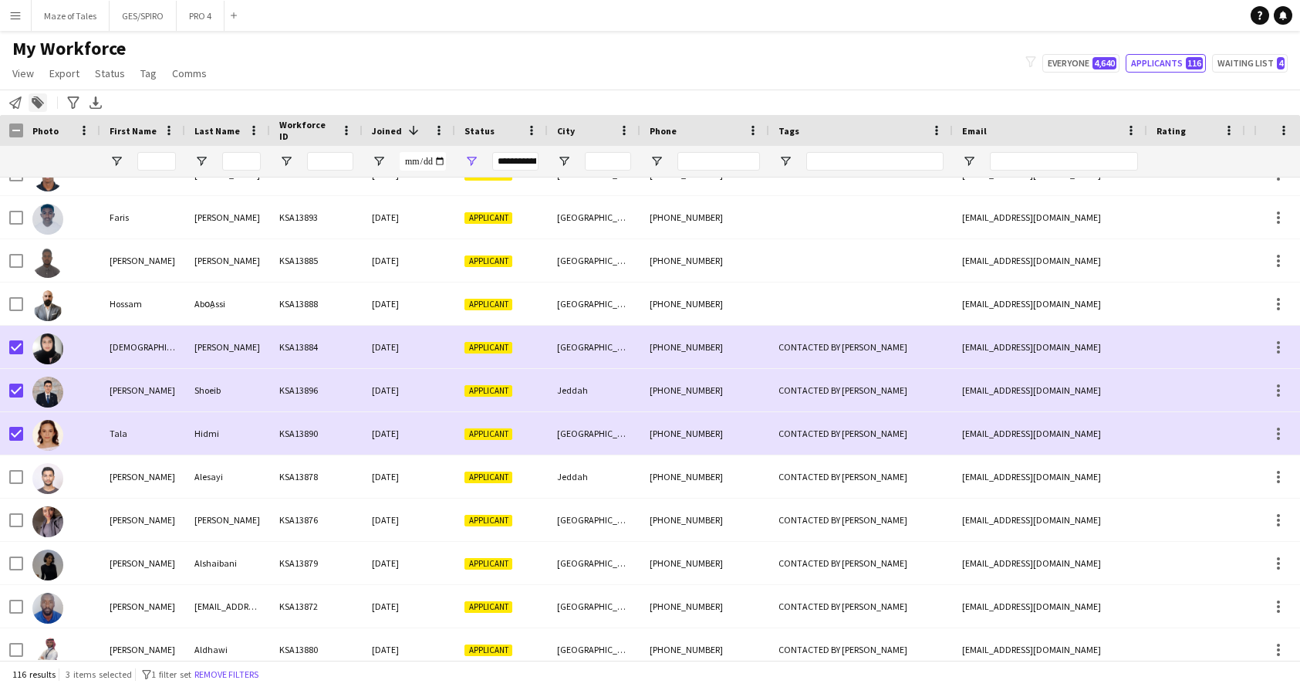
click at [44, 108] on div "Add to tag" at bounding box center [38, 102] width 19 height 19
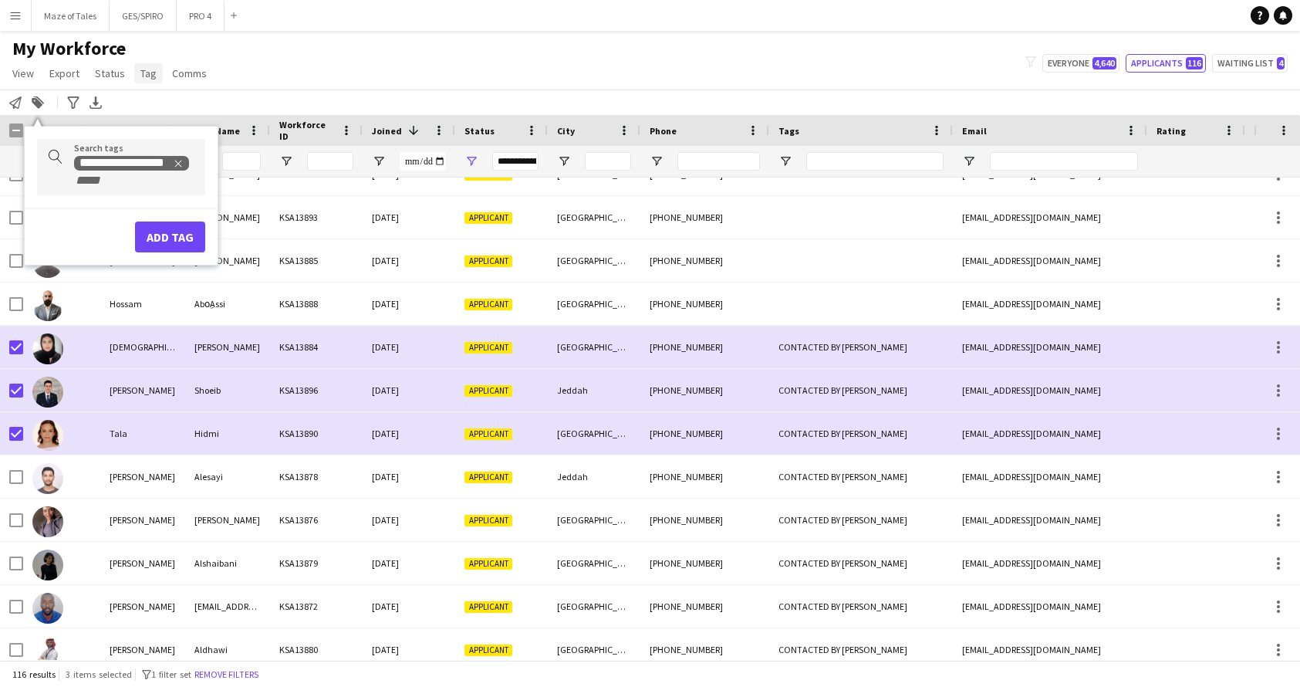
click at [146, 78] on span "Tag" at bounding box center [148, 73] width 16 height 14
click at [33, 97] on icon "Add to tag" at bounding box center [38, 102] width 12 height 12
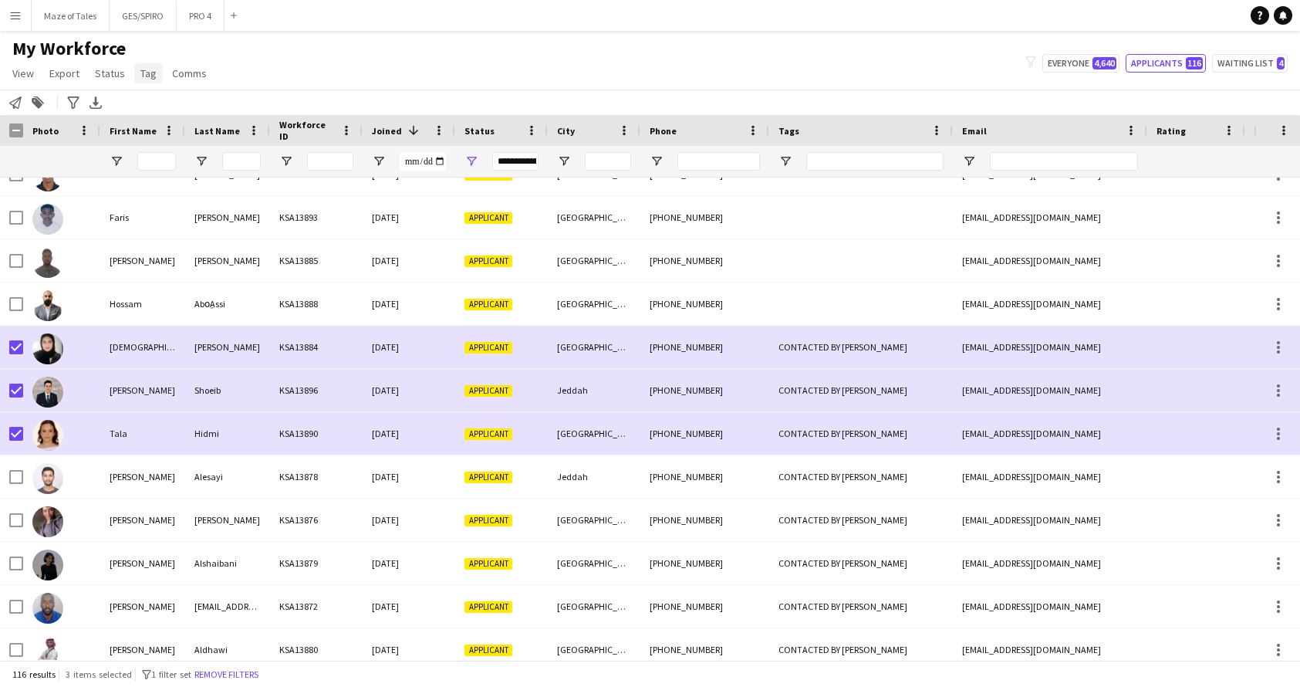
click at [143, 76] on span "Tag" at bounding box center [148, 73] width 16 height 14
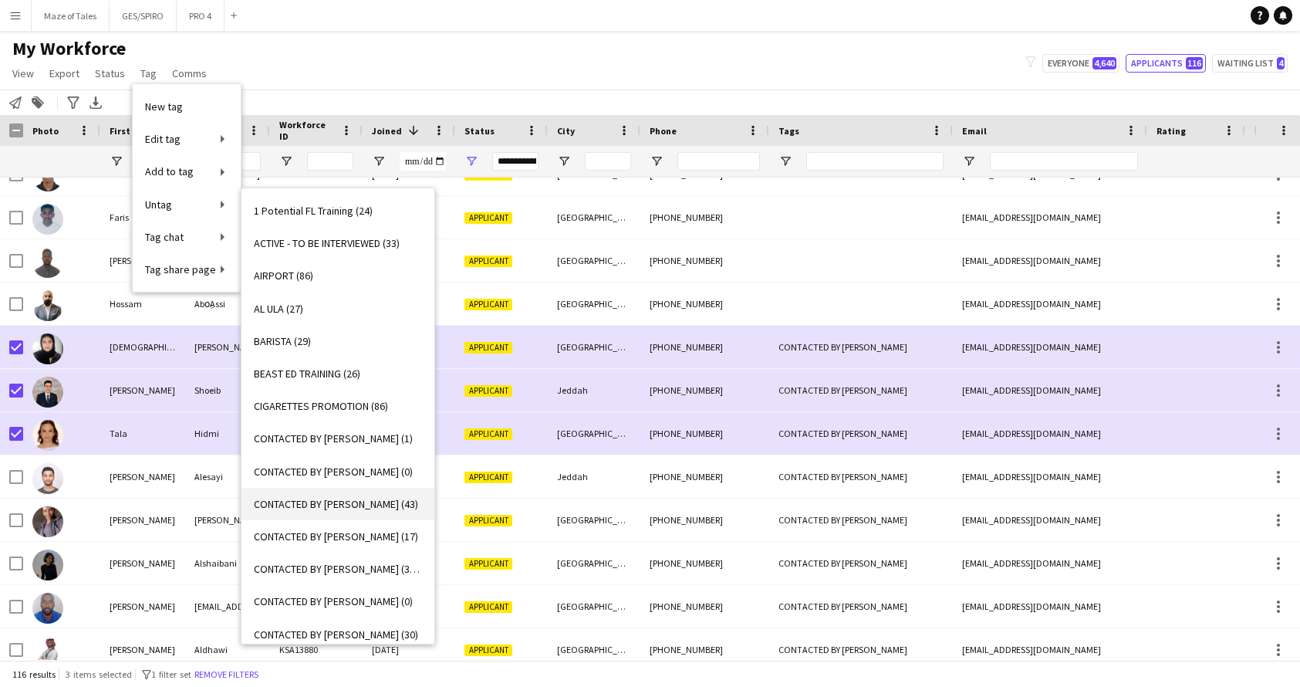
click at [367, 498] on span "CONTACTED BY JESUS (43)" at bounding box center [336, 504] width 164 height 14
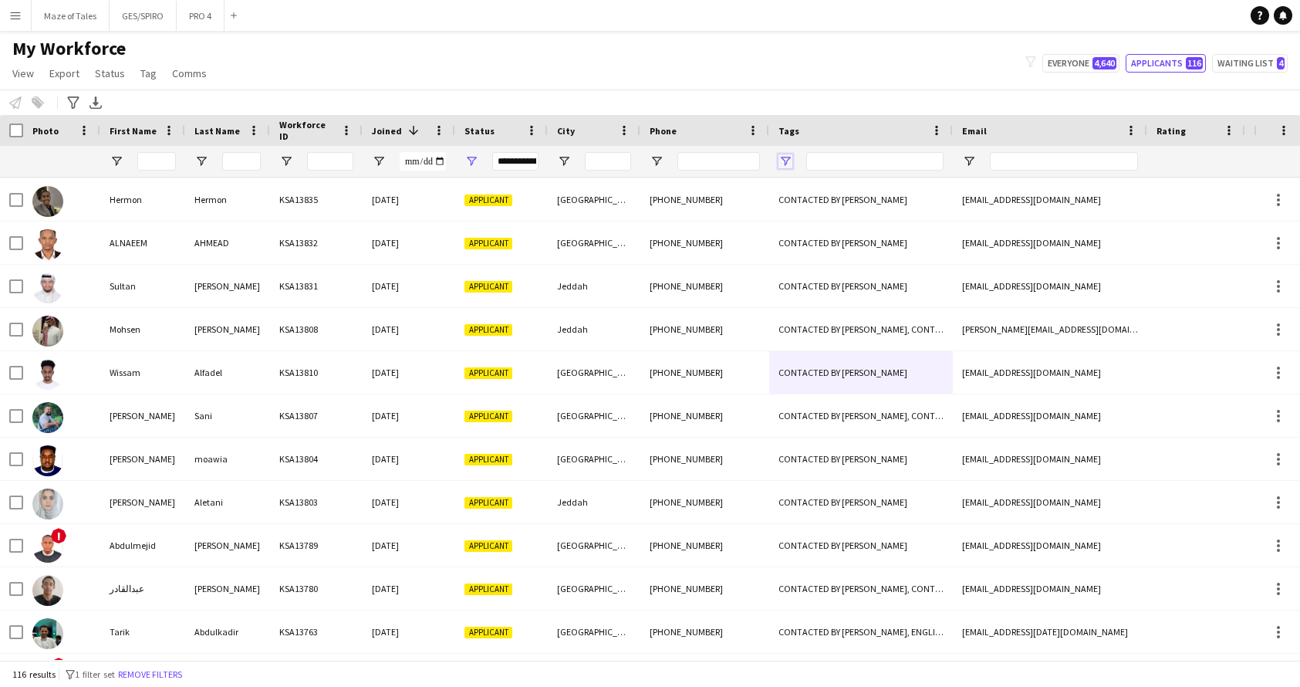
click at [786, 159] on span "Open Filter Menu" at bounding box center [785, 161] width 14 height 14
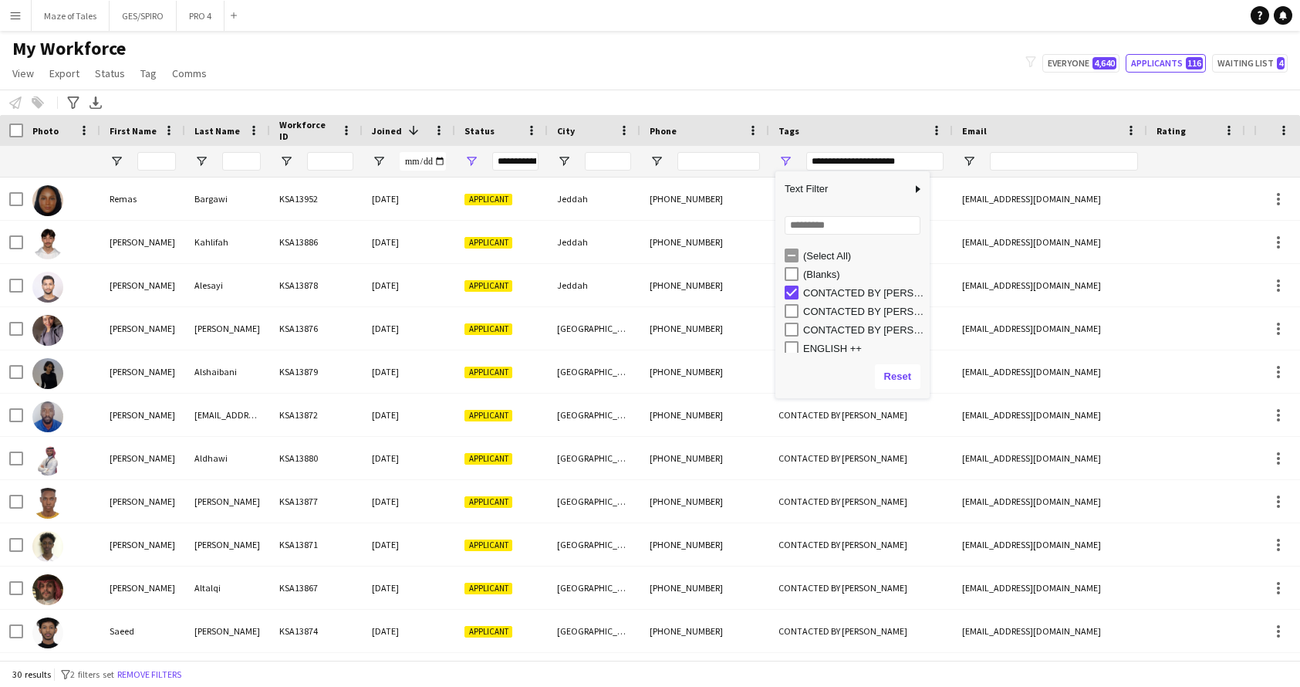
click at [726, 76] on div "My Workforce View Views Default view Basic Export View TAGS Test New view Updat…" at bounding box center [650, 63] width 1300 height 52
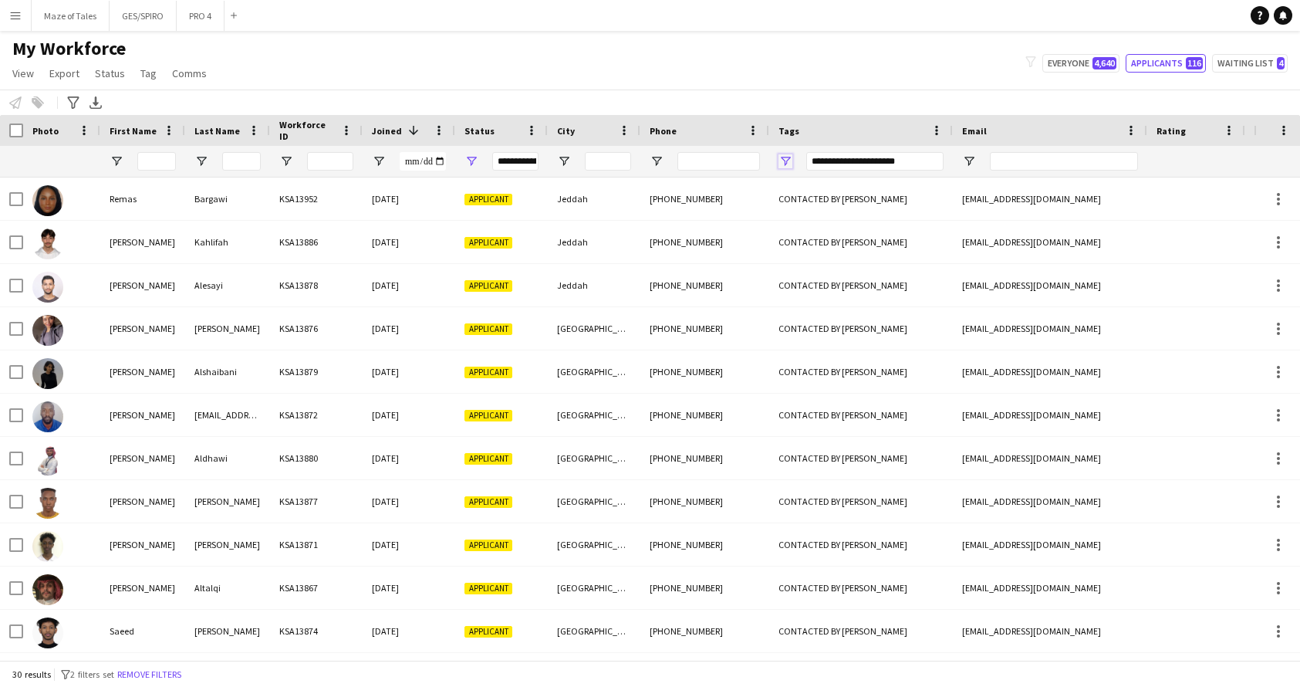
click at [783, 158] on span "Open Filter Menu" at bounding box center [785, 161] width 14 height 14
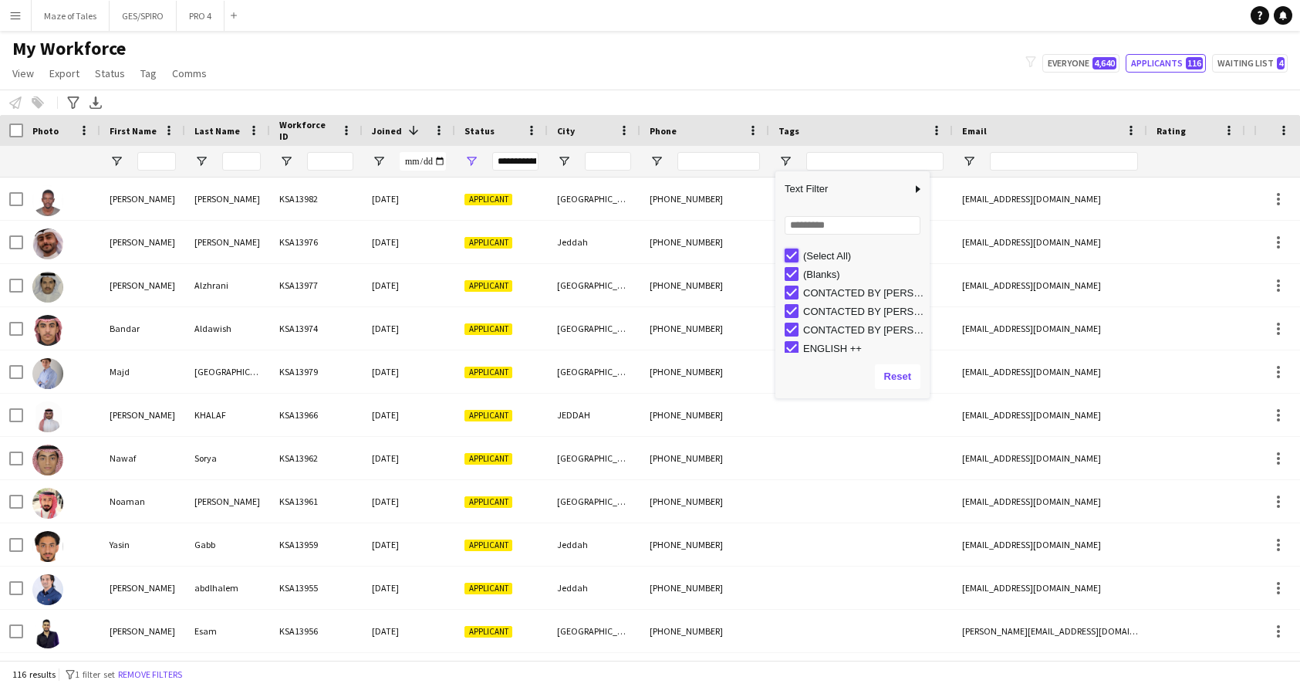
type input "***"
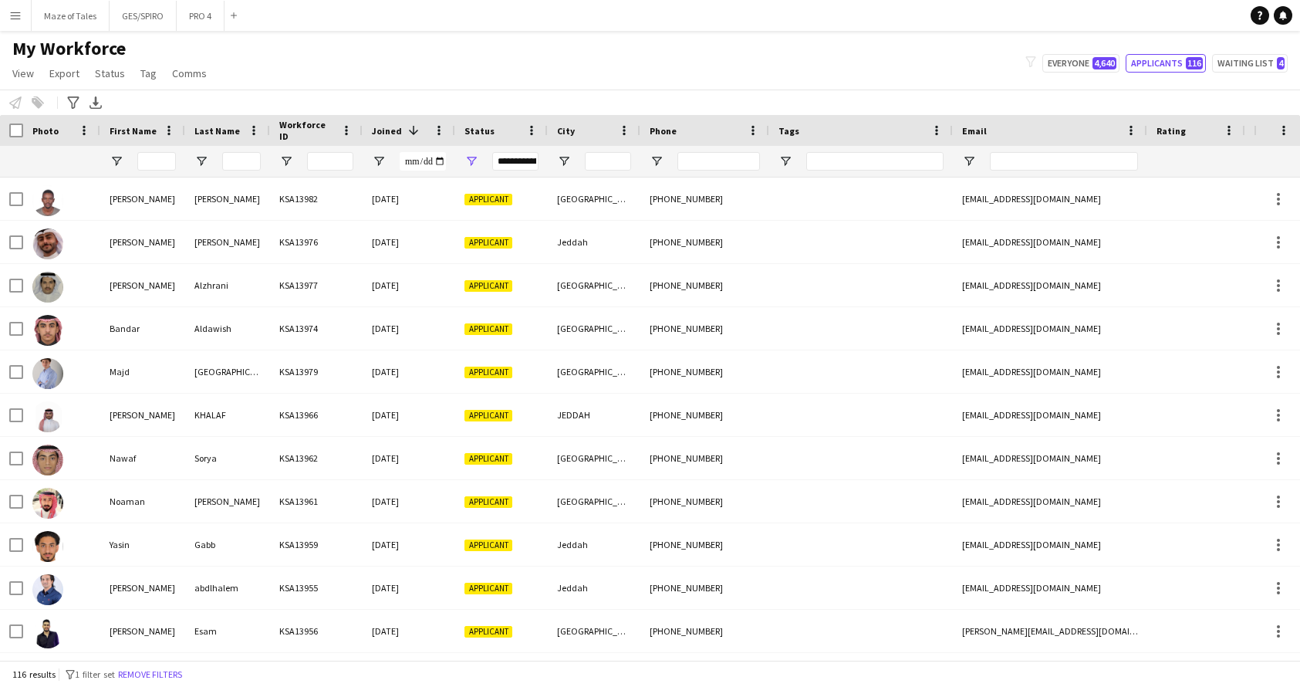
click at [764, 52] on div "My Workforce View Views Default view Basic Export View TAGS Test New view Updat…" at bounding box center [650, 63] width 1300 height 52
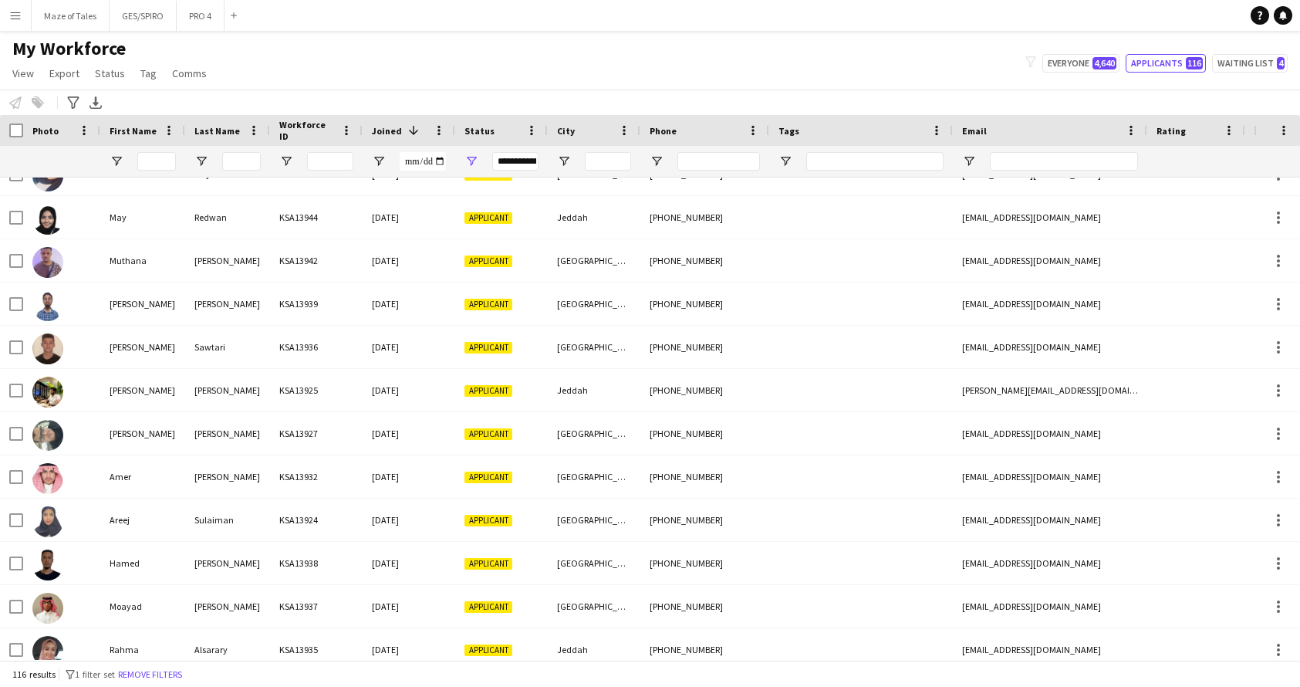
scroll to position [928, 0]
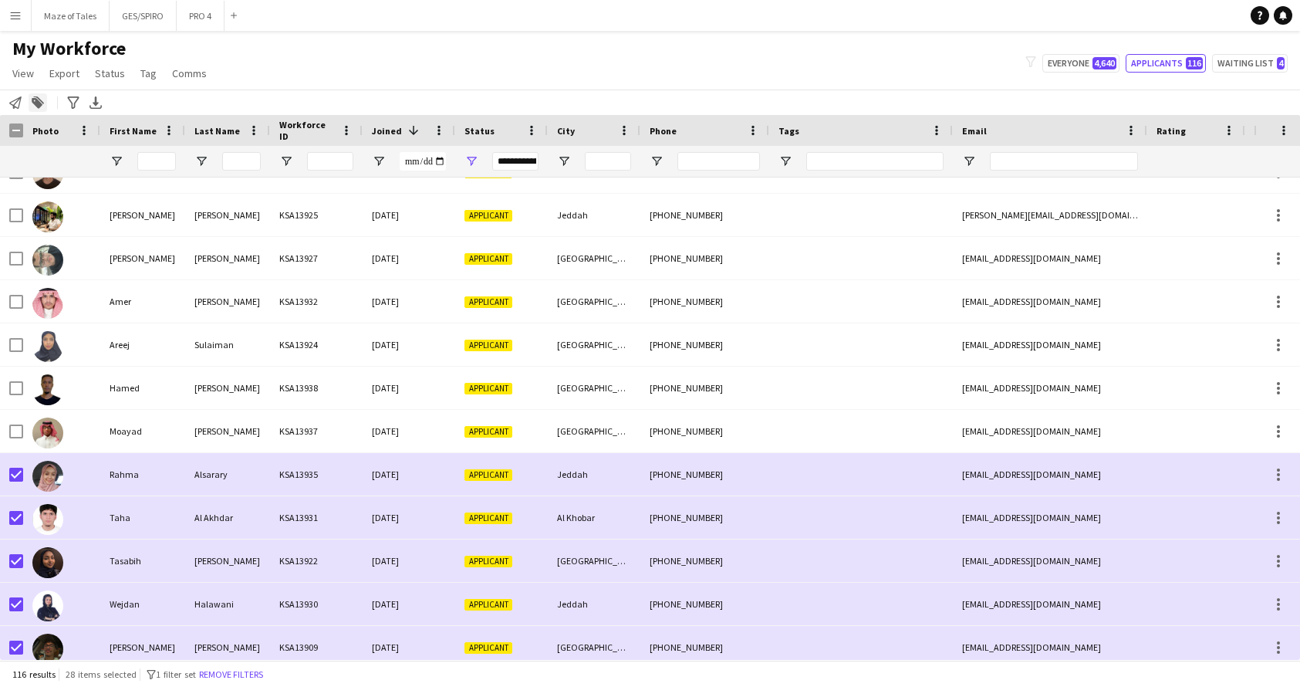
click at [41, 103] on icon at bounding box center [37, 103] width 11 height 11
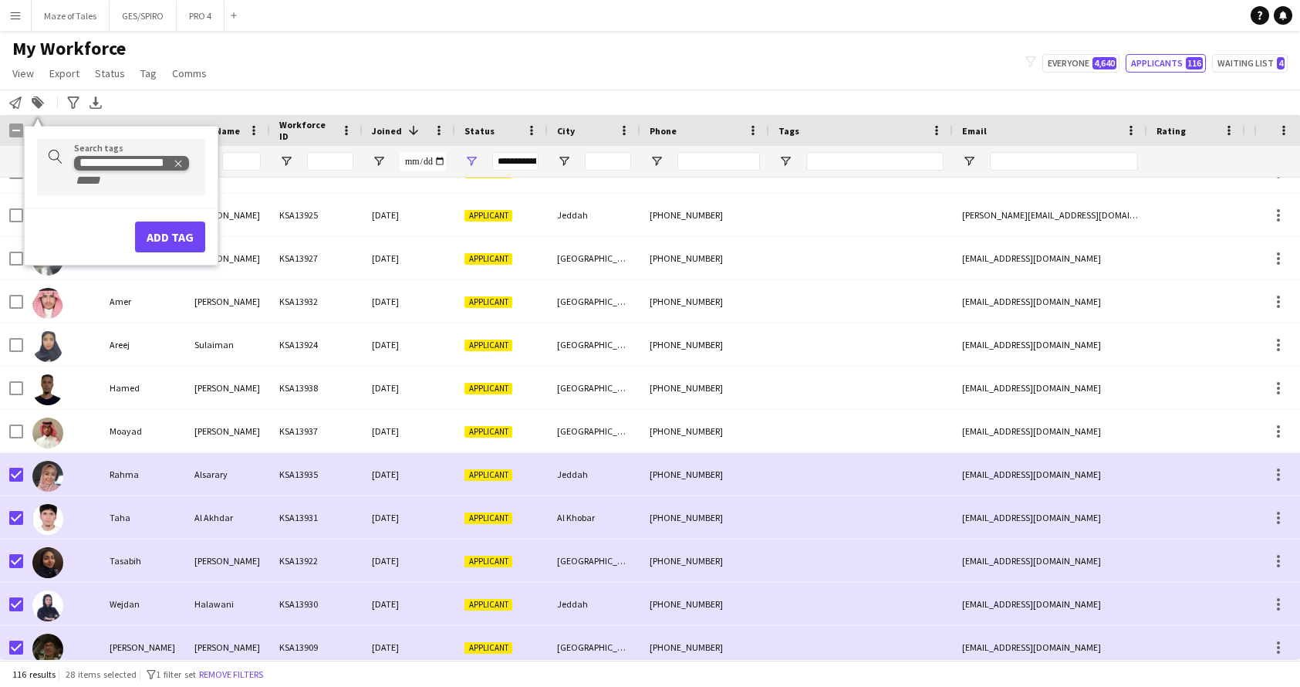
click at [180, 161] on icon "Remove tag" at bounding box center [178, 163] width 11 height 11
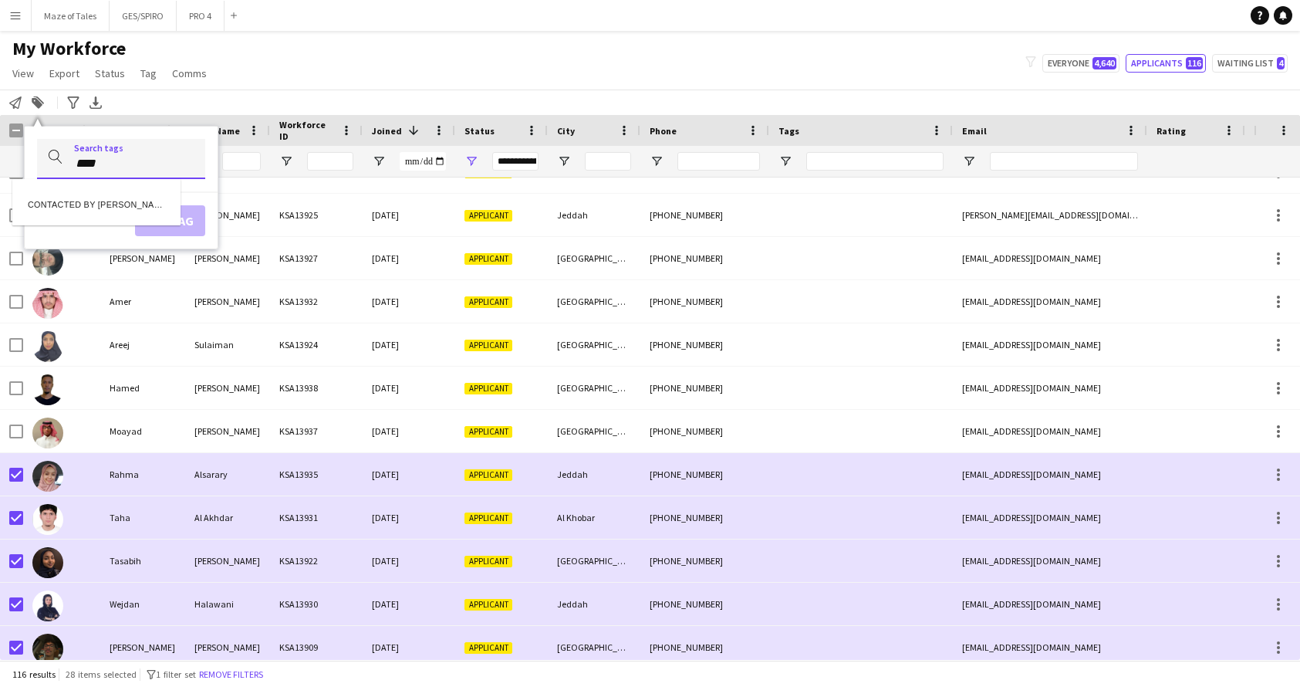
type input "****"
click at [152, 204] on div "CONTACTED BY OBADA" at bounding box center [96, 202] width 168 height 37
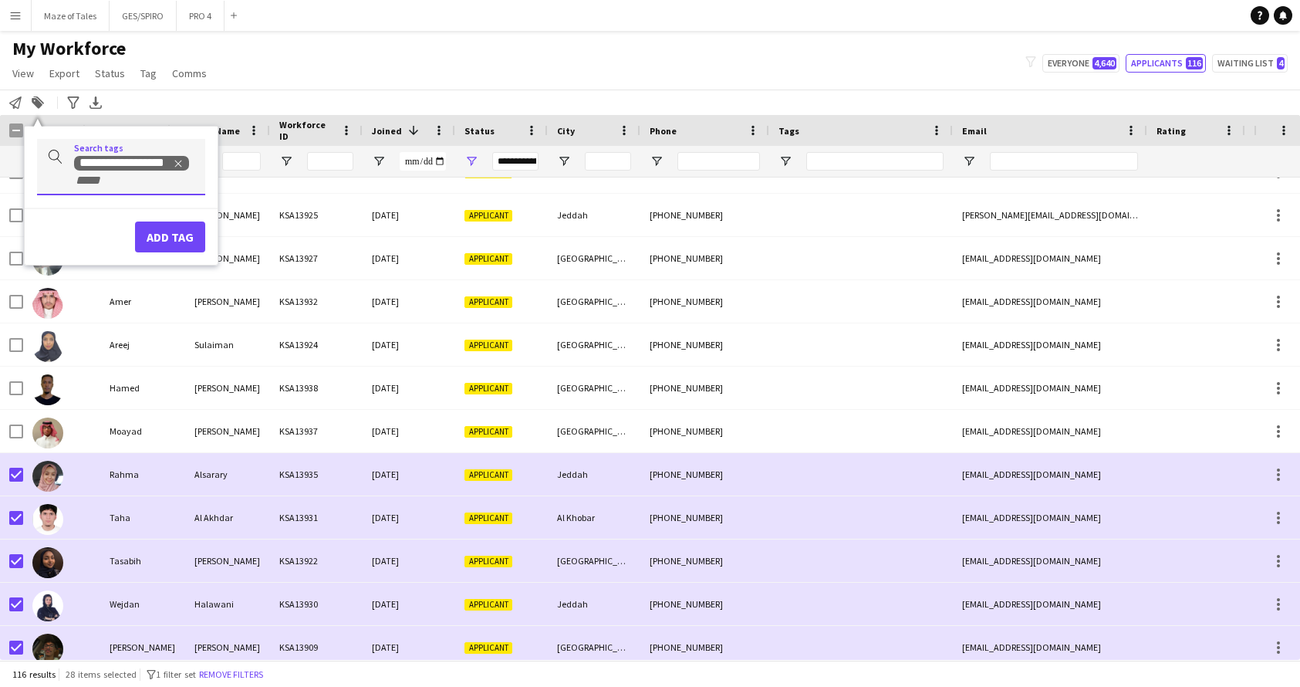
click at [181, 251] on button "Add tag" at bounding box center [170, 236] width 70 height 31
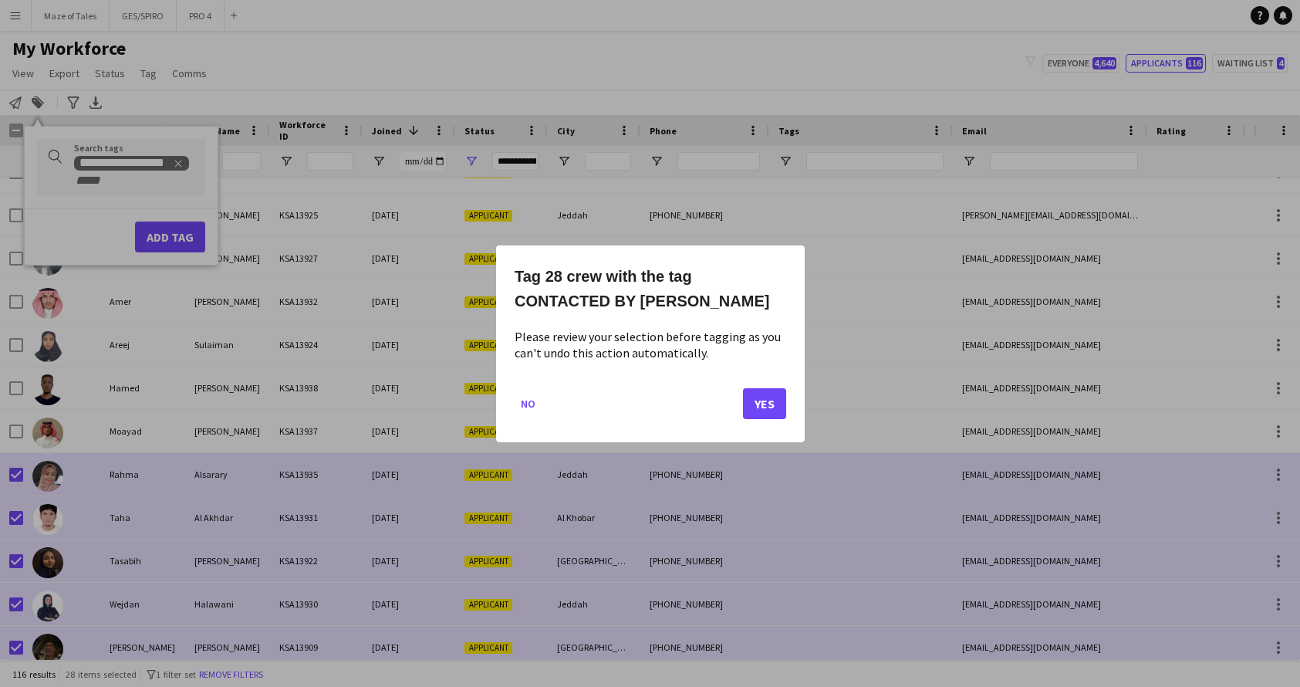
click at [768, 402] on button "Yes" at bounding box center [764, 402] width 43 height 31
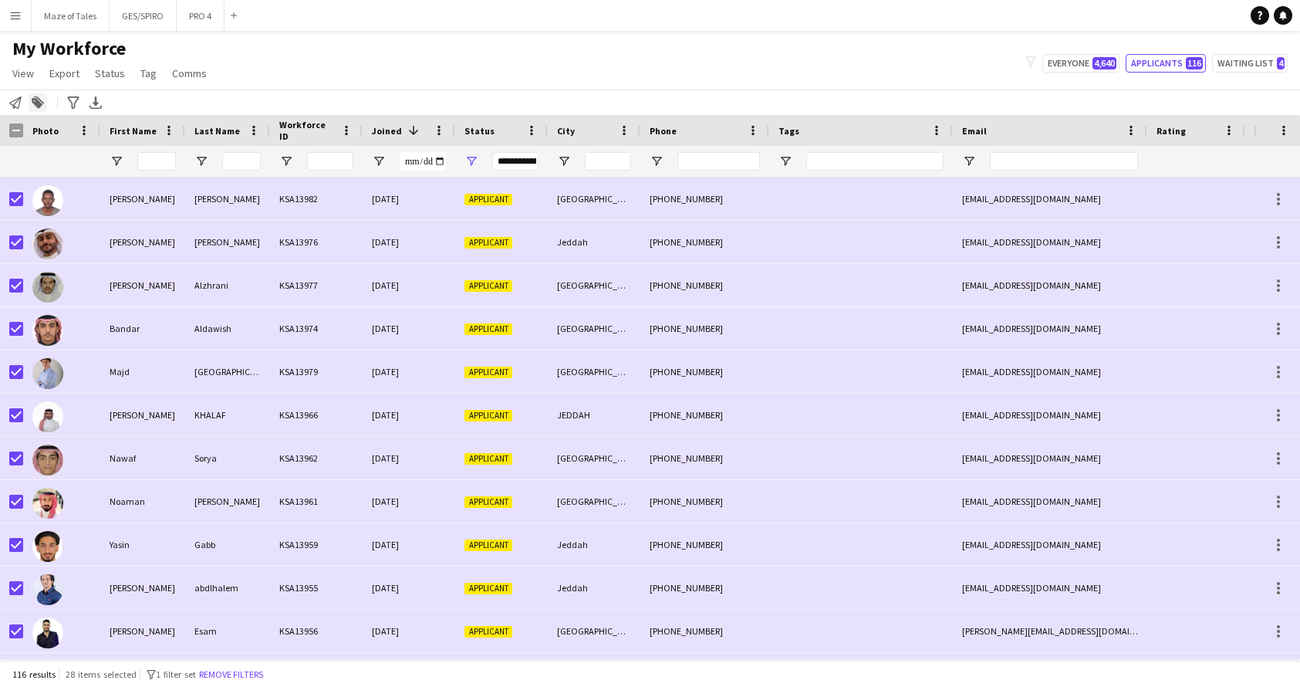
click at [37, 103] on icon at bounding box center [37, 103] width 11 height 11
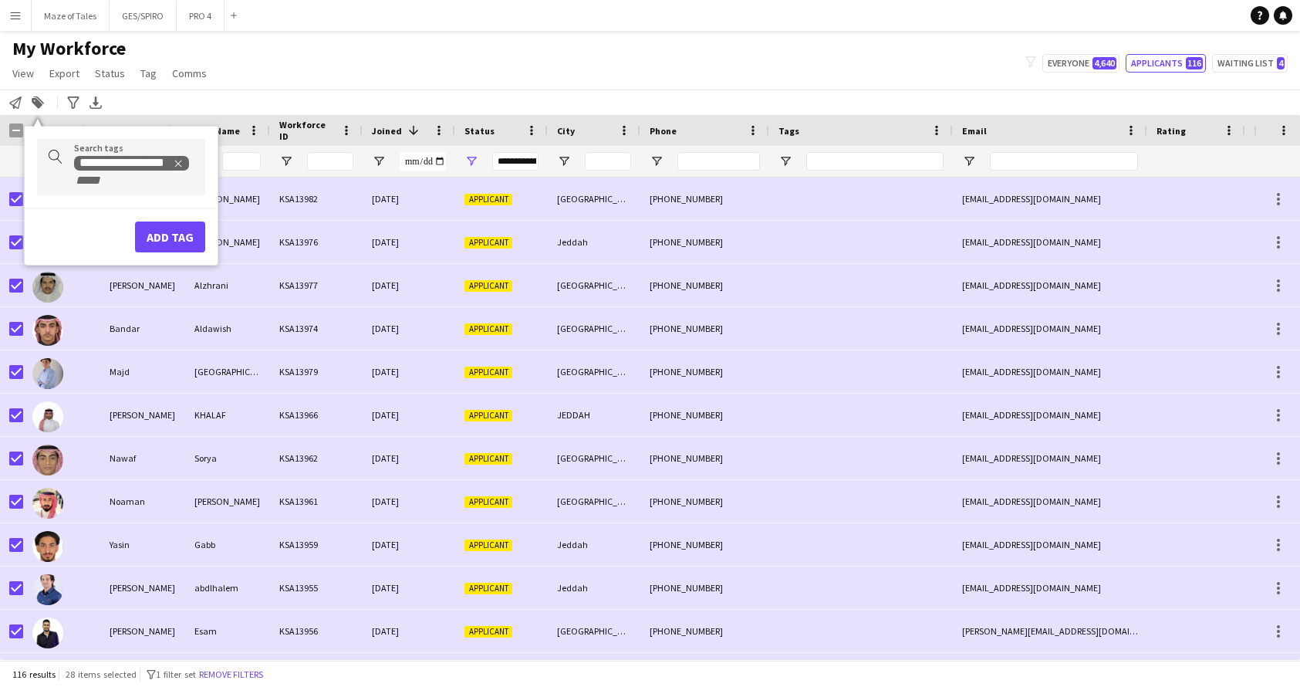
click at [164, 183] on div "**********" at bounding box center [133, 170] width 119 height 33
click at [182, 161] on icon "Remove tag" at bounding box center [178, 163] width 11 height 11
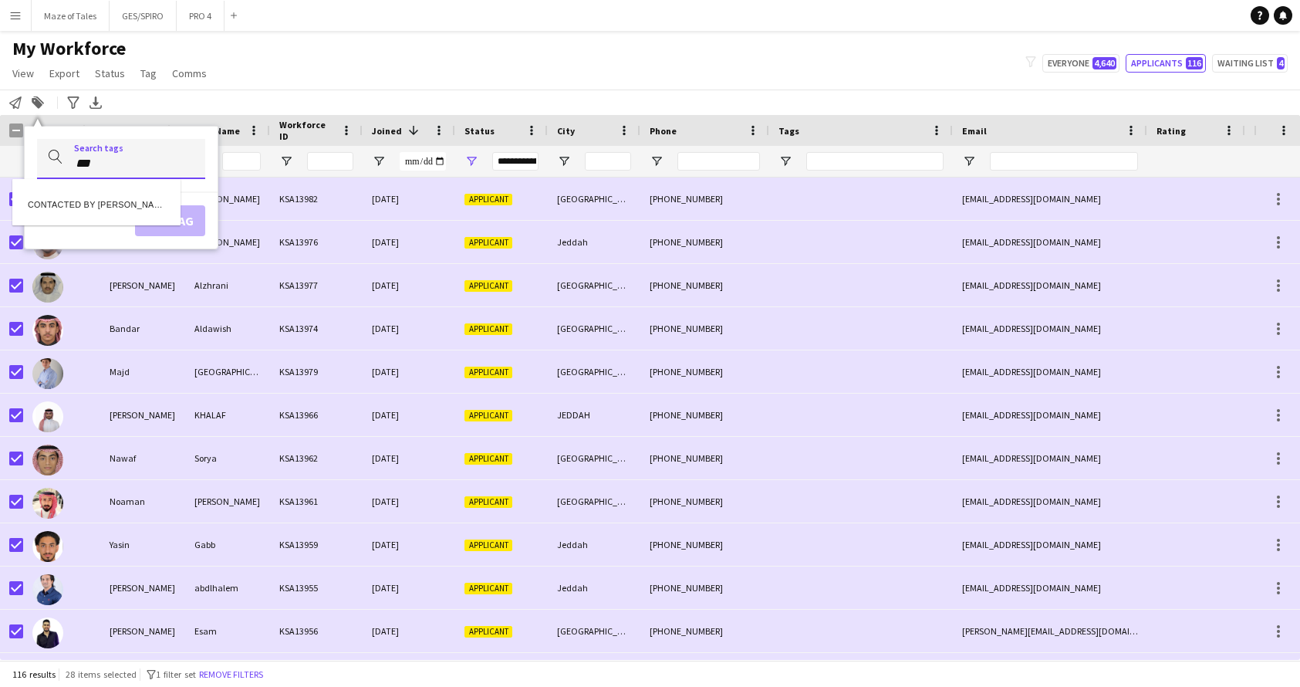
type input "***"
click at [133, 206] on div "CONTACTED BY LIN" at bounding box center [96, 202] width 168 height 37
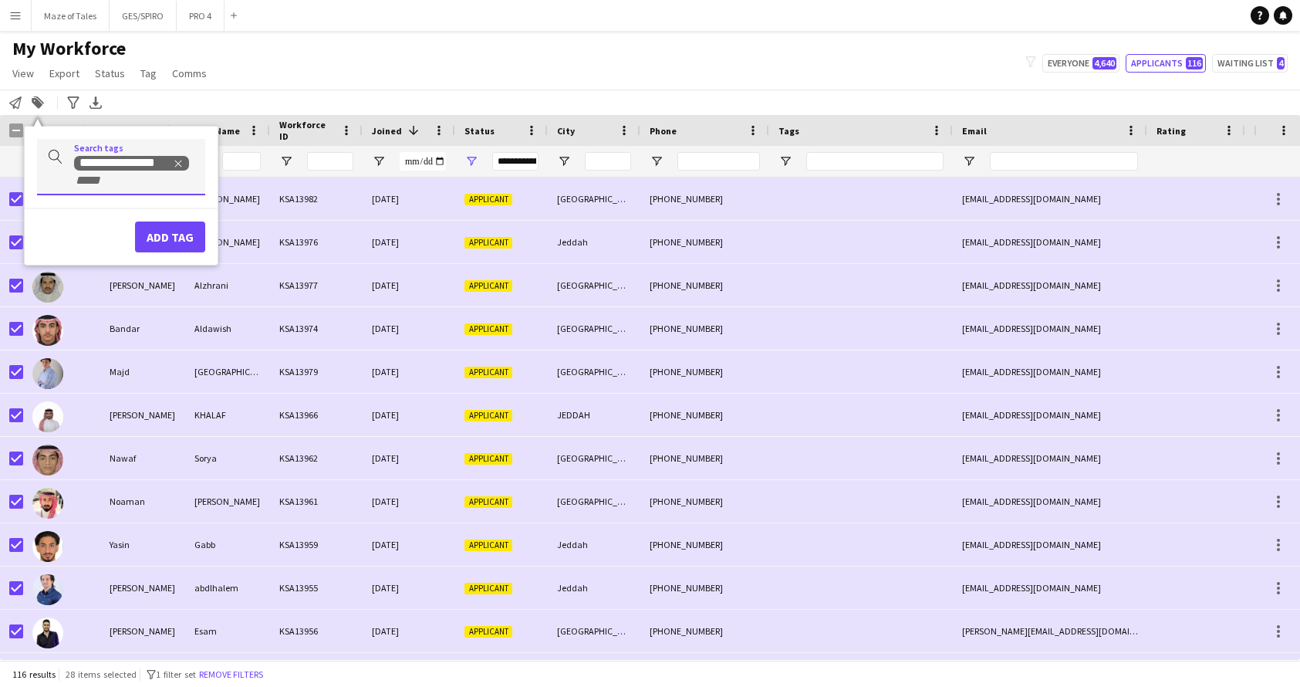
click at [180, 245] on button "Add tag" at bounding box center [170, 236] width 70 height 31
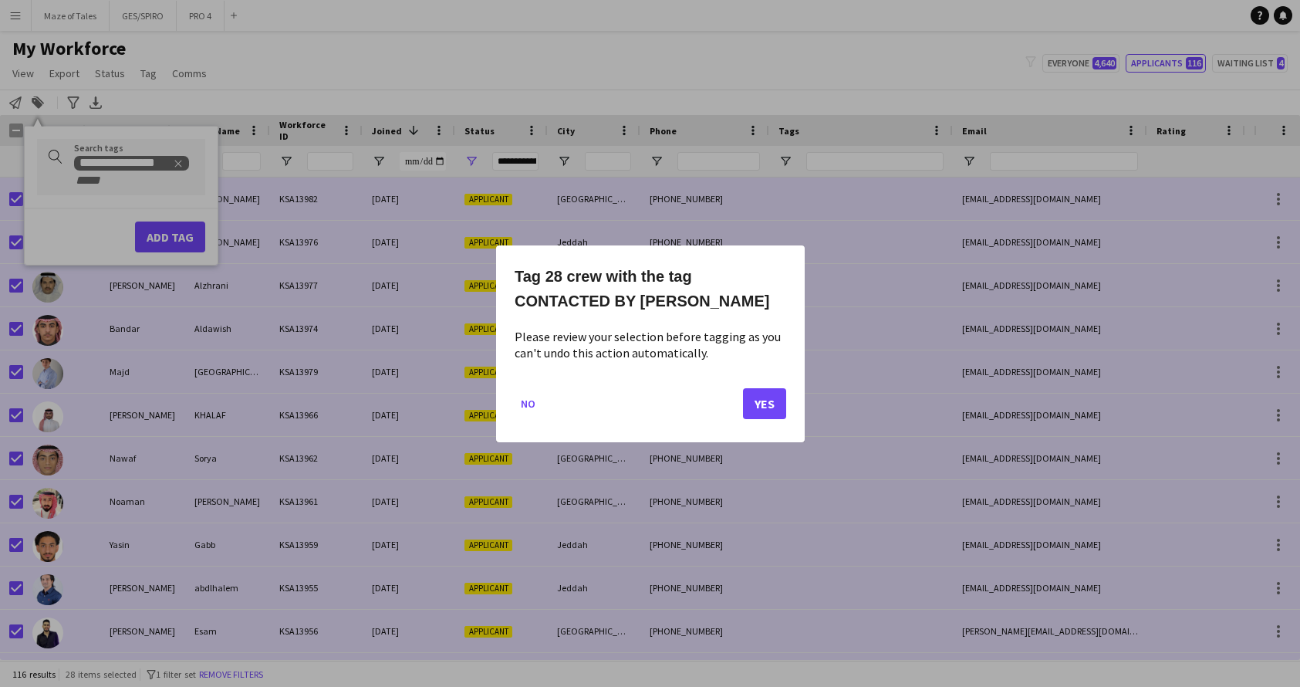
click at [765, 397] on button "Yes" at bounding box center [764, 402] width 43 height 31
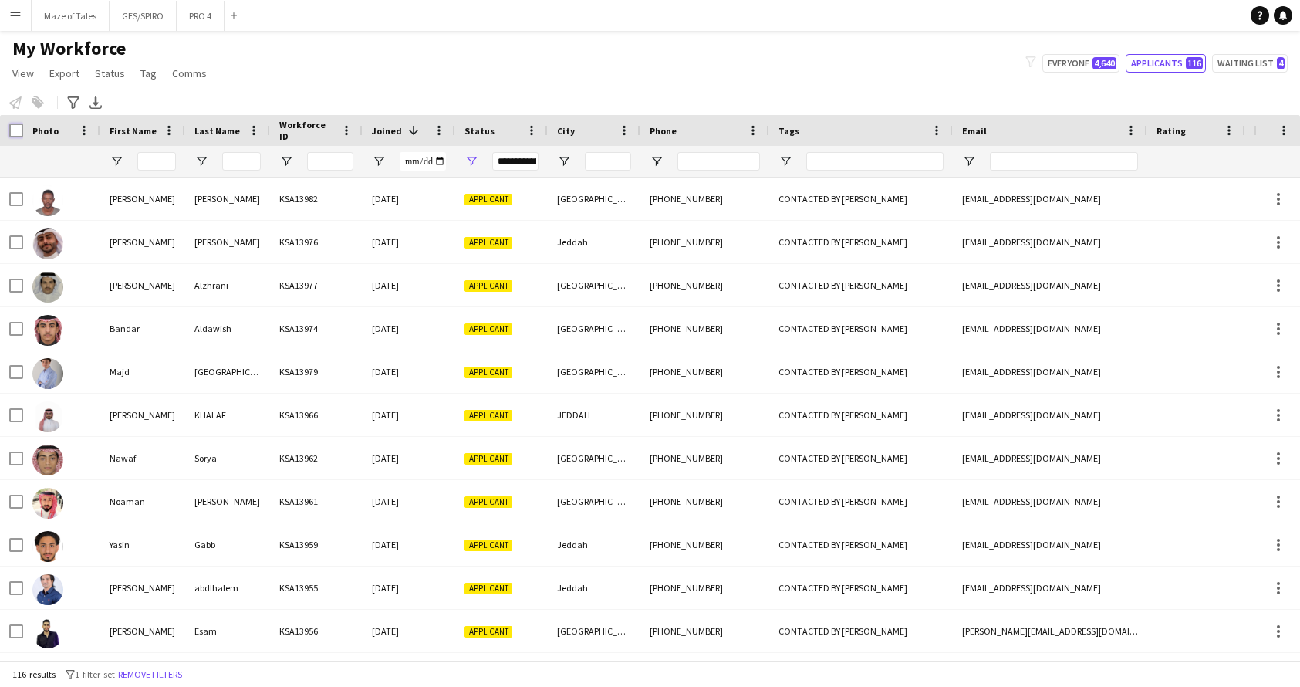
scroll to position [0, 0]
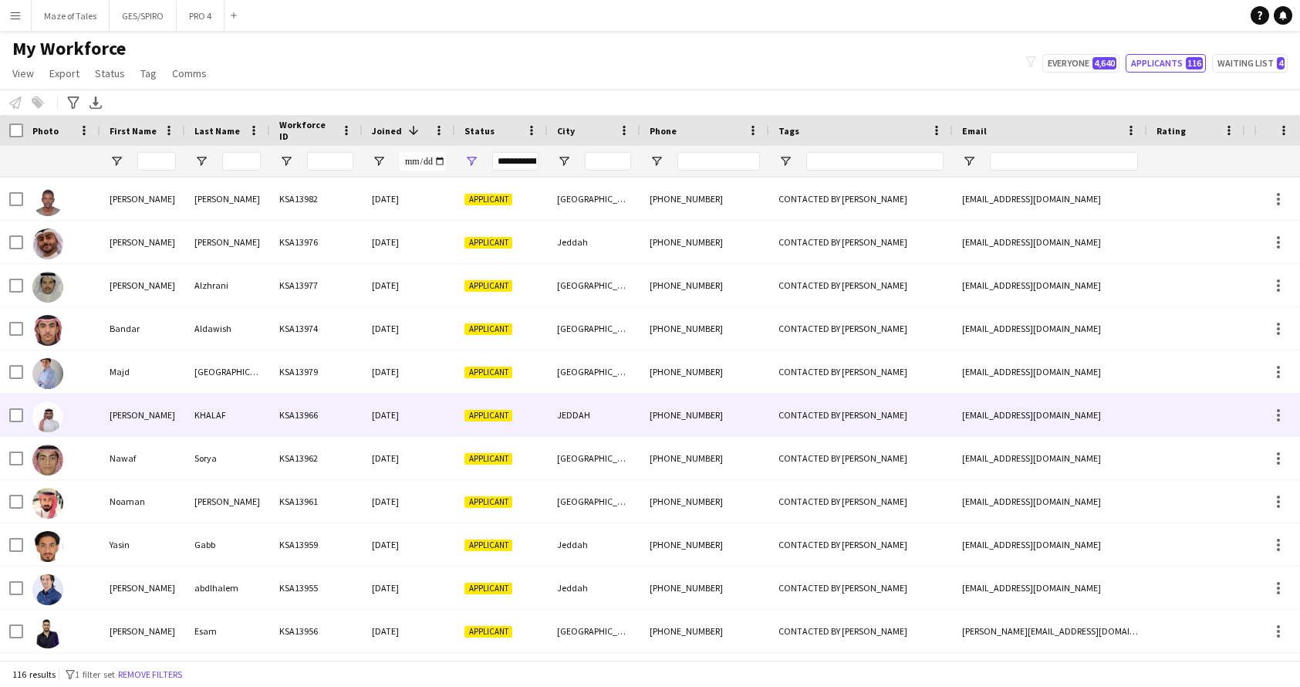
click at [403, 417] on div "[DATE]" at bounding box center [409, 414] width 93 height 42
